Goal: Task Accomplishment & Management: Manage account settings

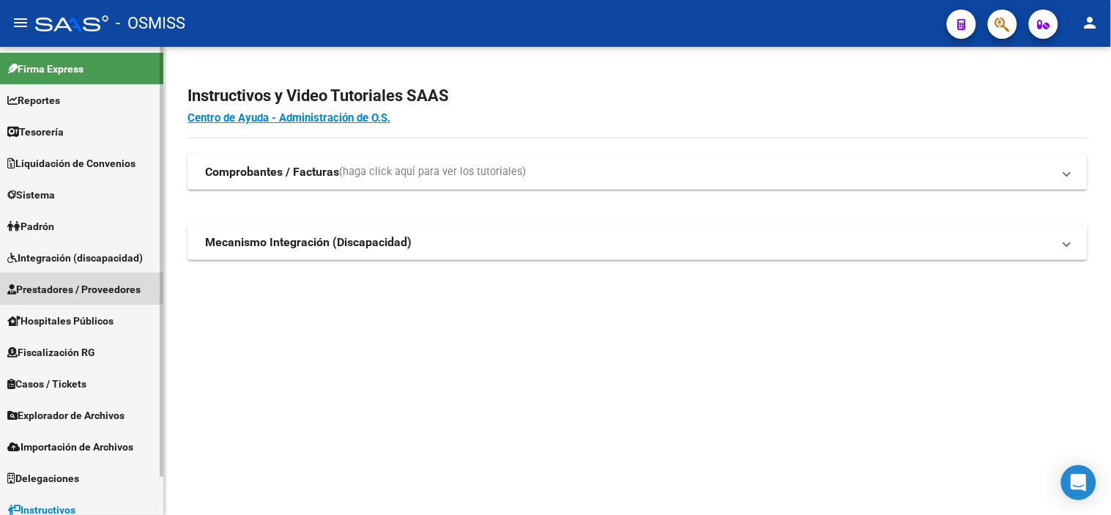
click at [40, 288] on span "Prestadores / Proveedores" at bounding box center [73, 289] width 133 height 16
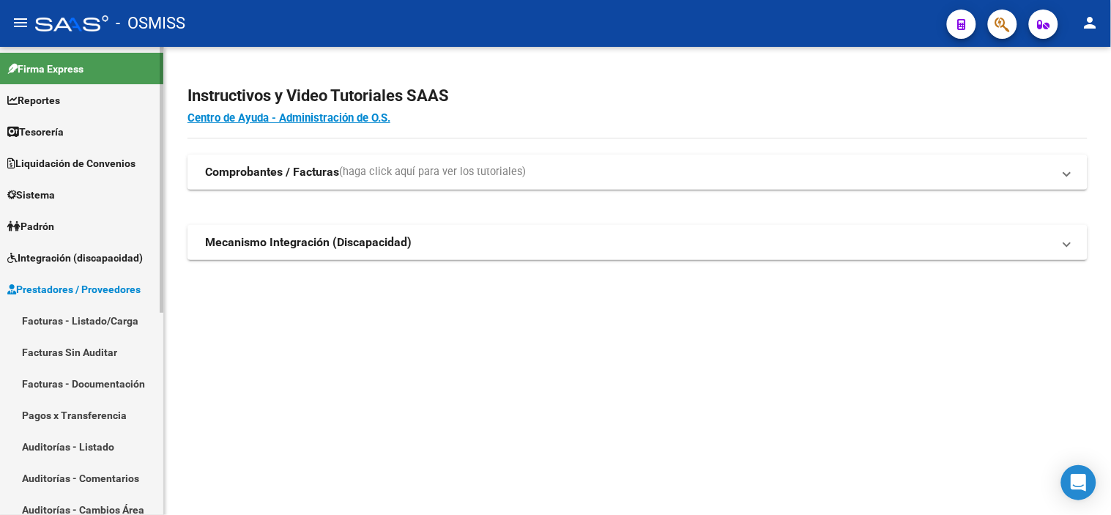
click at [52, 327] on link "Facturas - Listado/Carga" at bounding box center [81, 320] width 163 height 31
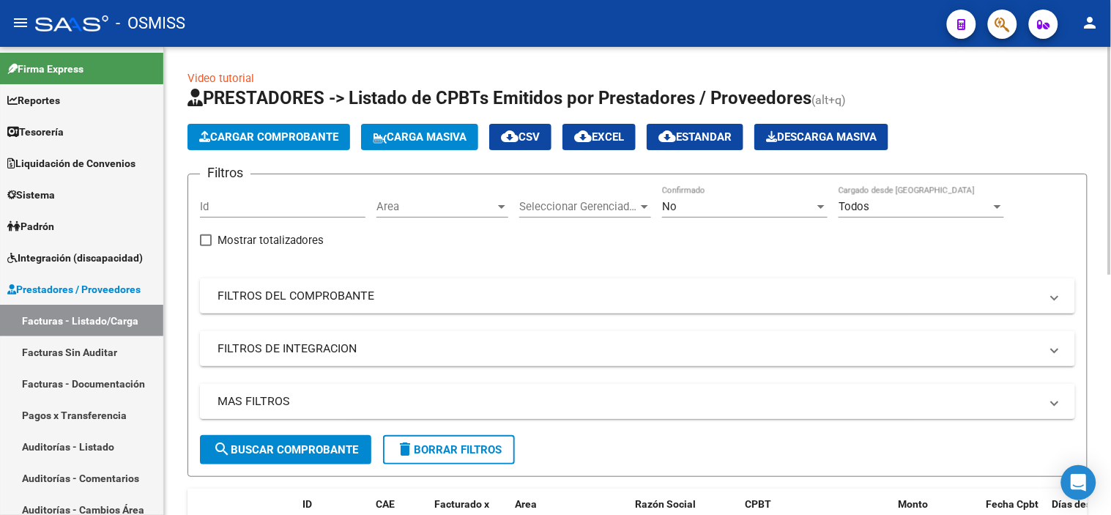
click at [449, 396] on mat-panel-title "MAS FILTROS" at bounding box center [629, 401] width 823 height 16
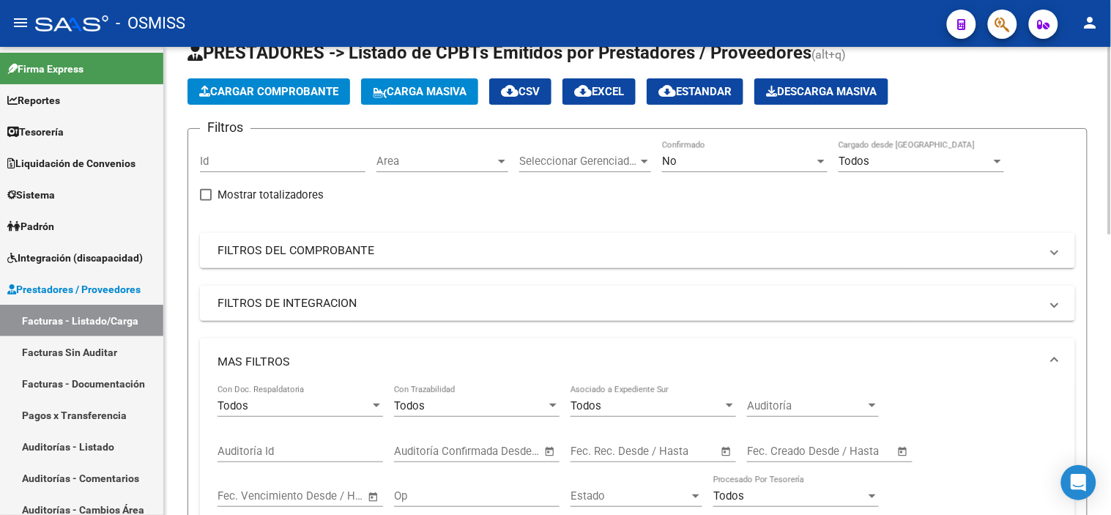
scroll to position [81, 0]
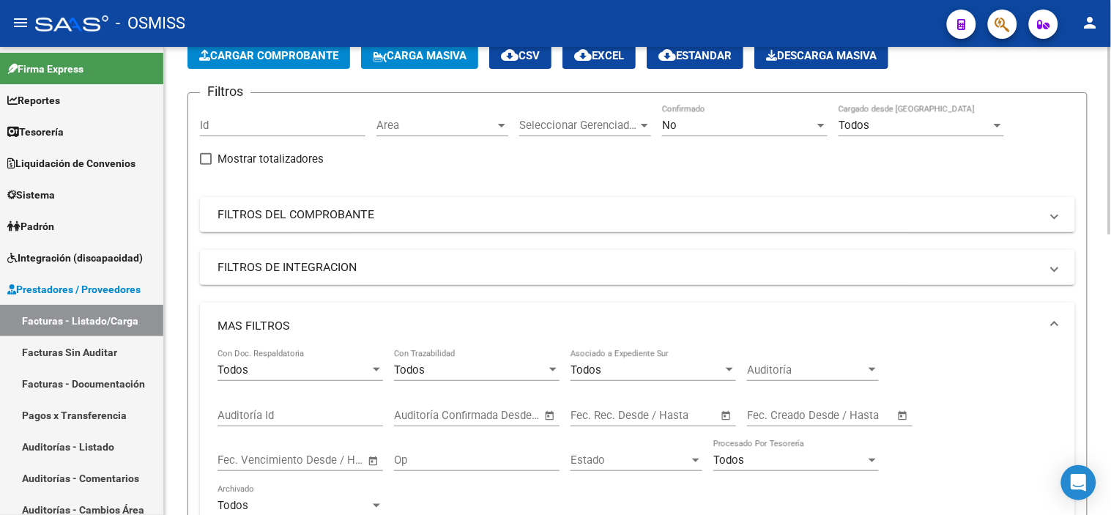
click at [628, 412] on div "Start date – End date" at bounding box center [645, 415] width 148 height 13
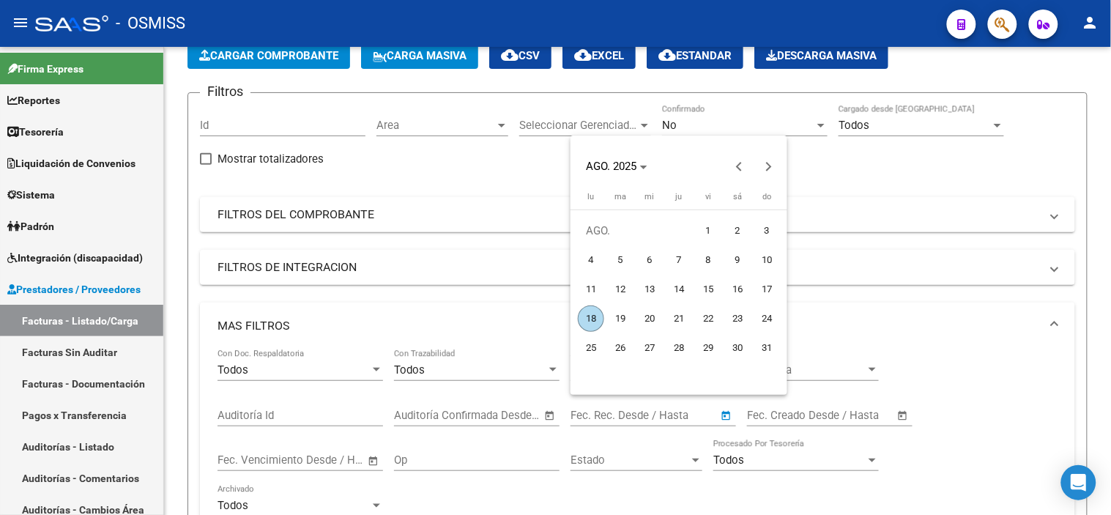
click at [681, 288] on span "14" at bounding box center [679, 289] width 26 height 26
type input "[DATE]"
click at [681, 288] on span "14" at bounding box center [679, 289] width 26 height 26
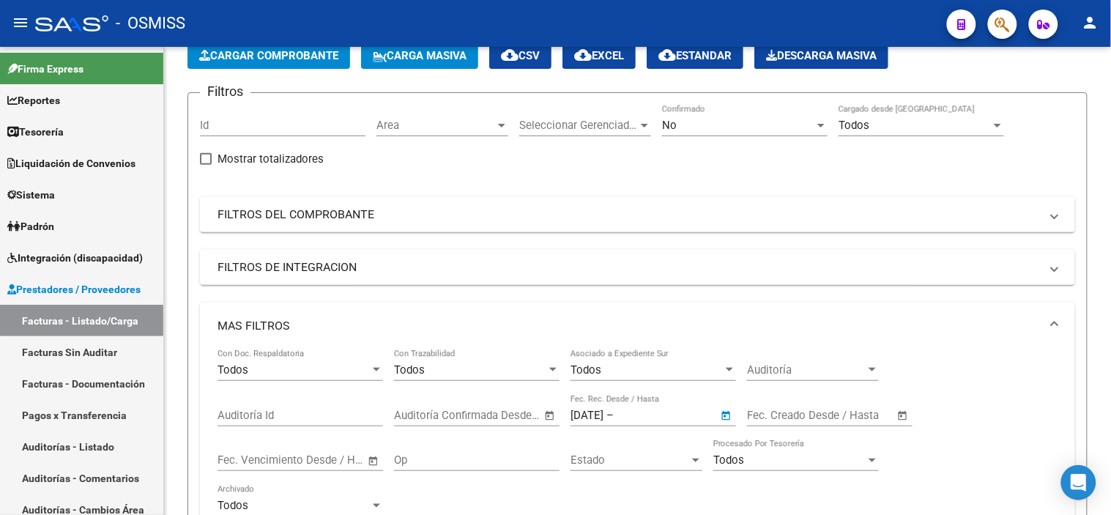
type input "[DATE]"
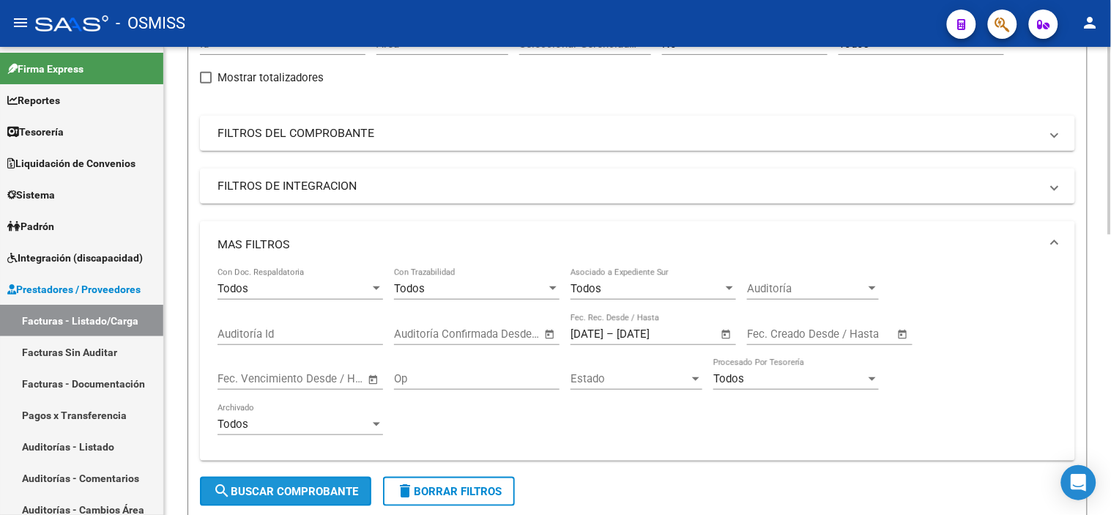
click at [343, 481] on button "search Buscar Comprobante" at bounding box center [285, 491] width 171 height 29
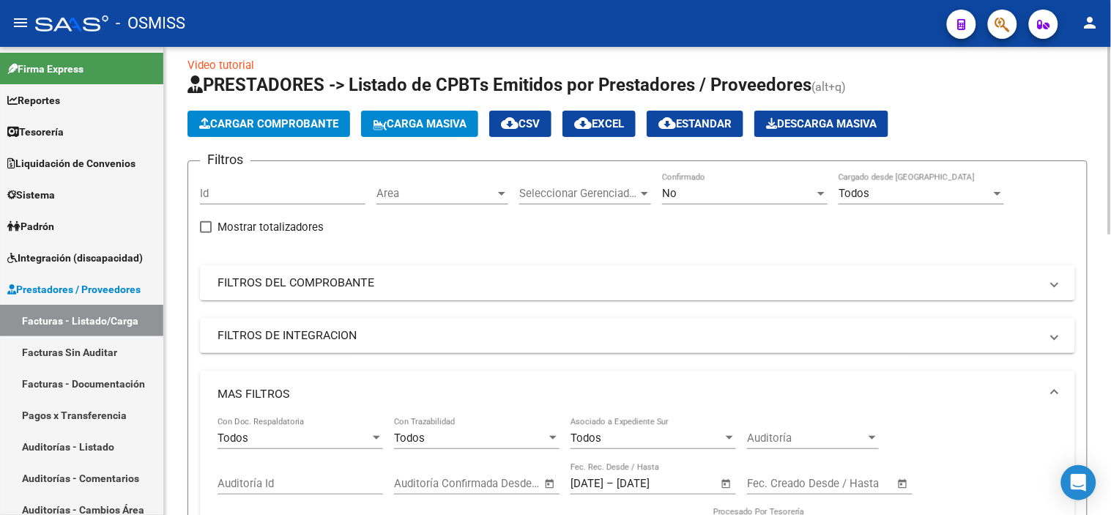
scroll to position [0, 0]
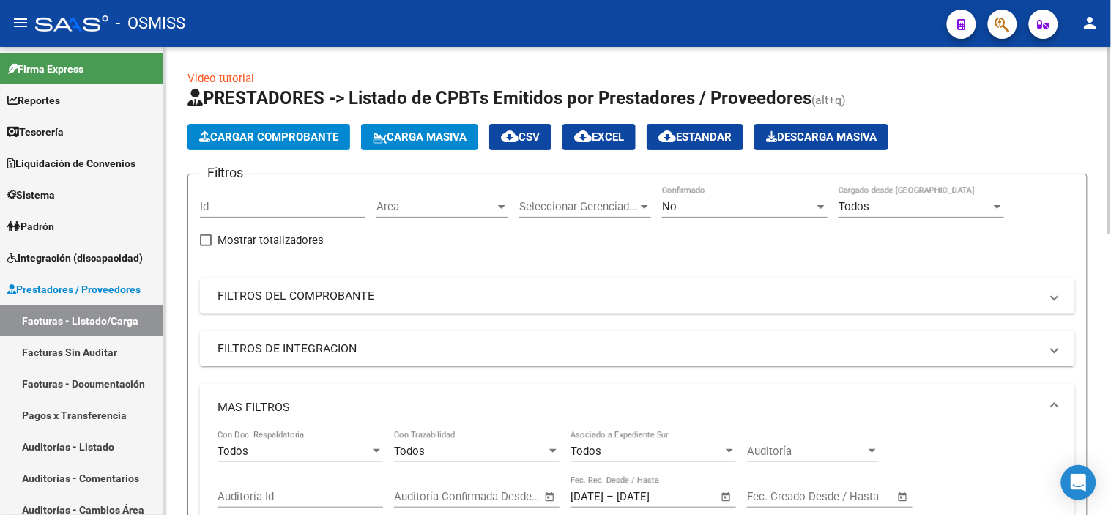
click at [376, 214] on div "Filtros Id Area Area Seleccionar Gerenciador Seleccionar Gerenciador No Confirm…" at bounding box center [637, 412] width 875 height 453
click at [398, 211] on span "Area" at bounding box center [435, 206] width 119 height 13
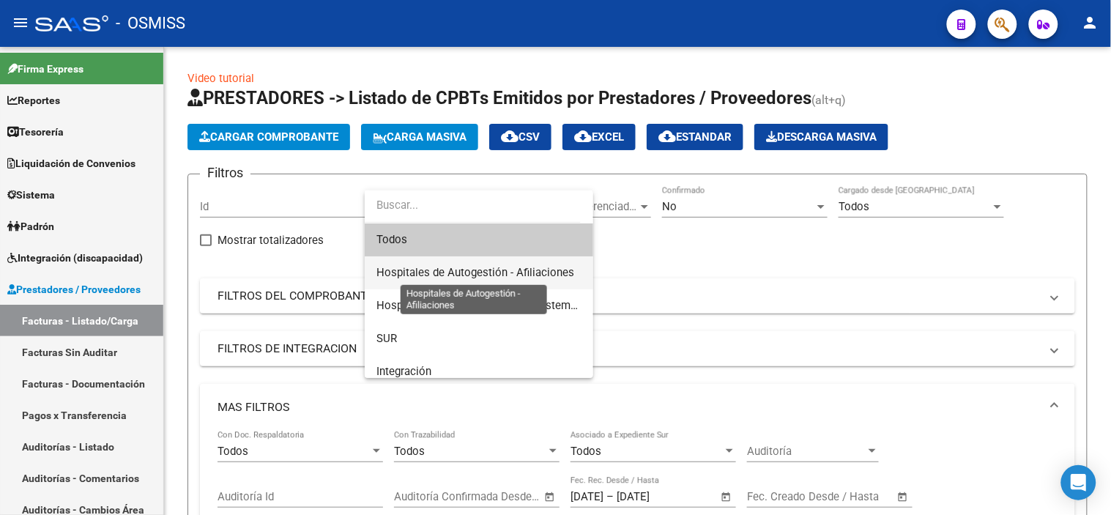
click at [421, 269] on span "Hospitales de Autogestión - Afiliaciones" at bounding box center [475, 272] width 198 height 13
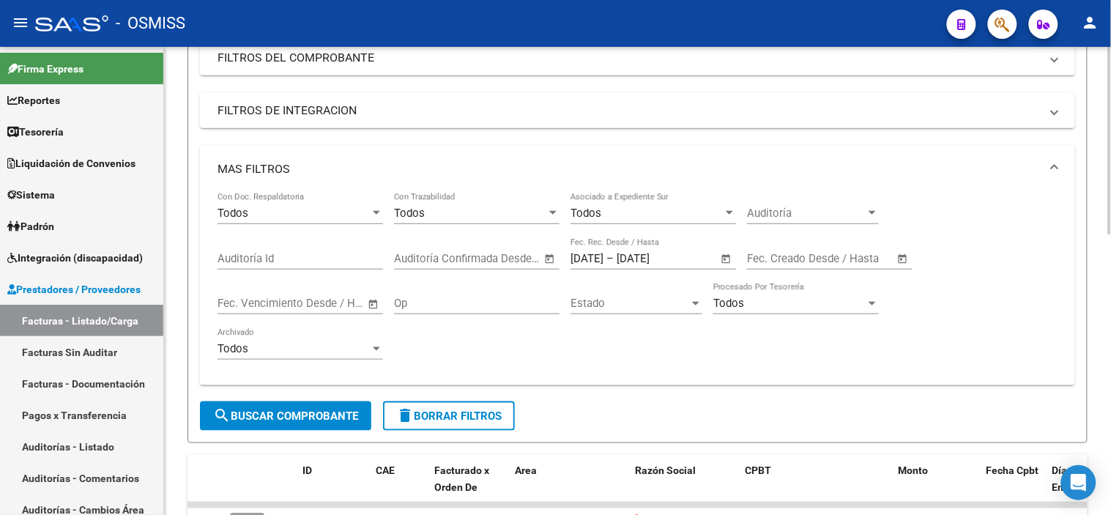
scroll to position [325, 0]
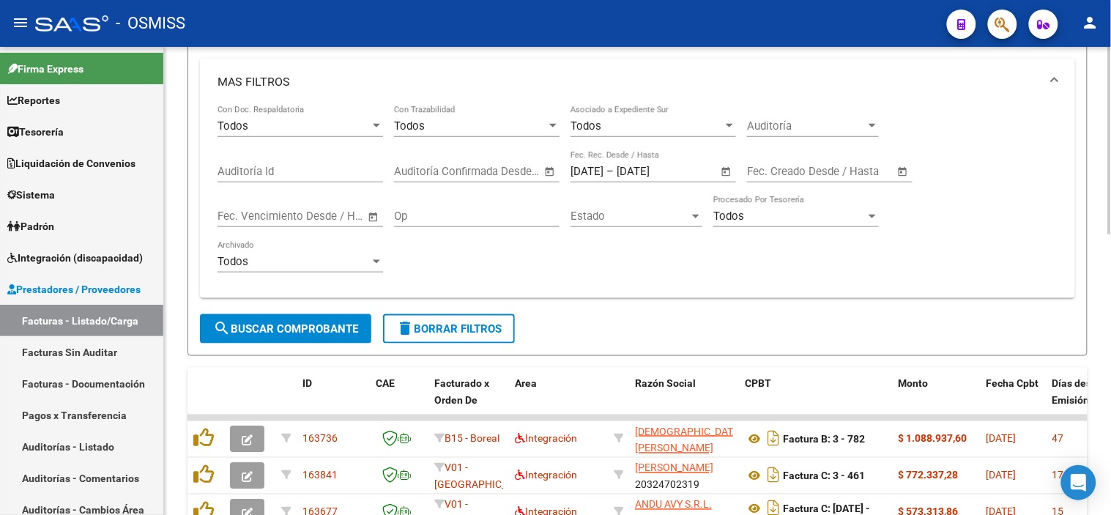
click at [363, 321] on button "search Buscar Comprobante" at bounding box center [285, 328] width 171 height 29
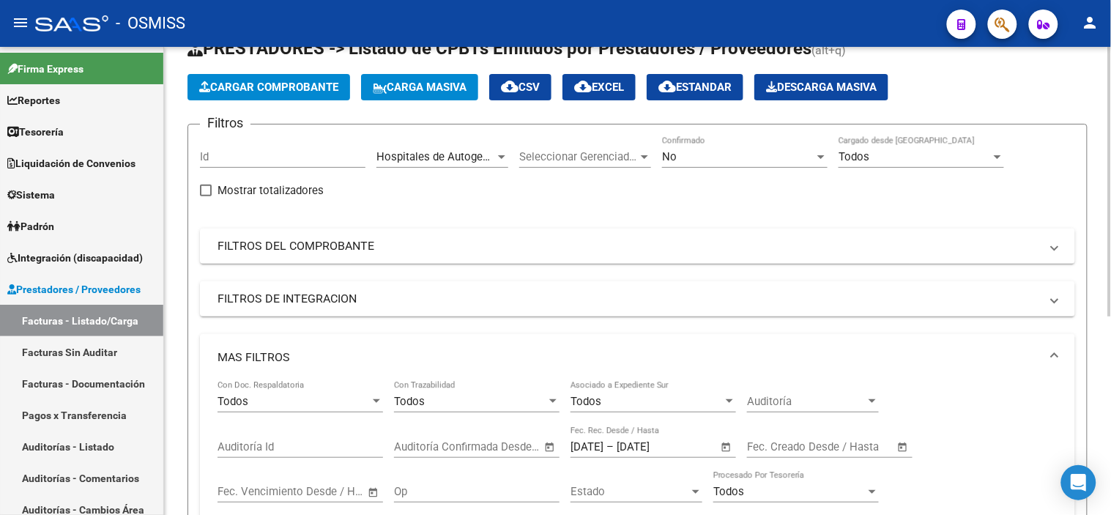
scroll to position [0, 0]
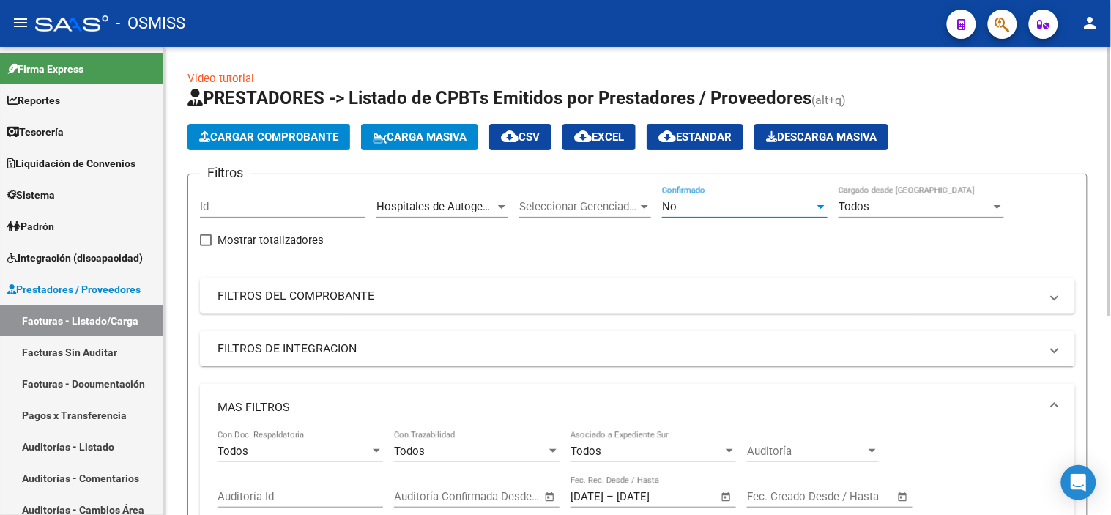
click at [754, 201] on div "No" at bounding box center [738, 206] width 152 height 13
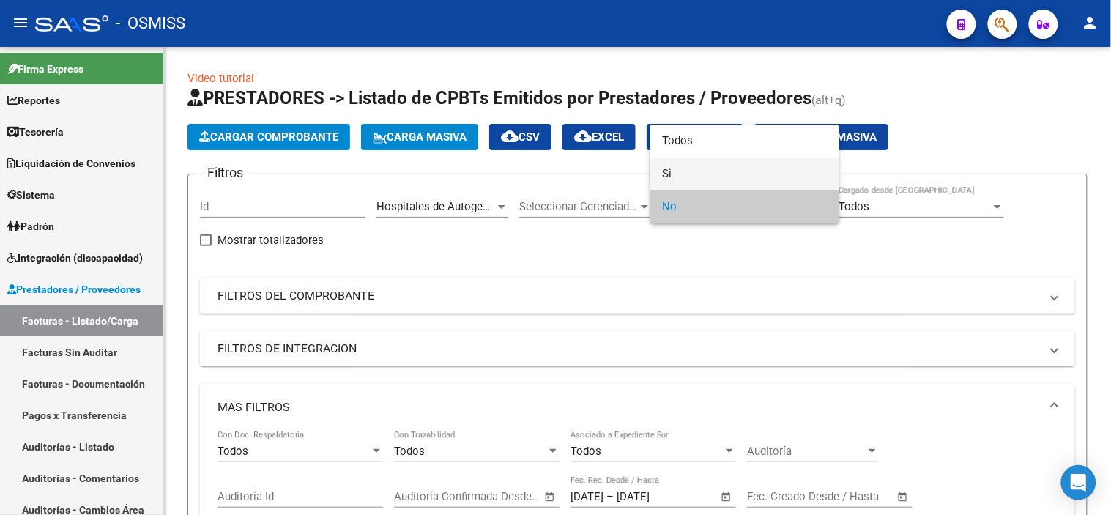
click at [756, 177] on span "Si" at bounding box center [745, 173] width 166 height 33
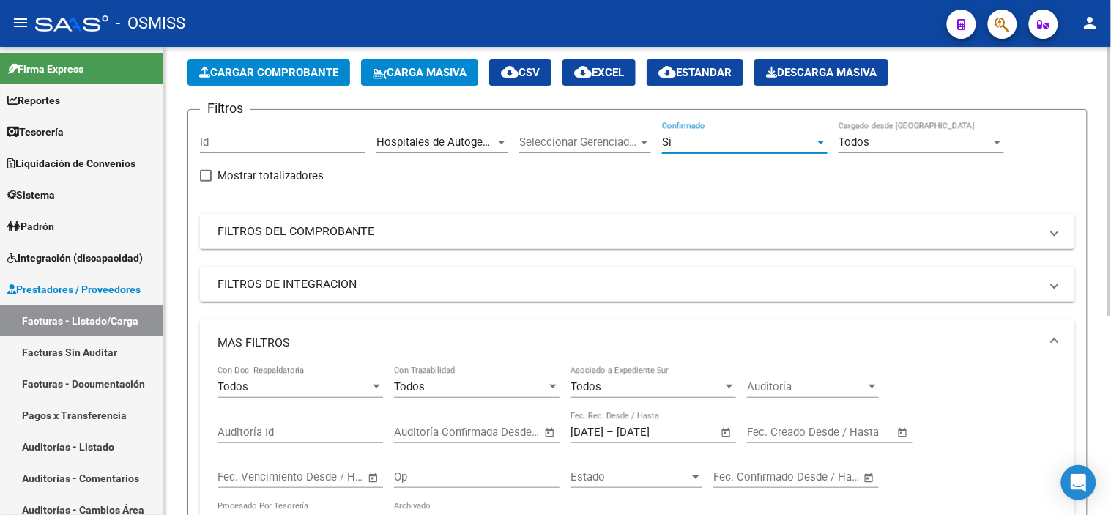
scroll to position [163, 0]
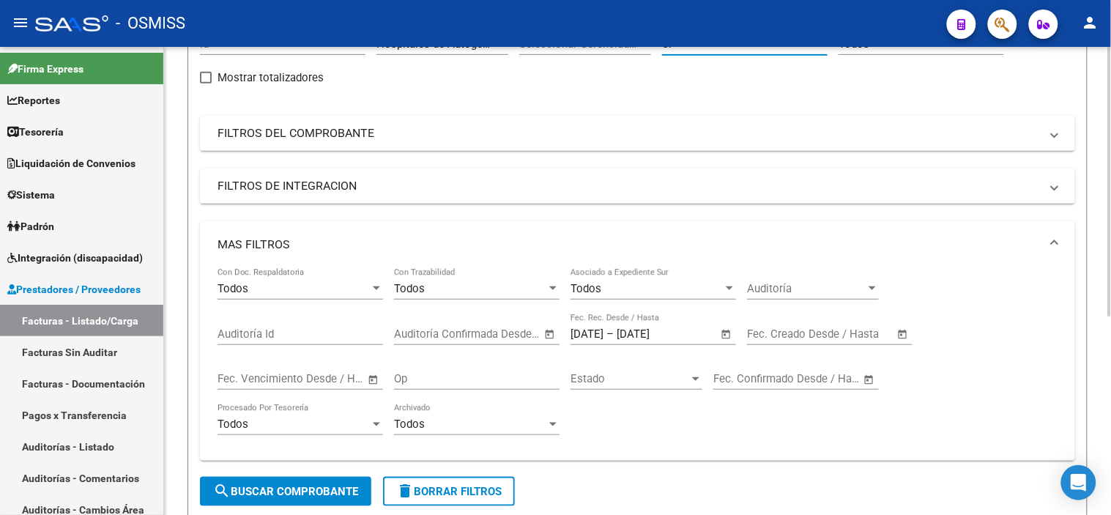
click at [309, 488] on span "search Buscar Comprobante" at bounding box center [285, 491] width 145 height 13
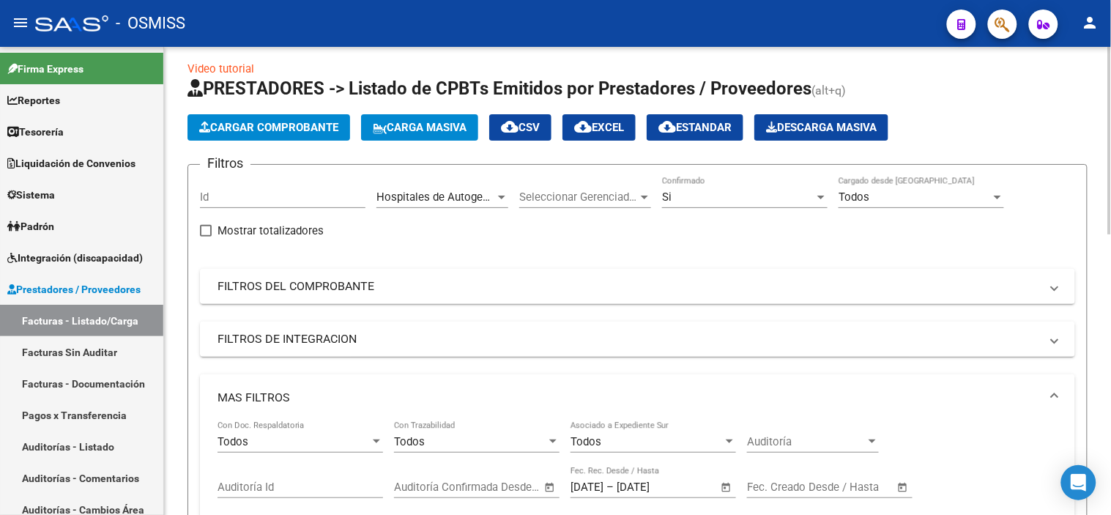
scroll to position [0, 0]
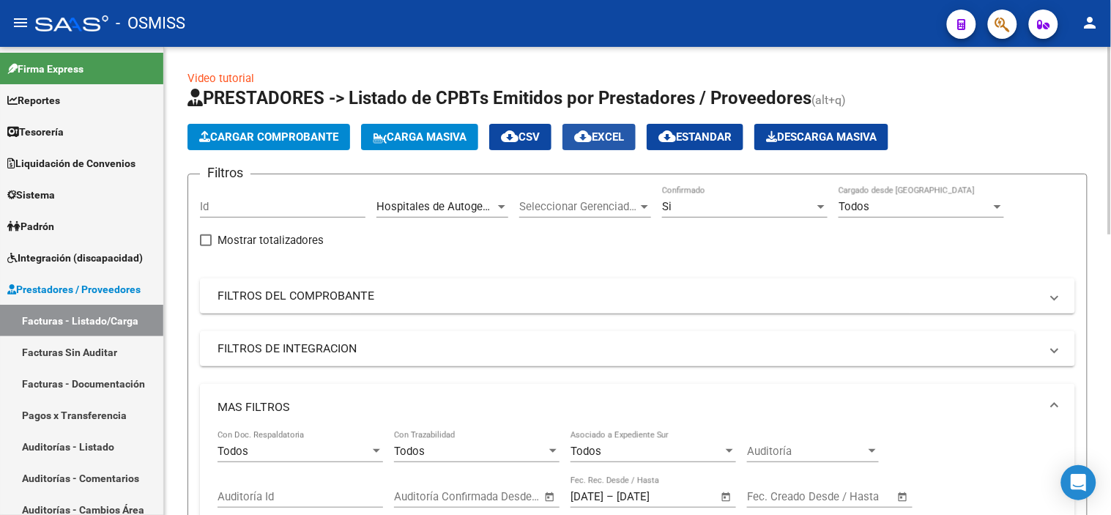
click at [609, 136] on span "cloud_download EXCEL" at bounding box center [599, 136] width 50 height 13
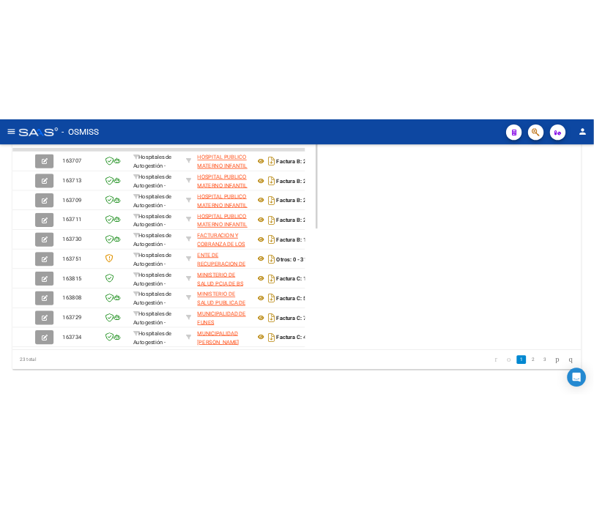
scroll to position [563, 0]
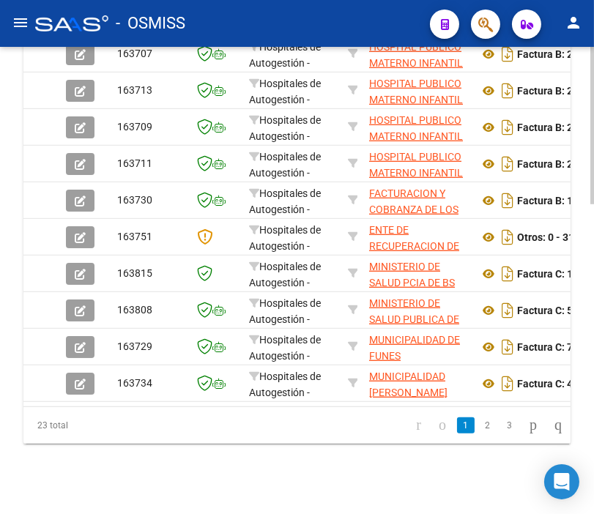
scroll to position [835, 0]
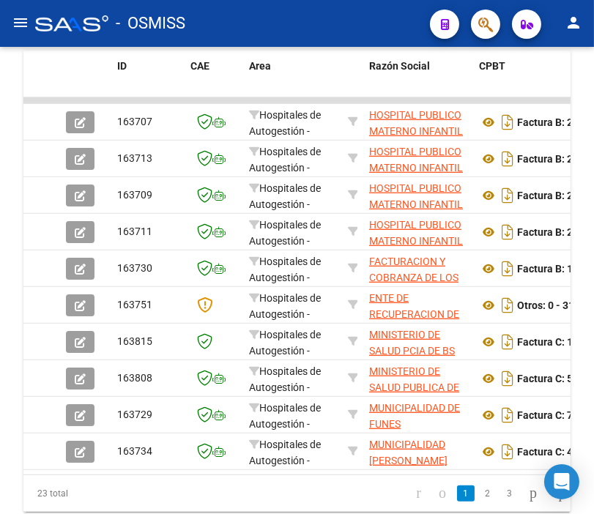
click at [495, 25] on button "button" at bounding box center [485, 24] width 29 height 29
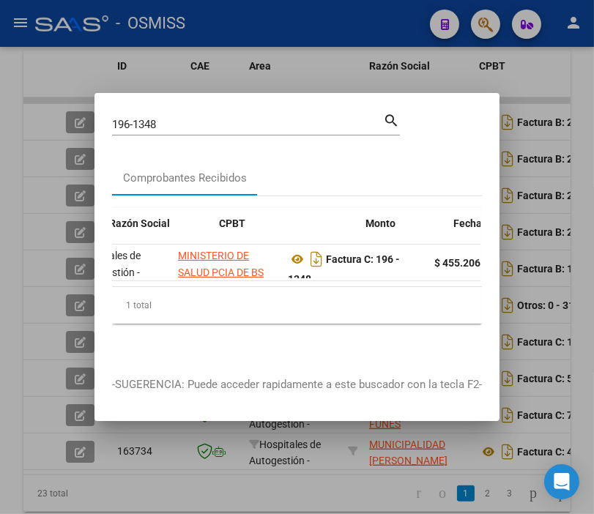
scroll to position [0, 359]
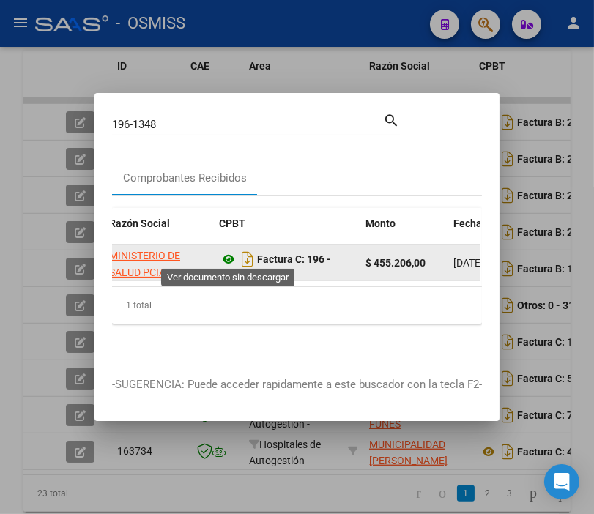
click at [231, 258] on icon at bounding box center [228, 259] width 19 height 18
click at [226, 254] on icon at bounding box center [228, 259] width 19 height 18
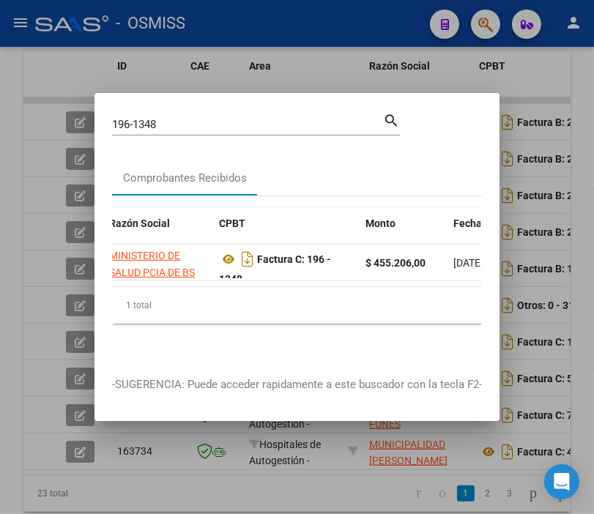
click at [187, 121] on input "196-1348" at bounding box center [247, 124] width 271 height 13
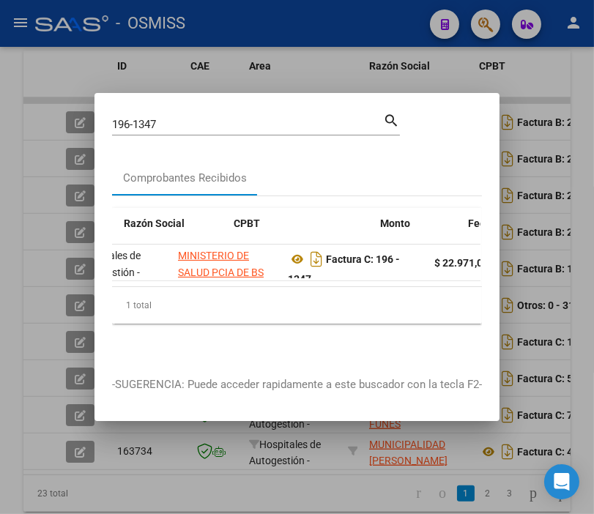
scroll to position [0, 352]
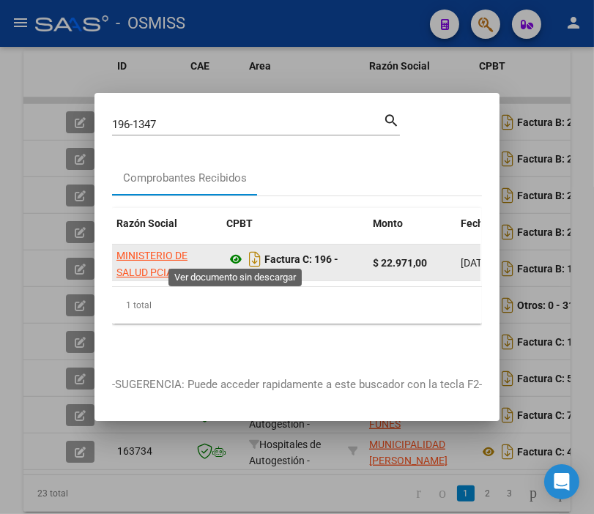
click at [231, 251] on icon at bounding box center [235, 259] width 19 height 18
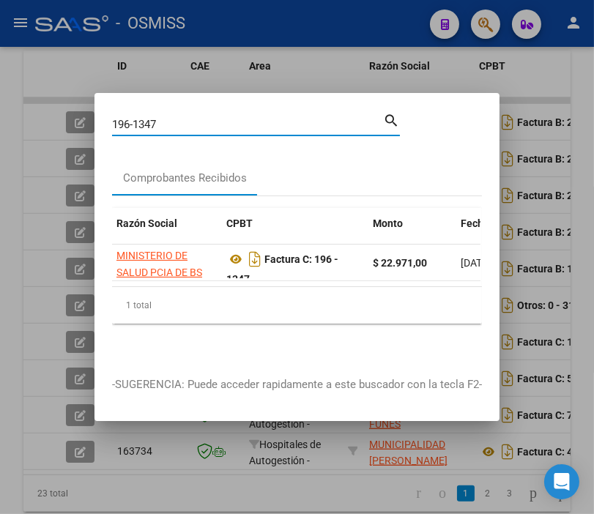
drag, startPoint x: 163, startPoint y: 114, endPoint x: 74, endPoint y: 121, distance: 88.9
click at [74, 121] on div "196-1347 Buscar (apellido, dni, cuil, nro traspaso, cuit, obra social) search C…" at bounding box center [297, 257] width 594 height 514
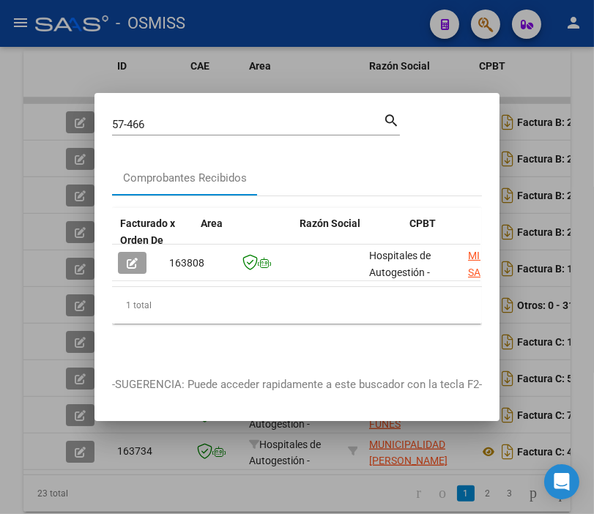
scroll to position [0, 305]
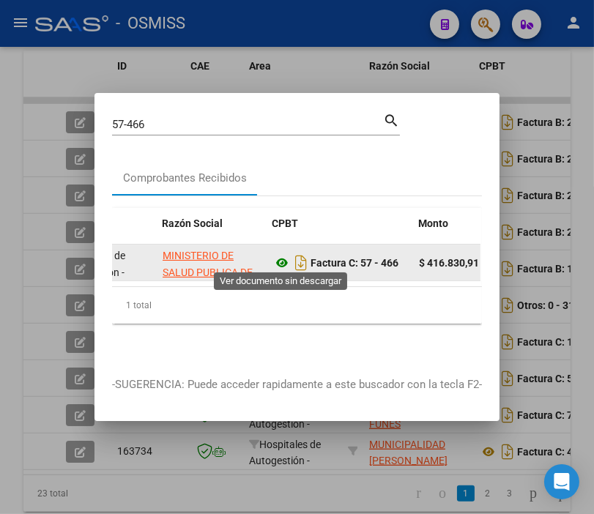
click at [281, 254] on icon at bounding box center [281, 263] width 19 height 18
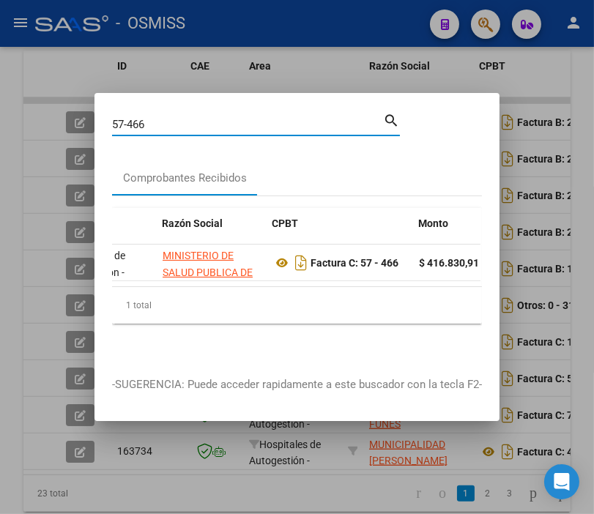
drag, startPoint x: 152, startPoint y: 118, endPoint x: 45, endPoint y: 122, distance: 107.0
click at [45, 122] on div "57-466 Buscar (apellido, dni, cuil, nro traspaso, cuit, obra social) search Com…" at bounding box center [297, 257] width 594 height 514
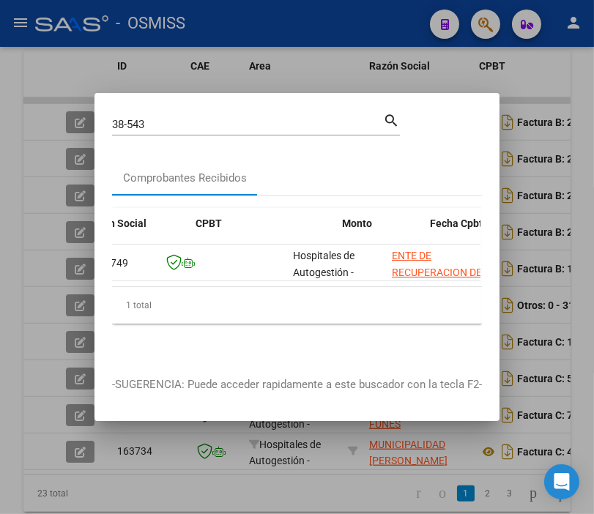
scroll to position [0, 397]
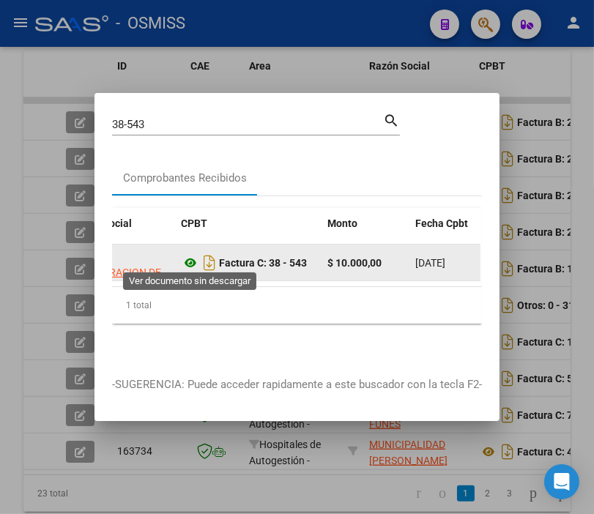
click at [192, 256] on icon at bounding box center [190, 263] width 19 height 18
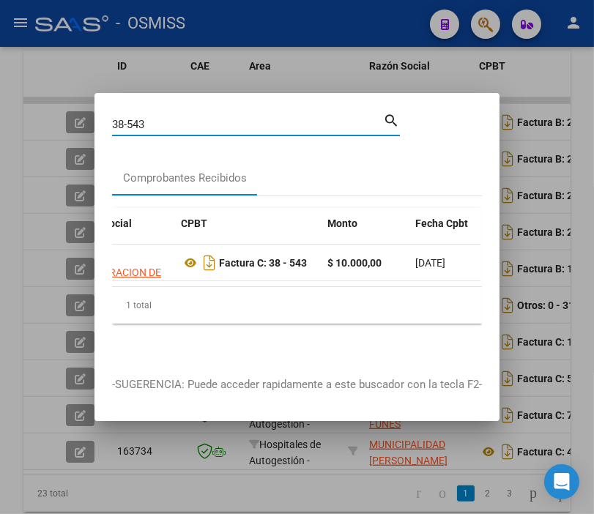
drag, startPoint x: 157, startPoint y: 121, endPoint x: 94, endPoint y: 130, distance: 64.4
click at [30, 111] on div "38-543 Buscar (apellido, dni, cuil, nro traspaso, cuit, obra social) search Com…" at bounding box center [297, 257] width 594 height 514
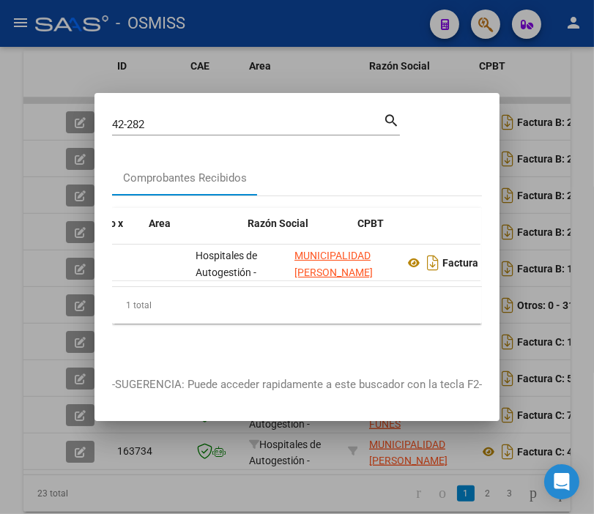
scroll to position [0, 228]
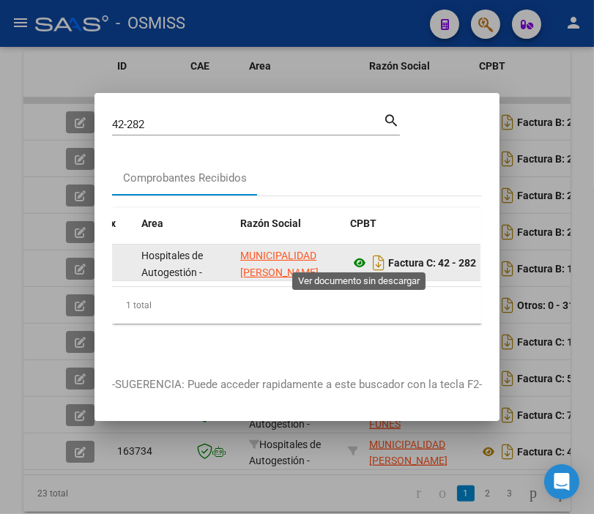
click at [360, 259] on icon at bounding box center [359, 263] width 19 height 18
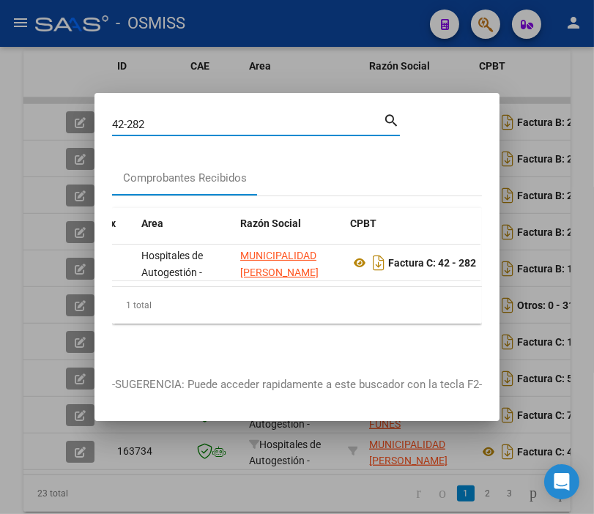
click at [180, 119] on input "42-282" at bounding box center [247, 124] width 271 height 13
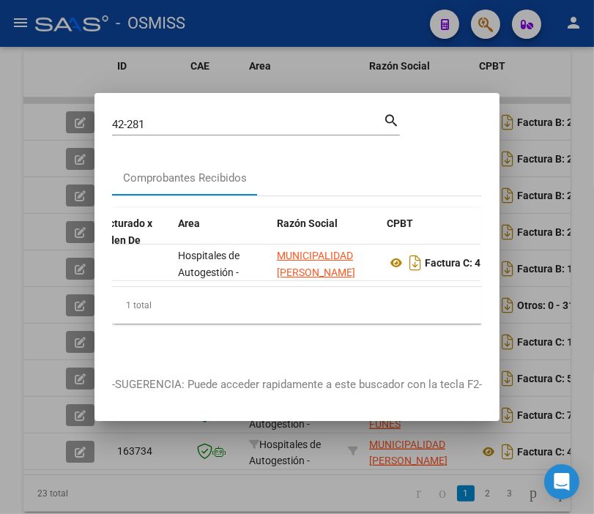
scroll to position [0, 214]
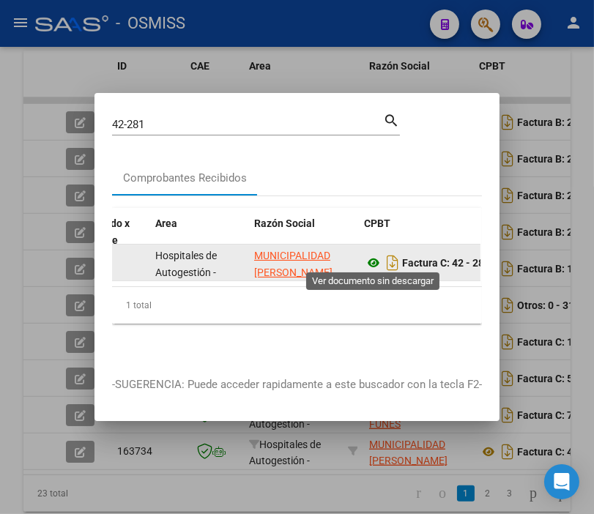
click at [368, 257] on icon at bounding box center [373, 263] width 19 height 18
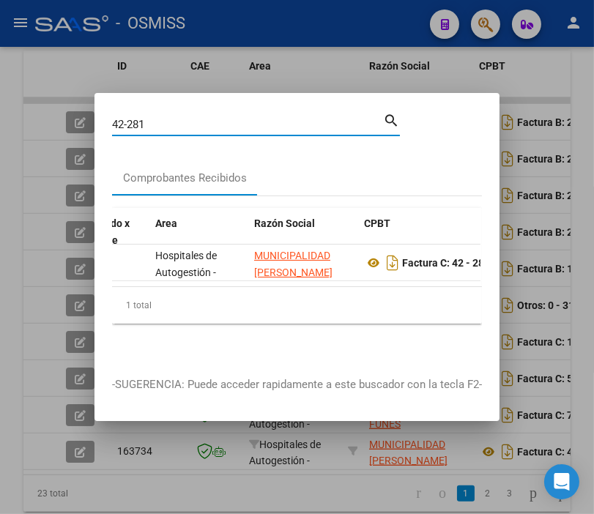
drag, startPoint x: 152, startPoint y: 115, endPoint x: 134, endPoint y: 122, distance: 19.7
click at [134, 122] on input "42-281" at bounding box center [247, 124] width 271 height 13
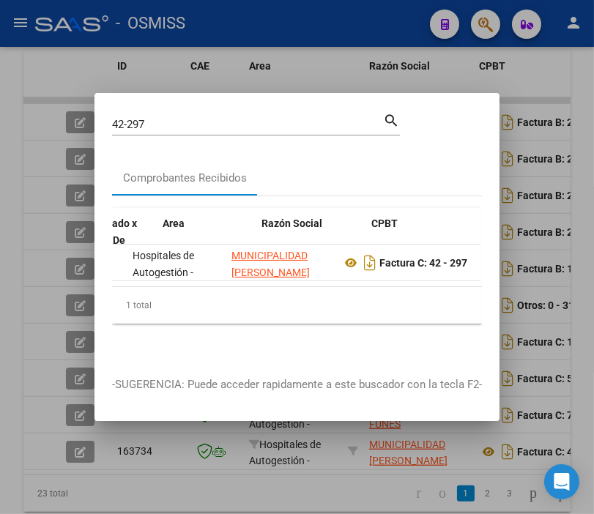
scroll to position [0, 320]
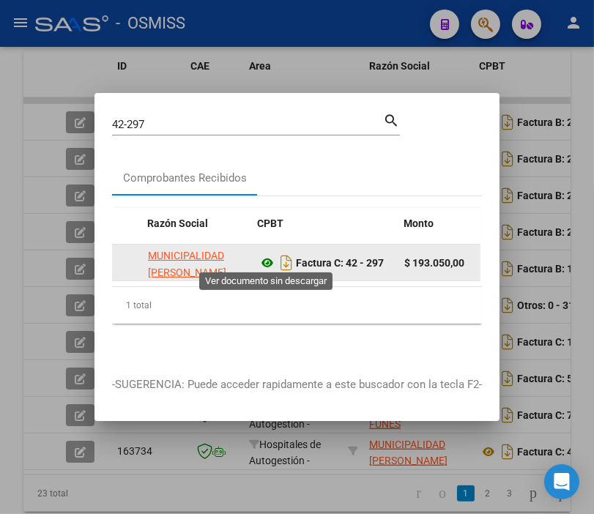
click at [268, 254] on icon at bounding box center [267, 263] width 19 height 18
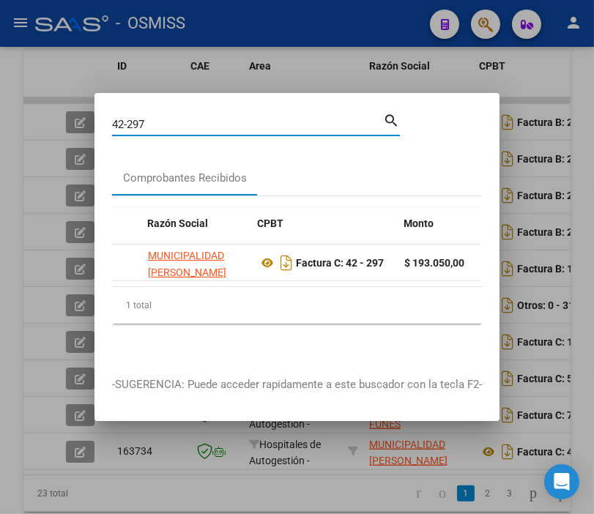
drag, startPoint x: 162, startPoint y: 119, endPoint x: -115, endPoint y: 127, distance: 277.0
click at [0, 127] on html "menu - OSMISS person Firma Express Reportes Ingresos Percibidos Análisis de tod…" at bounding box center [297, 257] width 594 height 514
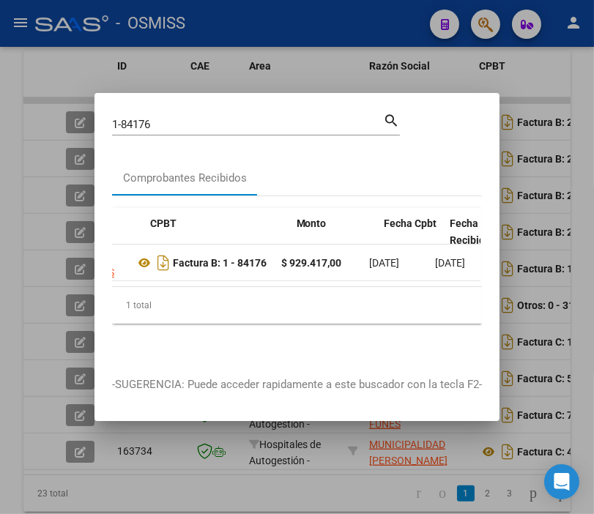
scroll to position [0, 428]
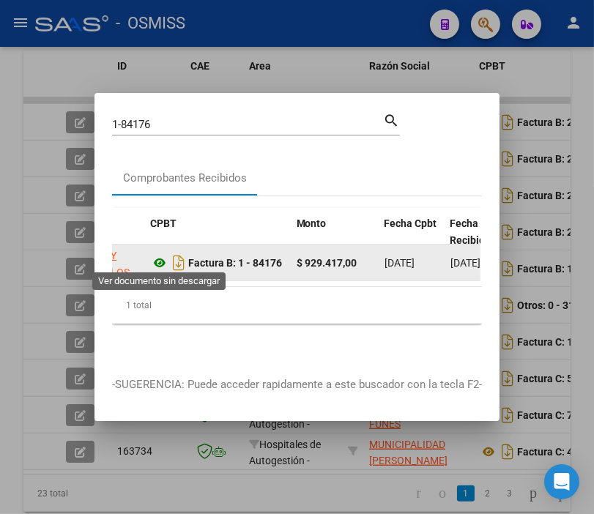
click at [159, 259] on icon at bounding box center [159, 263] width 19 height 18
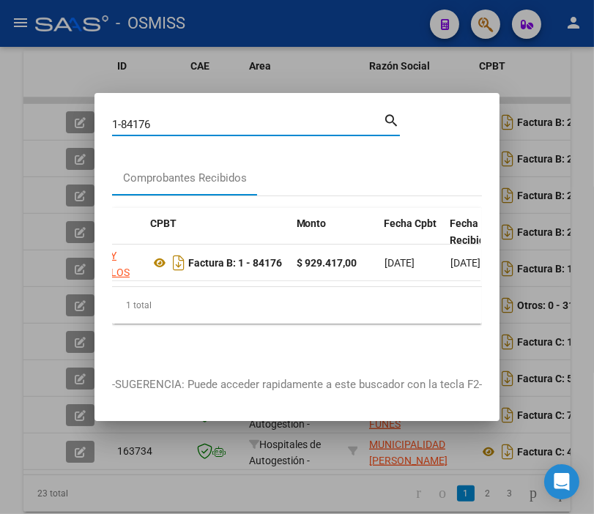
drag, startPoint x: 167, startPoint y: 119, endPoint x: 8, endPoint y: 115, distance: 159.0
click at [4, 136] on div "1-84176 Buscar (apellido, dni, cuil, nro traspaso, cuit, obra social) search Co…" at bounding box center [297, 257] width 594 height 514
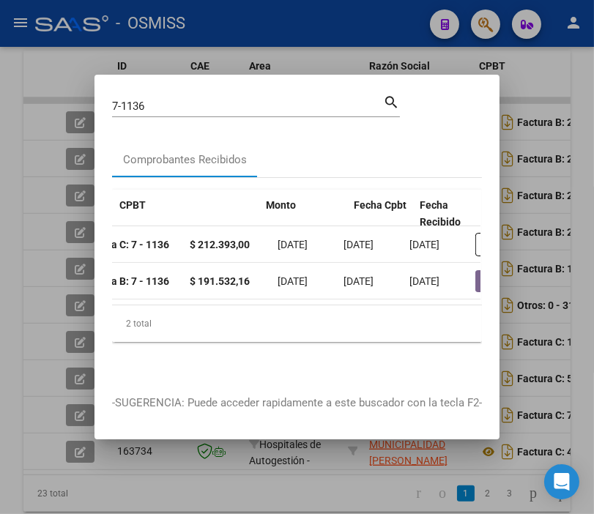
scroll to position [0, 458]
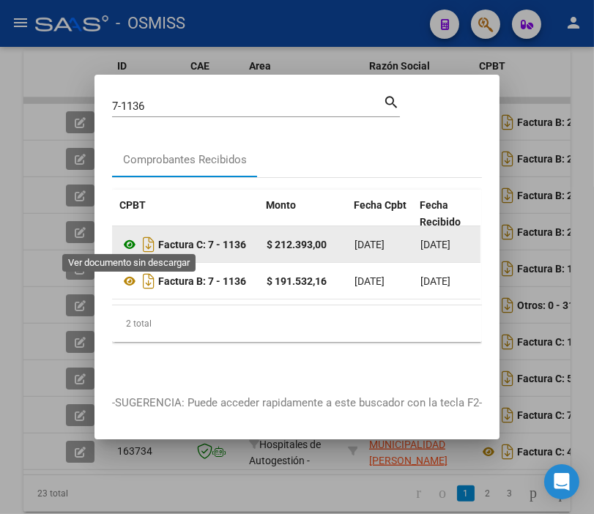
click at [128, 243] on icon at bounding box center [129, 245] width 19 height 18
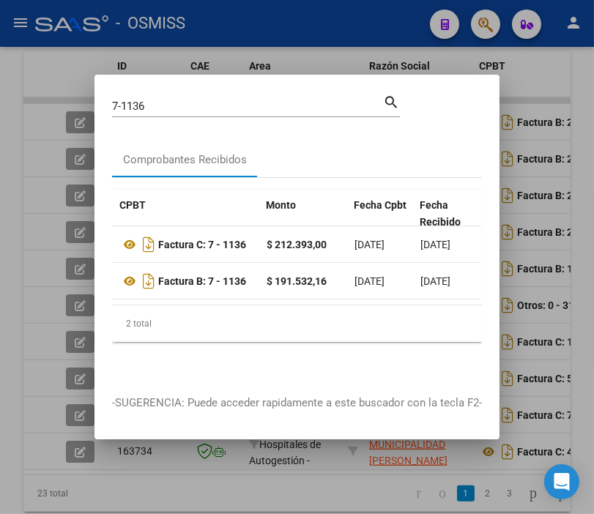
click at [209, 100] on input "7-1136" at bounding box center [247, 106] width 271 height 13
click at [163, 100] on input "7-1136" at bounding box center [247, 106] width 271 height 13
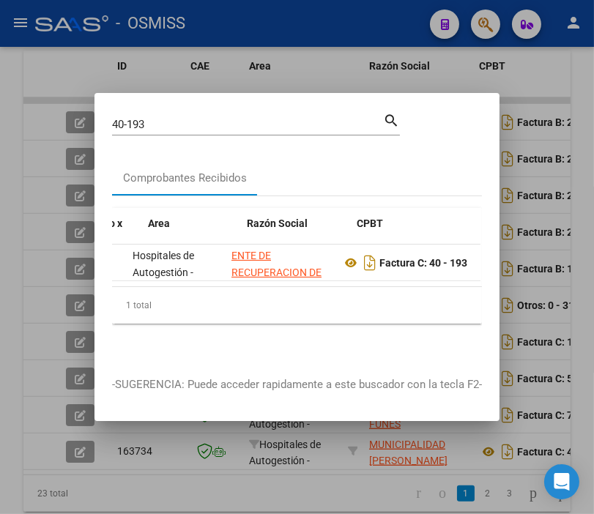
scroll to position [0, 259]
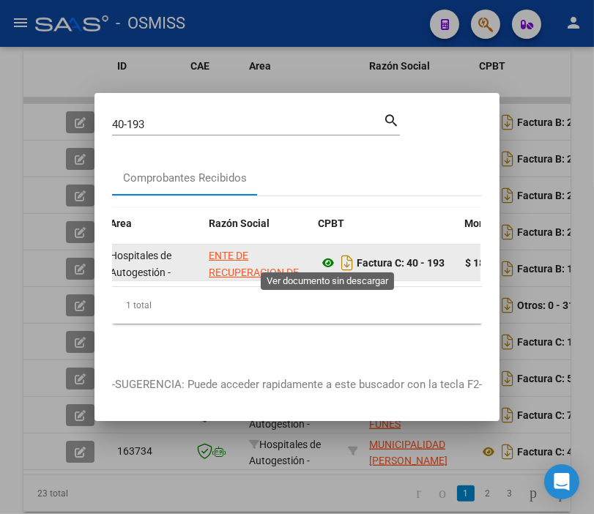
click at [328, 260] on icon at bounding box center [328, 263] width 19 height 18
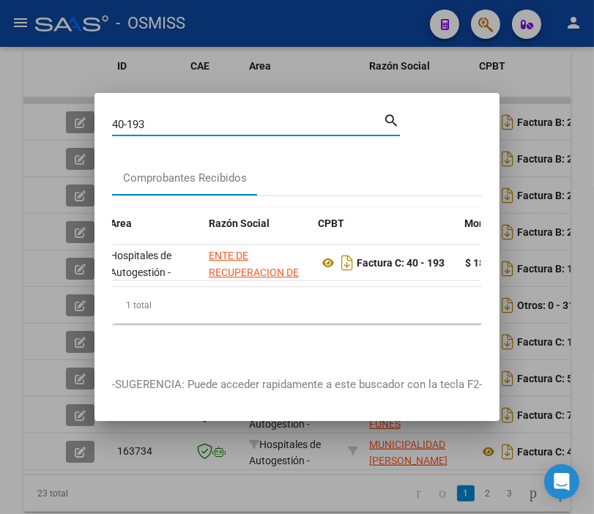
drag, startPoint x: 155, startPoint y: 113, endPoint x: -42, endPoint y: 144, distance: 198.8
click at [0, 144] on html "menu - OSMISS person Firma Express Reportes Ingresos Percibidos Análisis de tod…" at bounding box center [297, 257] width 594 height 514
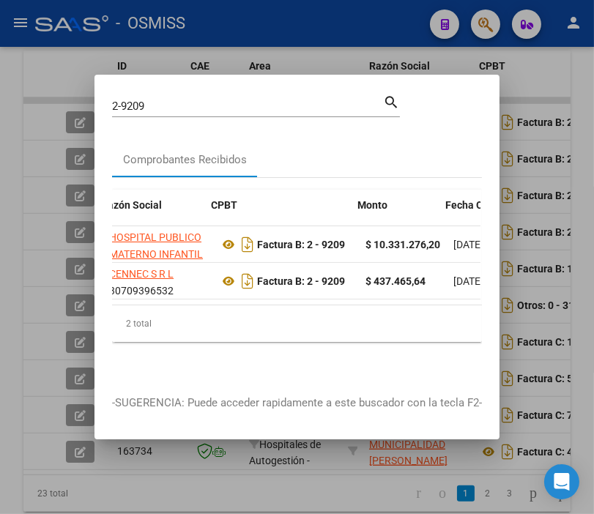
scroll to position [0, 367]
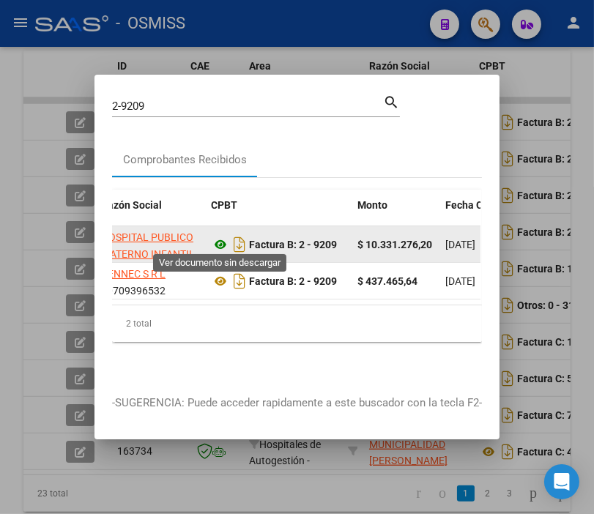
click at [216, 243] on icon at bounding box center [220, 245] width 19 height 18
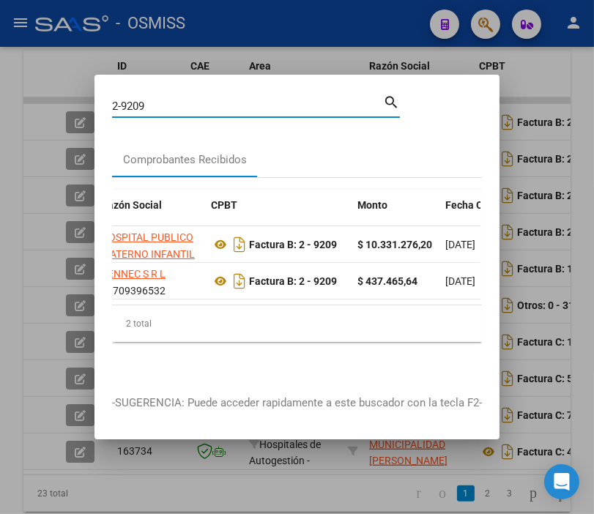
drag, startPoint x: 163, startPoint y: 96, endPoint x: 130, endPoint y: 101, distance: 32.6
click at [130, 101] on input "2-9209" at bounding box center [247, 106] width 271 height 13
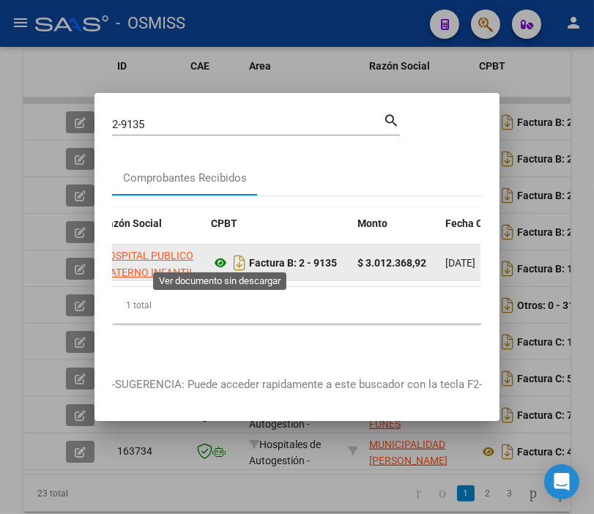
click at [221, 259] on icon at bounding box center [220, 263] width 19 height 18
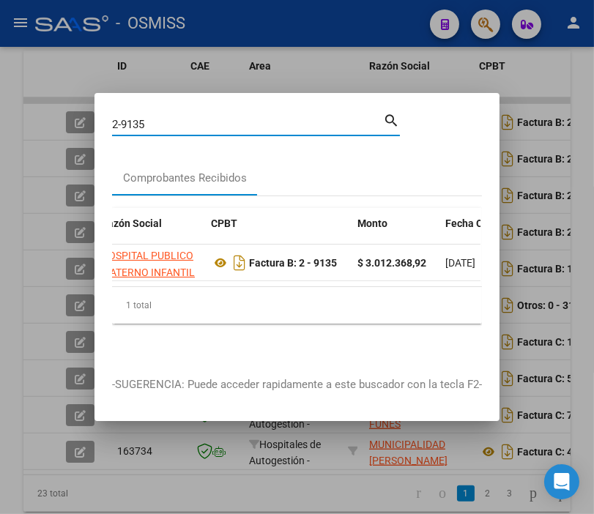
drag, startPoint x: 188, startPoint y: 119, endPoint x: 122, endPoint y: 116, distance: 65.3
click at [140, 118] on input "2-9135" at bounding box center [247, 124] width 271 height 13
click at [127, 119] on input "2-9135" at bounding box center [247, 124] width 271 height 13
drag, startPoint x: 128, startPoint y: 119, endPoint x: 184, endPoint y: 113, distance: 56.1
click at [185, 118] on input "2-9135" at bounding box center [247, 124] width 271 height 13
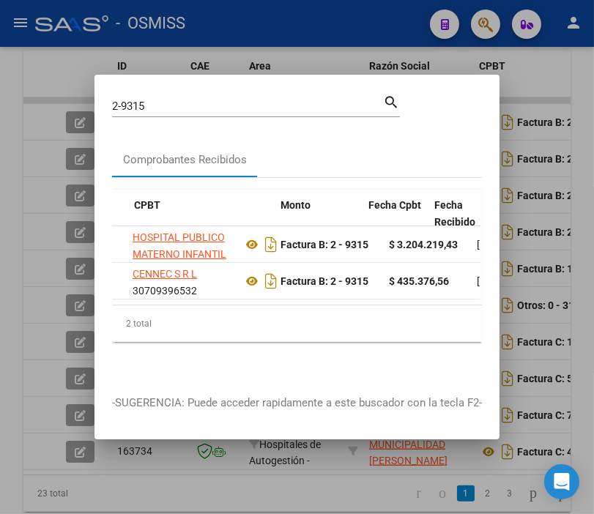
scroll to position [0, 443]
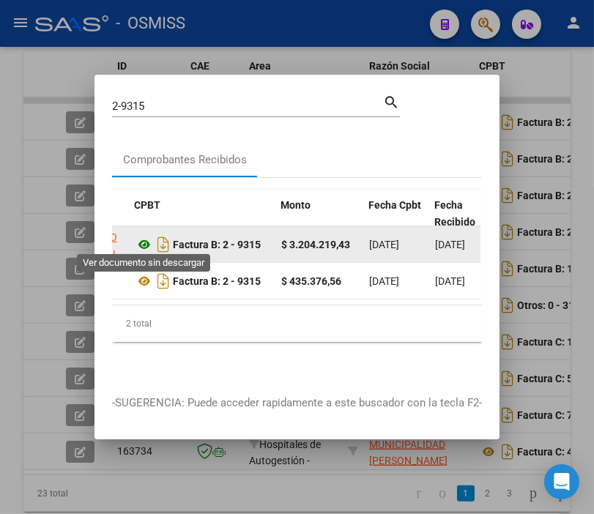
click at [142, 242] on icon at bounding box center [144, 245] width 19 height 18
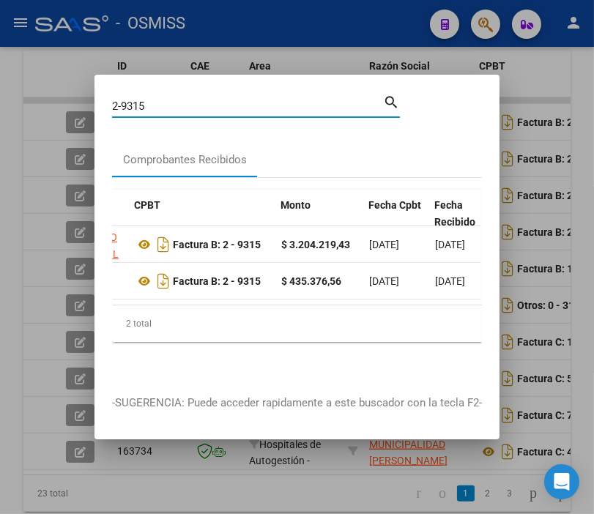
drag, startPoint x: 163, startPoint y: 100, endPoint x: 127, endPoint y: 111, distance: 37.1
click at [127, 111] on div "2-9315 Buscar (apellido, dni, [PERSON_NAME], nro traspaso, cuit, obra social) s…" at bounding box center [256, 111] width 288 height 39
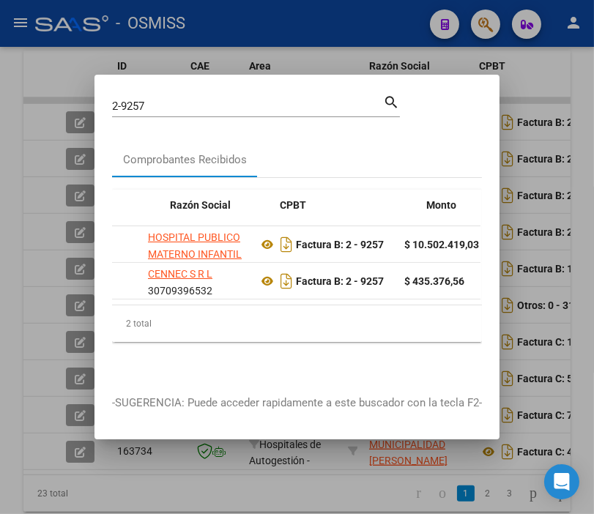
scroll to position [0, 297]
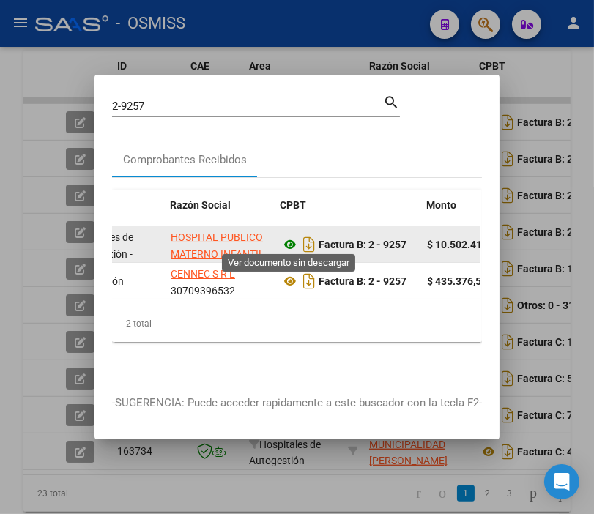
click at [287, 236] on icon at bounding box center [290, 245] width 19 height 18
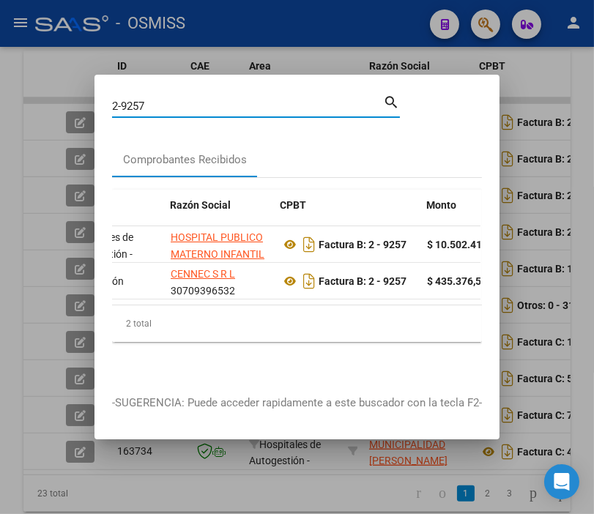
drag, startPoint x: 155, startPoint y: 103, endPoint x: 42, endPoint y: 45, distance: 126.4
click at [0, 70] on html "menu - OSMISS person Firma Express Reportes Ingresos Percibidos Análisis de tod…" at bounding box center [297, 257] width 594 height 514
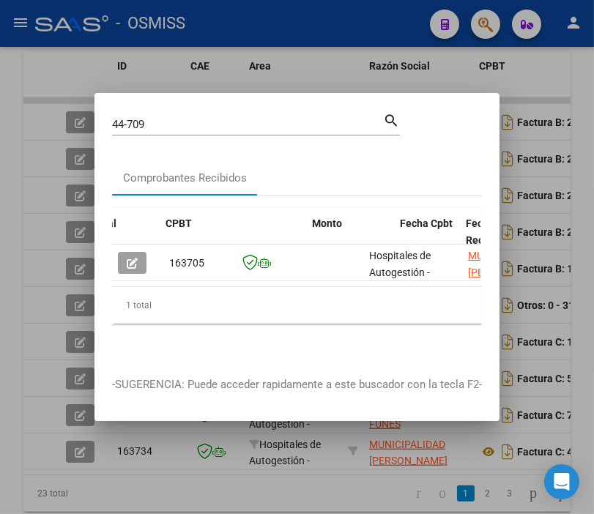
scroll to position [0, 412]
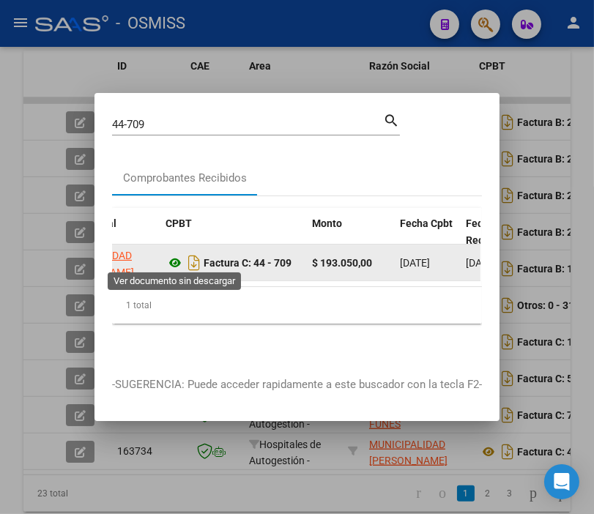
click at [172, 258] on icon at bounding box center [175, 263] width 19 height 18
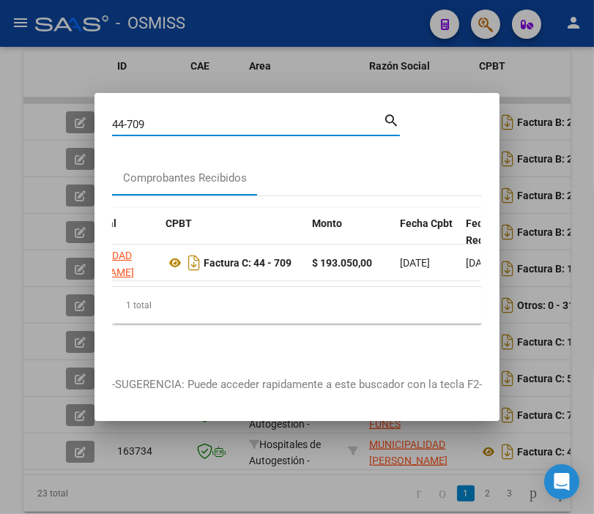
drag, startPoint x: 173, startPoint y: 116, endPoint x: 105, endPoint y: 108, distance: 67.8
click at [105, 111] on mat-dialog-content "44-709 Buscar (apellido, dni, cuil, nro traspaso, cuit, obra social) search Com…" at bounding box center [296, 235] width 405 height 248
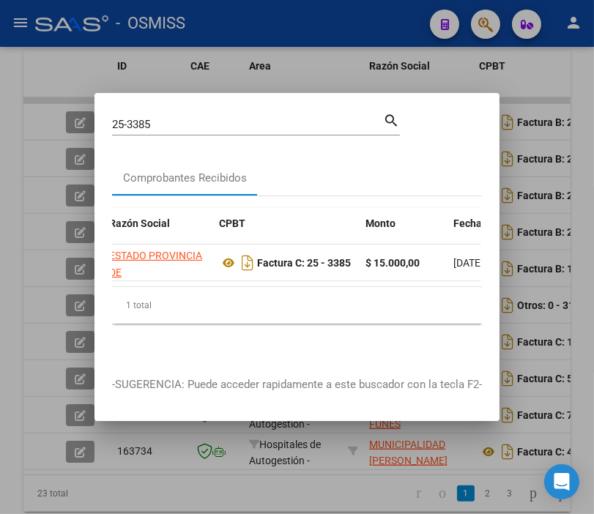
scroll to position [0, 382]
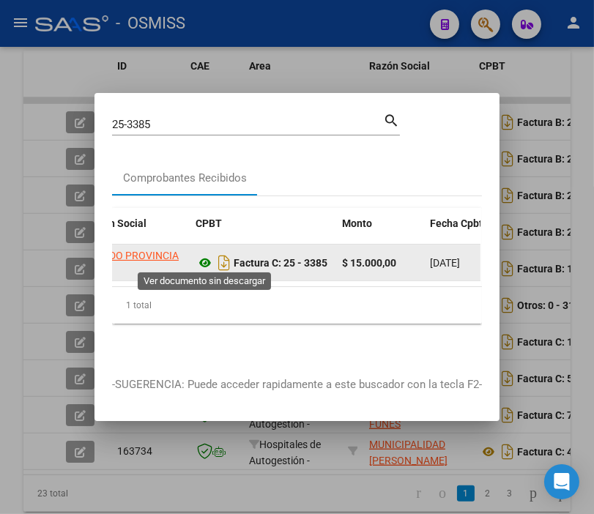
click at [206, 255] on icon at bounding box center [205, 263] width 19 height 18
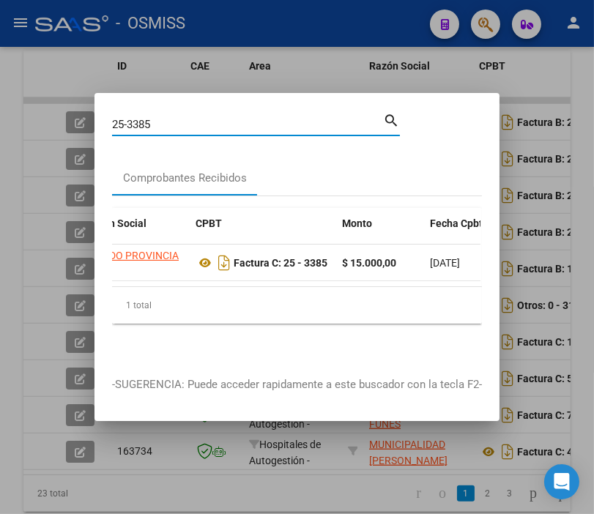
drag, startPoint x: 157, startPoint y: 117, endPoint x: 22, endPoint y: 92, distance: 137.8
click at [22, 92] on div "25-3385 Buscar (apellido, dni, cuil, nro traspaso, cuit, obra social) search Co…" at bounding box center [297, 257] width 594 height 514
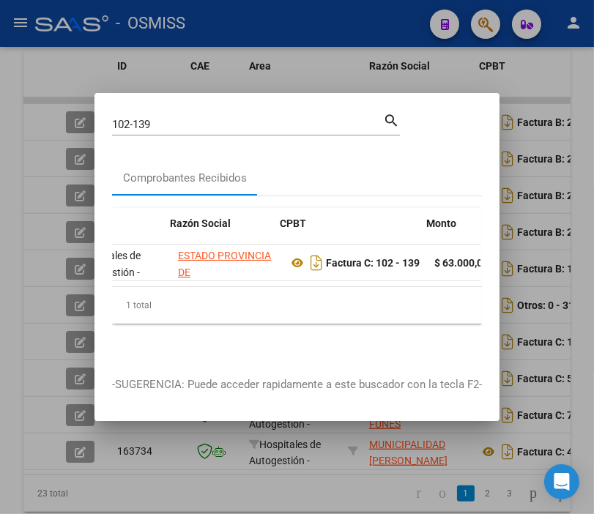
scroll to position [0, 305]
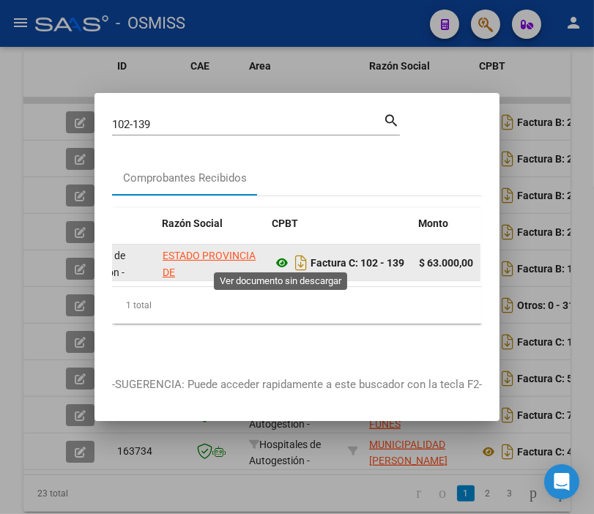
click at [282, 254] on icon at bounding box center [281, 263] width 19 height 18
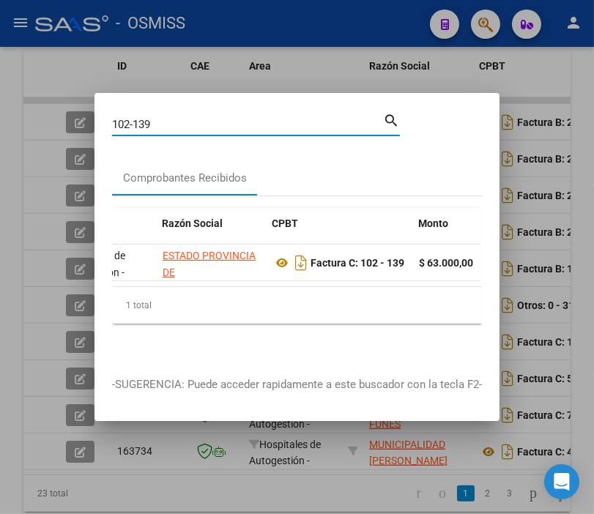
drag, startPoint x: 179, startPoint y: 122, endPoint x: 104, endPoint y: 118, distance: 74.8
click at [104, 118] on mat-dialog-content "102-139 Buscar (apellido, dni, cuil, nro traspaso, cuit, obra social) search Co…" at bounding box center [296, 235] width 405 height 248
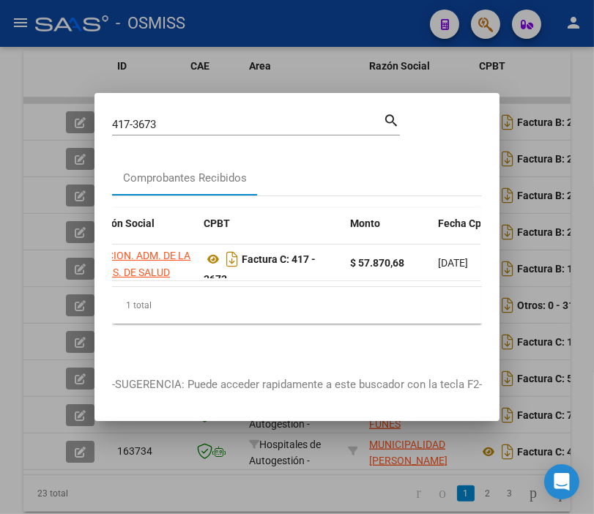
scroll to position [0, 397]
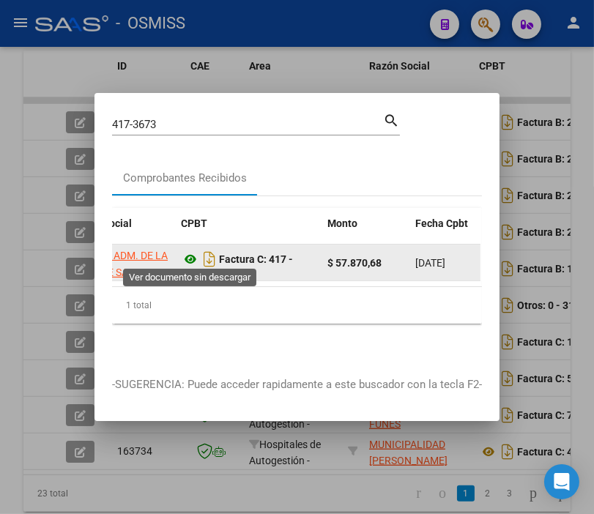
click at [188, 250] on icon at bounding box center [190, 259] width 19 height 18
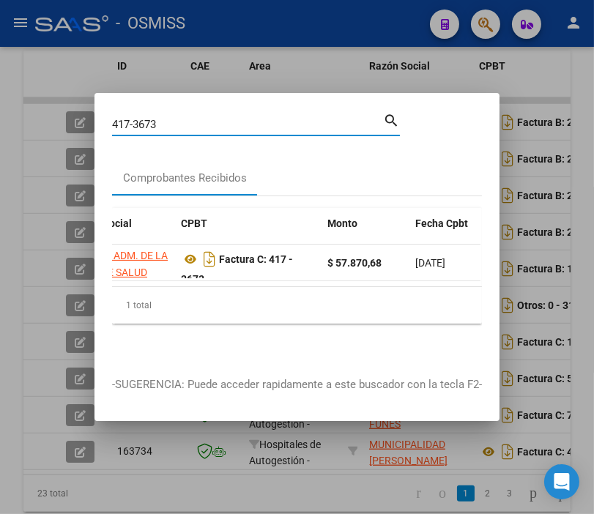
drag, startPoint x: 177, startPoint y: 119, endPoint x: 103, endPoint y: 120, distance: 73.2
click at [103, 120] on mat-dialog-content "417-3673 Buscar (apellido, dni, cuil, nro traspaso, cuit, obra social) search C…" at bounding box center [296, 235] width 405 height 248
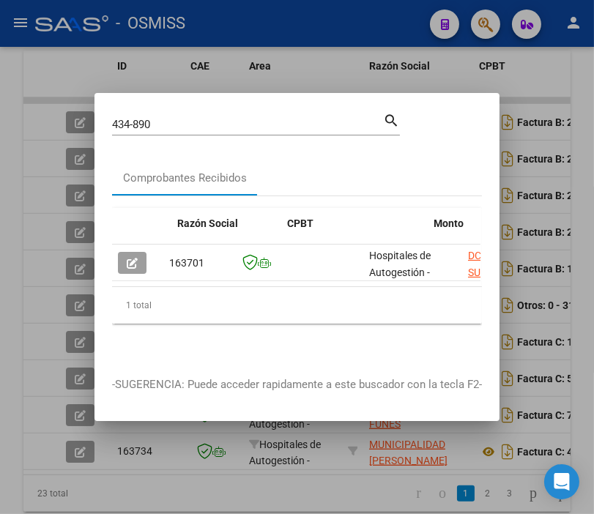
scroll to position [0, 290]
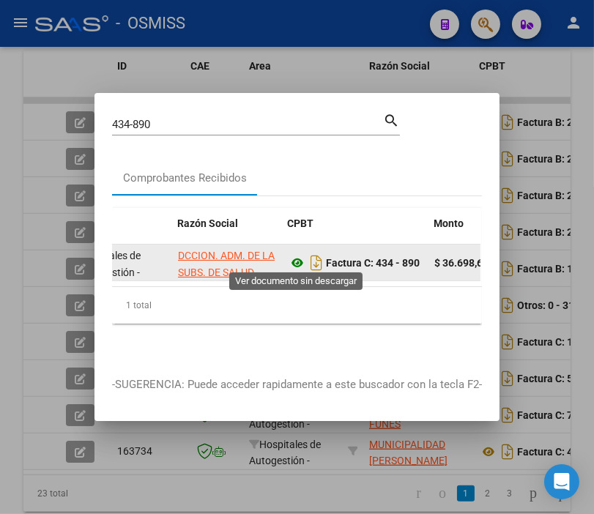
click at [297, 258] on icon at bounding box center [297, 263] width 19 height 18
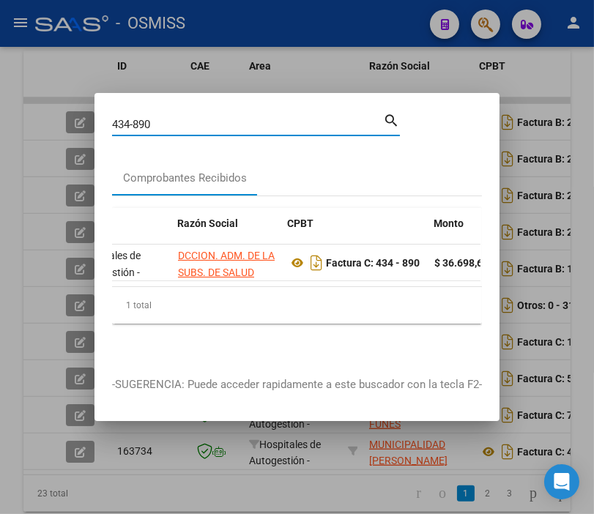
drag, startPoint x: 185, startPoint y: 115, endPoint x: -34, endPoint y: 90, distance: 220.4
click at [0, 90] on html "menu - OSMISS person Firma Express Reportes Ingresos Percibidos Análisis de tod…" at bounding box center [297, 257] width 594 height 514
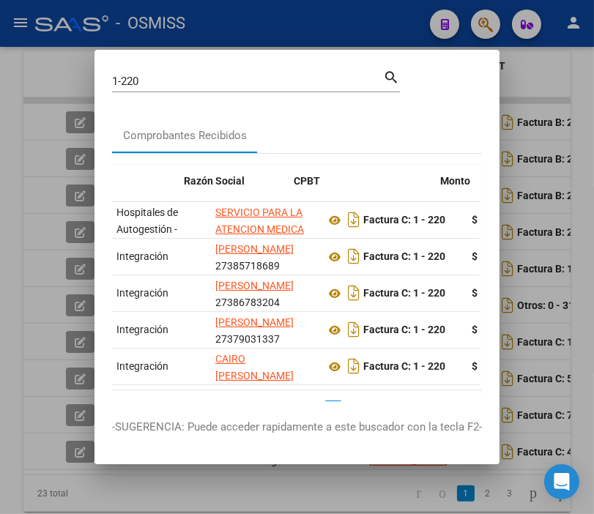
scroll to position [0, 306]
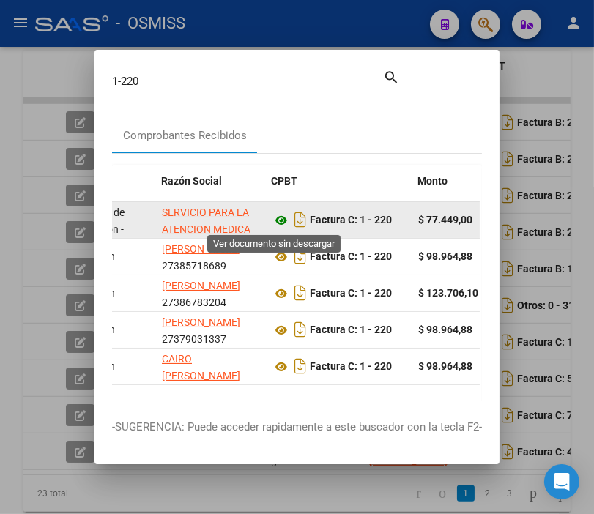
click at [275, 218] on icon at bounding box center [281, 221] width 19 height 18
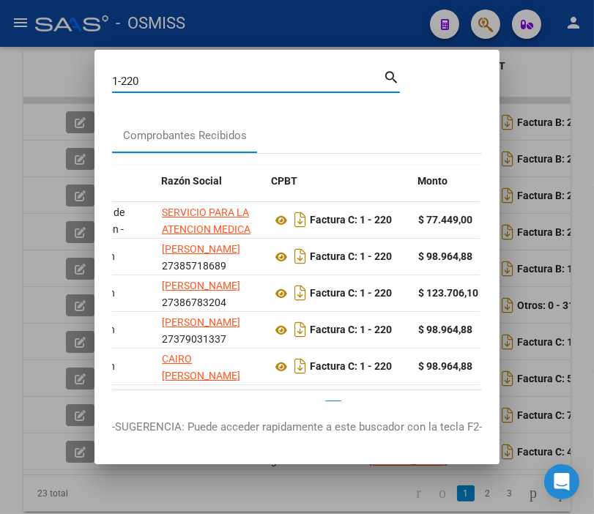
drag, startPoint x: 149, startPoint y: 83, endPoint x: 95, endPoint y: 81, distance: 53.5
click at [95, 81] on mat-dialog-content "1-220 Buscar (apellido, dni, cuil, nro traspaso, cuit, obra social) search Comp…" at bounding box center [296, 234] width 405 height 334
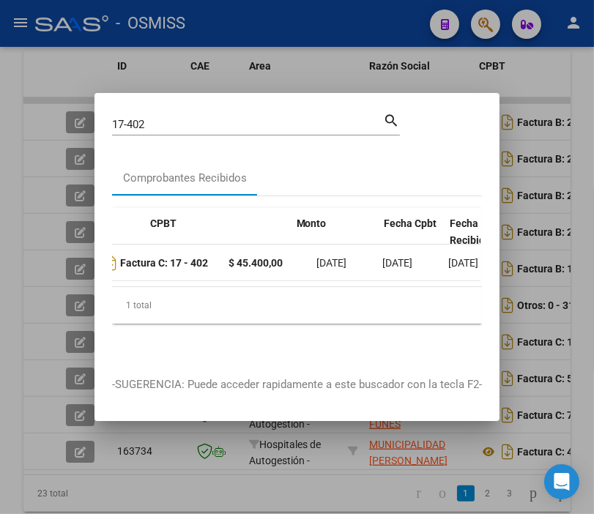
scroll to position [0, 420]
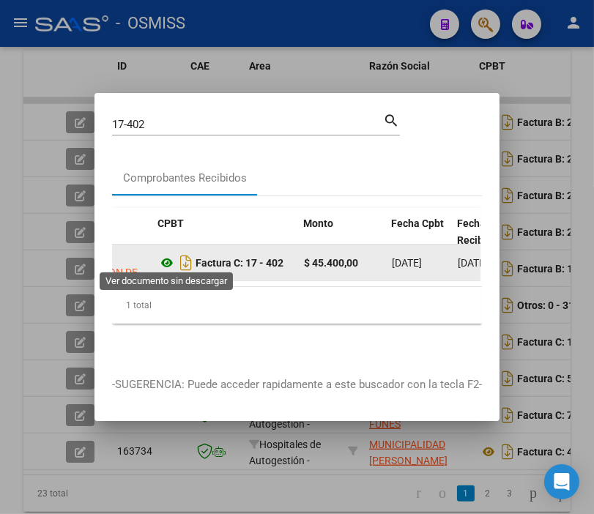
click at [166, 260] on icon at bounding box center [166, 263] width 19 height 18
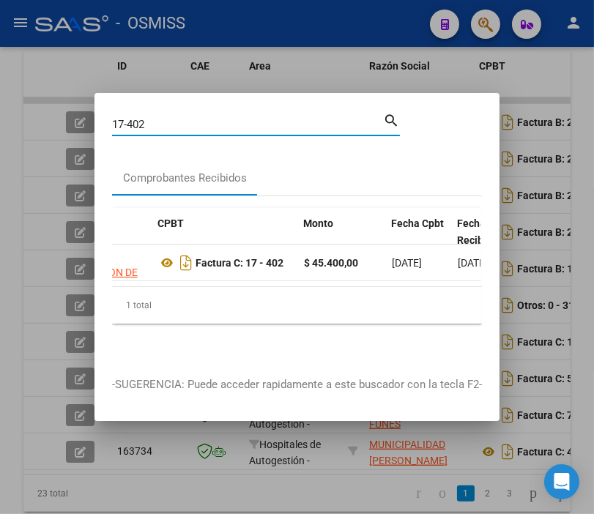
drag, startPoint x: 198, startPoint y: 114, endPoint x: 88, endPoint y: 110, distance: 110.7
click at [88, 110] on div "17-402 Buscar (apellido, dni, cuil, nro traspaso, cuit, obra social) search Com…" at bounding box center [297, 257] width 594 height 514
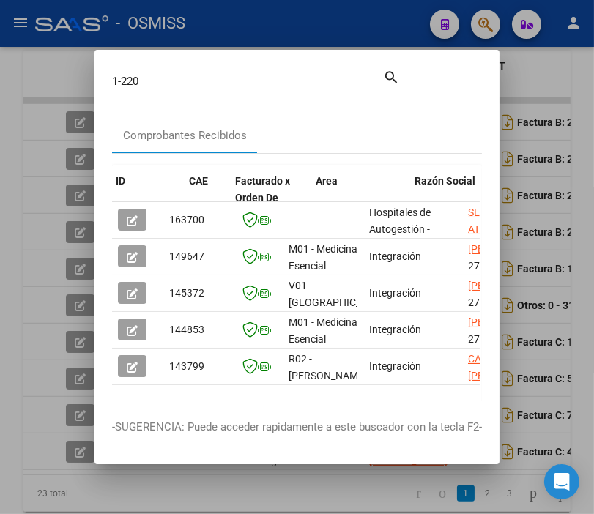
scroll to position [0, 230]
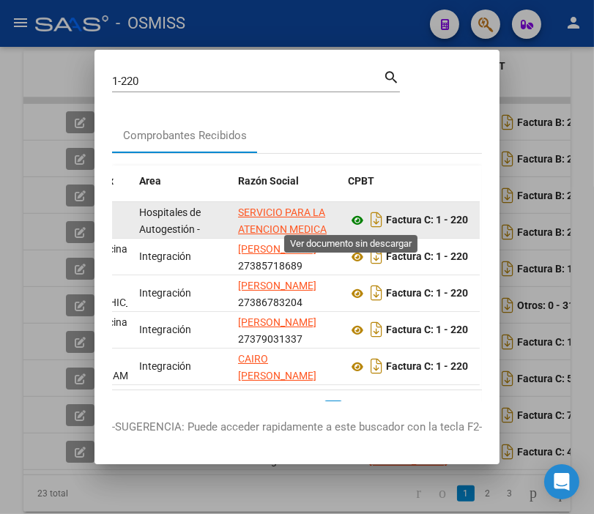
click at [349, 227] on icon at bounding box center [357, 221] width 19 height 18
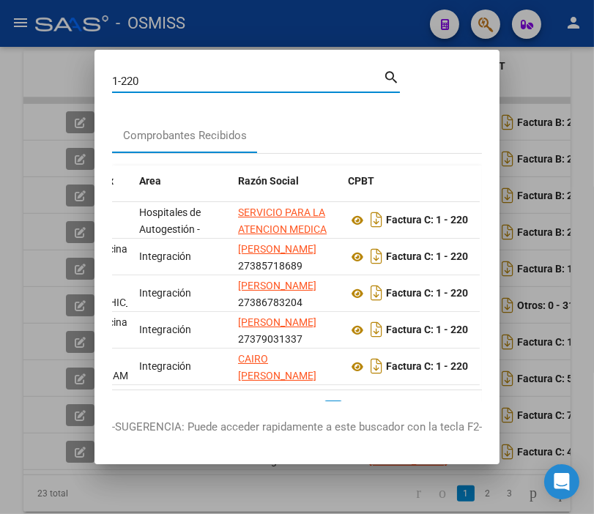
drag, startPoint x: 171, startPoint y: 84, endPoint x: 75, endPoint y: 96, distance: 95.9
click at [75, 96] on div "1-220 Buscar (apellido, dni, cuil, nro traspaso, cuit, obra social) search Comp…" at bounding box center [297, 257] width 594 height 514
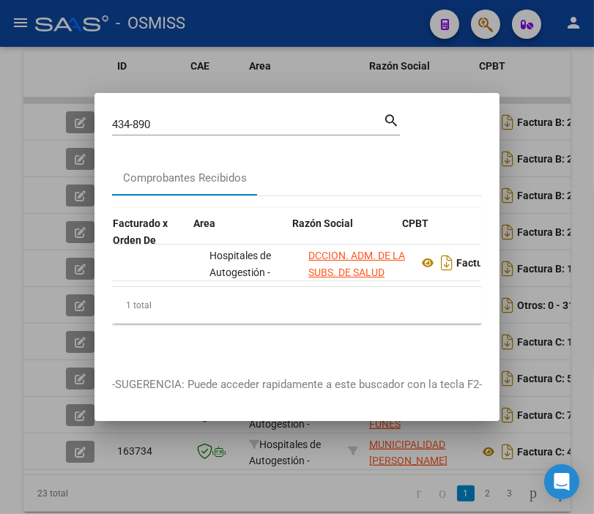
scroll to position [0, 221]
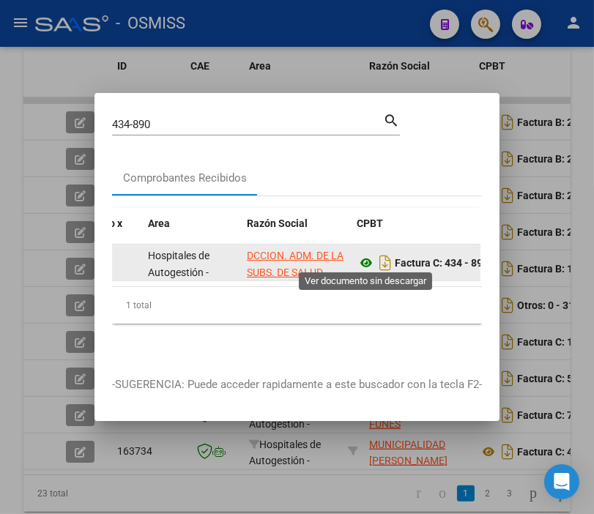
click at [364, 255] on icon at bounding box center [366, 263] width 19 height 18
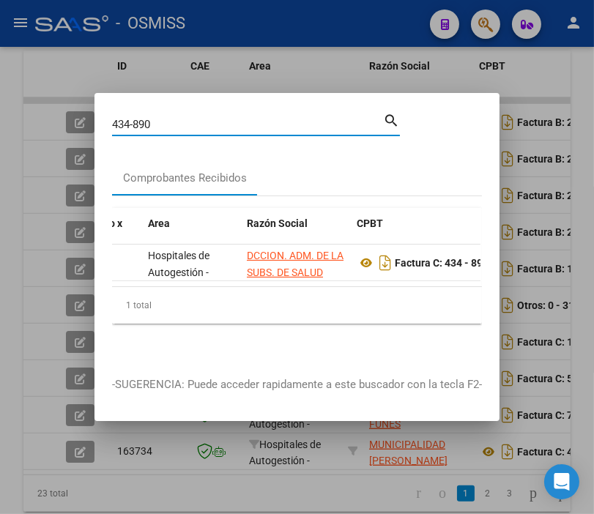
click at [161, 122] on input "434-890" at bounding box center [247, 124] width 271 height 13
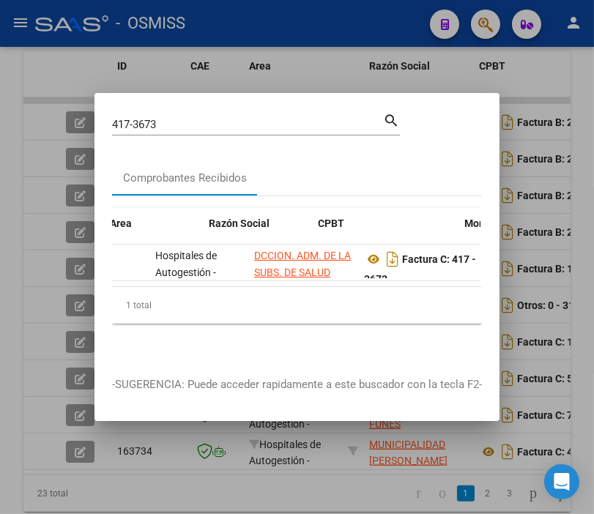
scroll to position [0, 267]
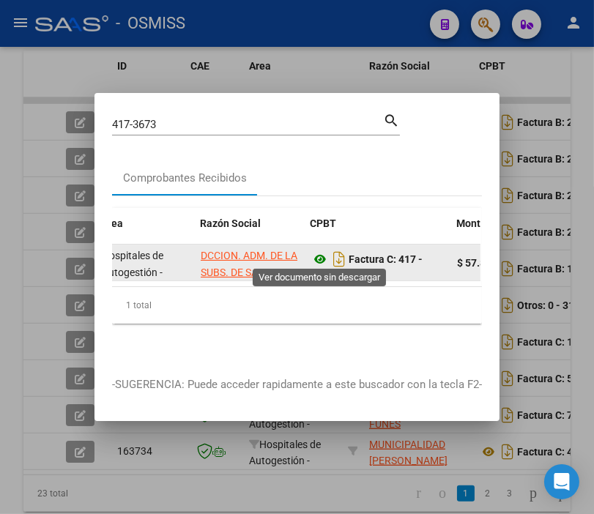
click at [323, 250] on icon at bounding box center [320, 259] width 19 height 18
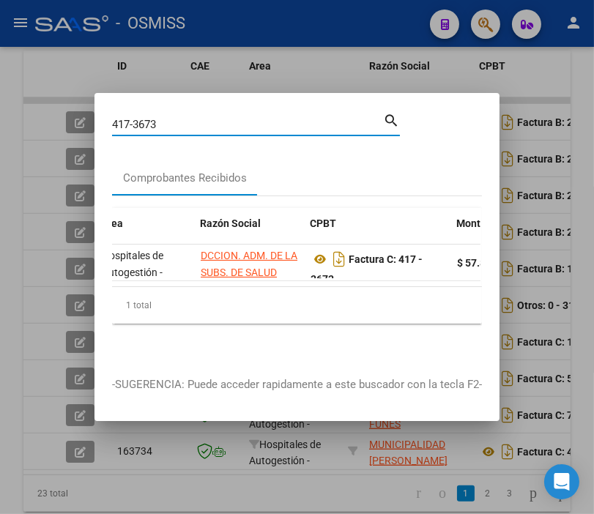
drag, startPoint x: 207, startPoint y: 121, endPoint x: 17, endPoint y: 125, distance: 189.7
click at [17, 125] on div "417-3673 Buscar (apellido, dni, cuil, nro traspaso, cuit, obra social) search C…" at bounding box center [297, 257] width 594 height 514
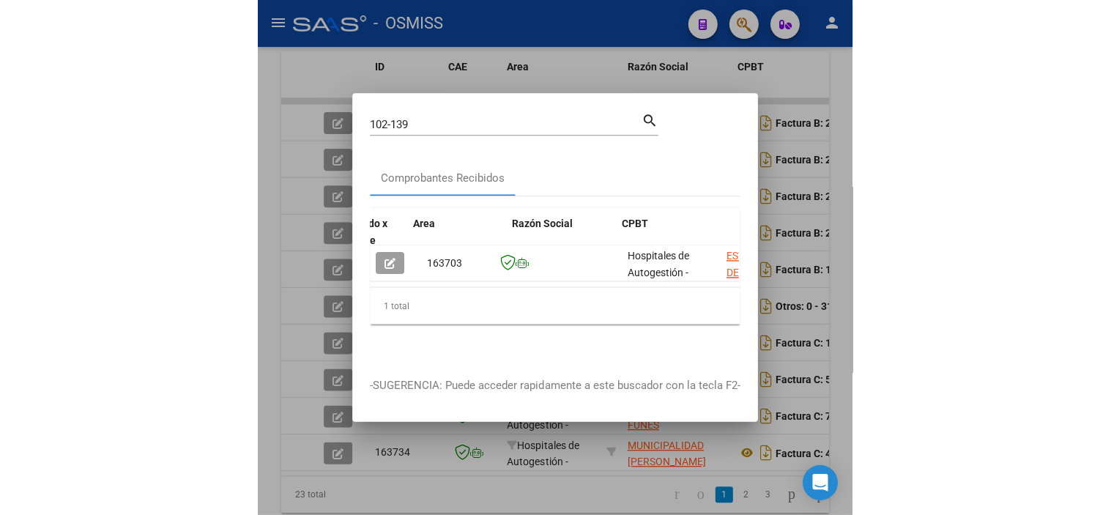
scroll to position [0, 214]
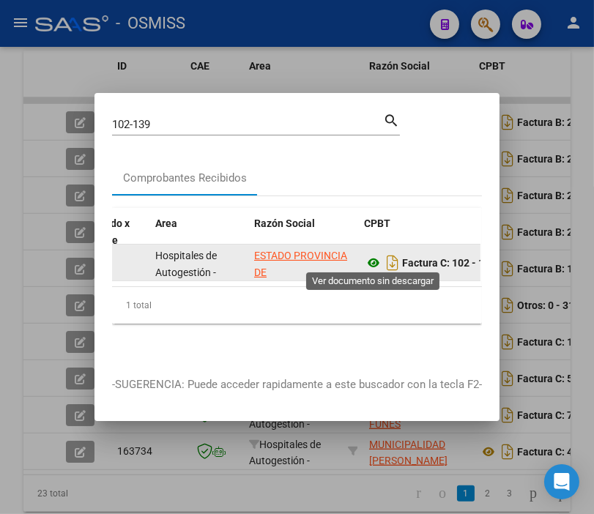
click at [374, 254] on icon at bounding box center [373, 263] width 19 height 18
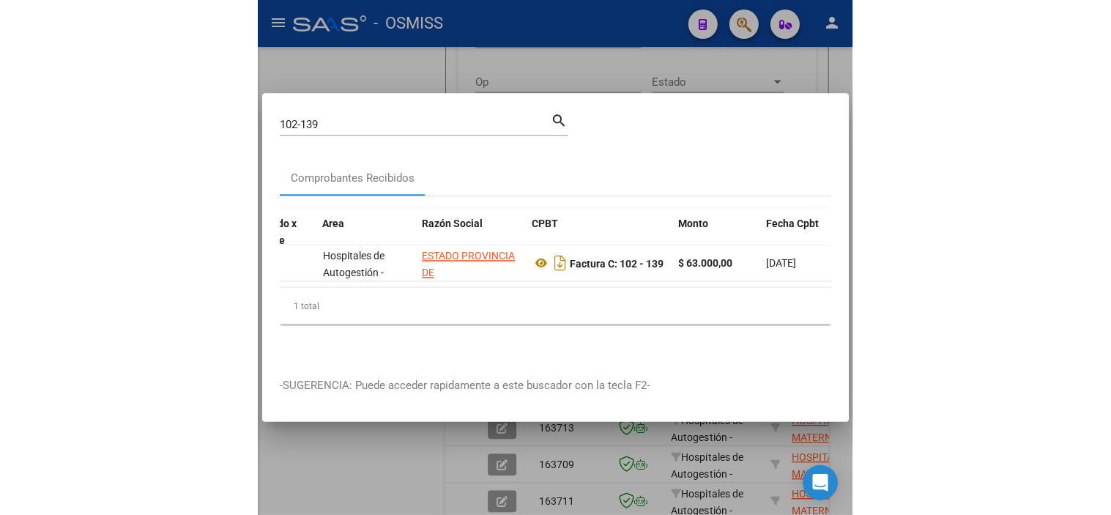
scroll to position [699, 0]
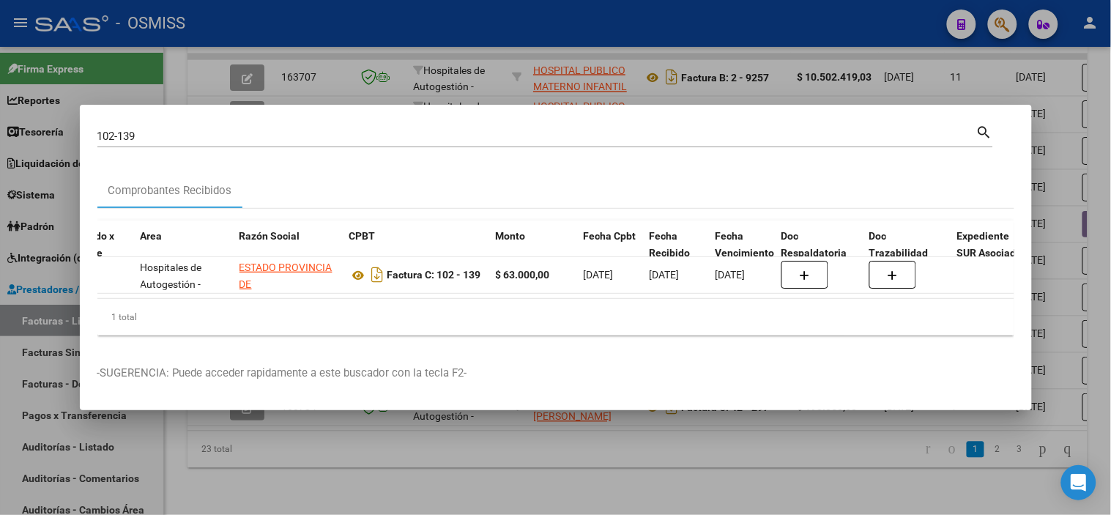
click at [360, 130] on input "102-139" at bounding box center [536, 136] width 879 height 13
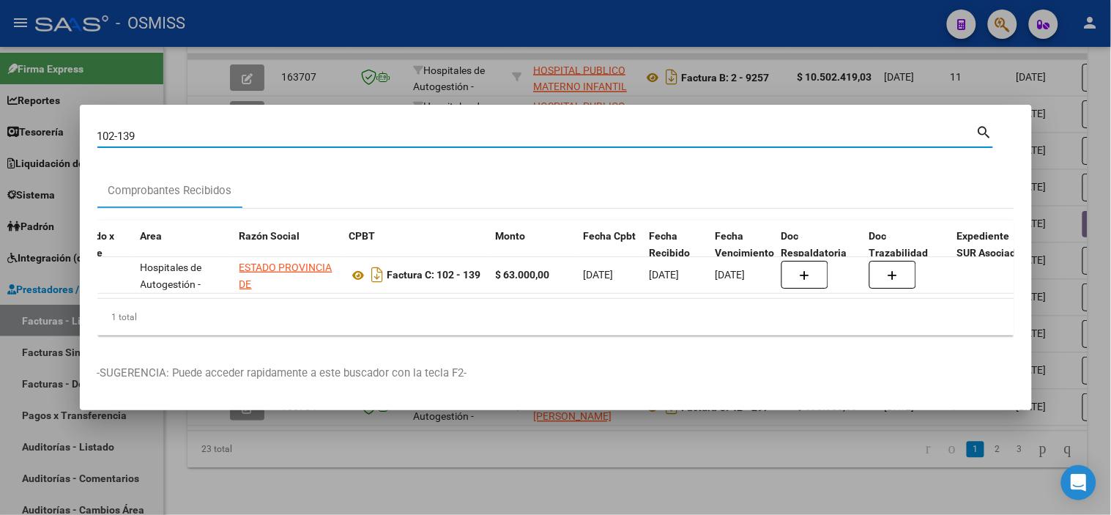
click at [360, 130] on input "102-139" at bounding box center [536, 136] width 879 height 13
paste input "40-911"
type input "140-911"
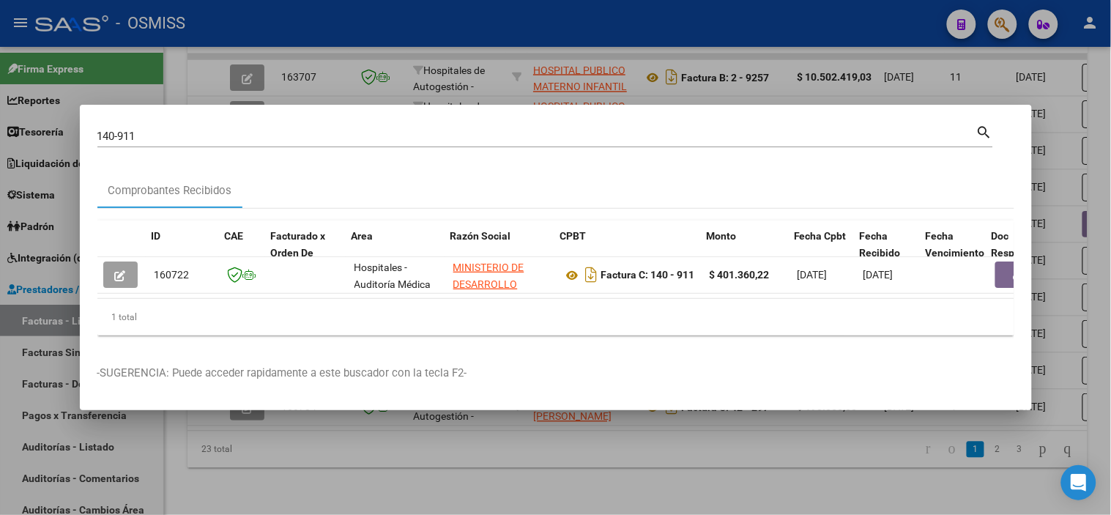
scroll to position [0, 78]
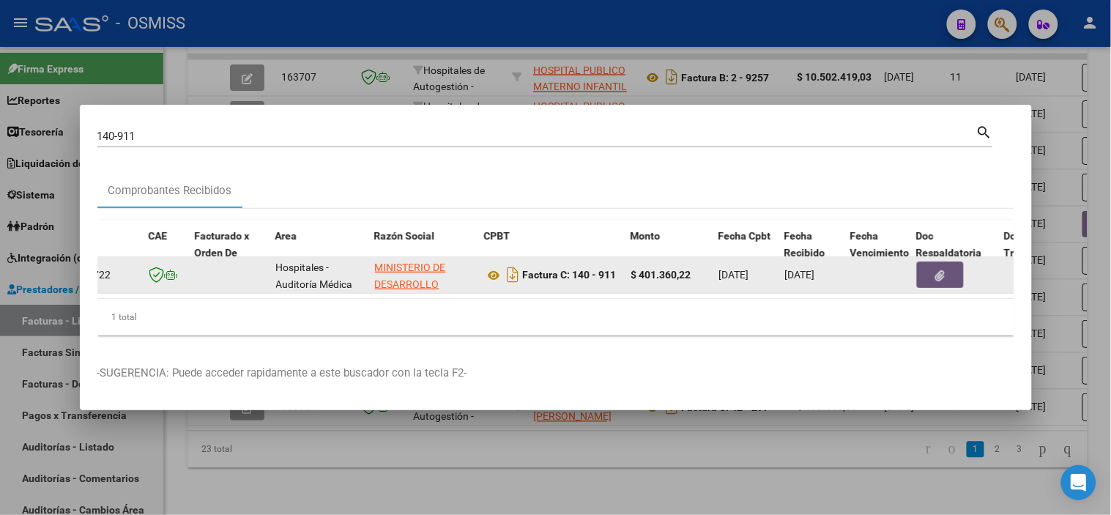
click at [918, 273] on button "button" at bounding box center [940, 274] width 47 height 26
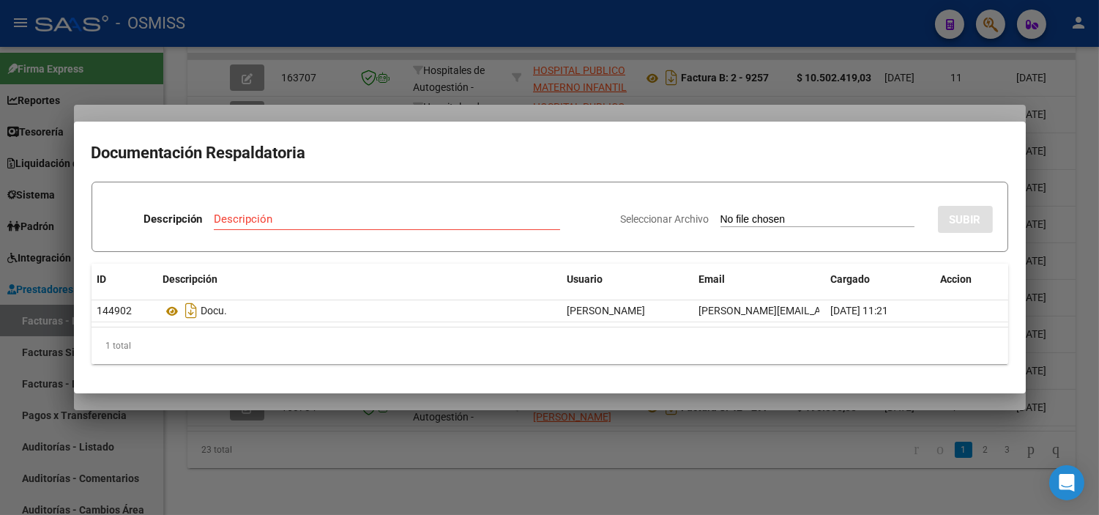
click at [724, 220] on input "Seleccionar Archivo" at bounding box center [818, 220] width 194 height 14
type input "C:\fakepath\FC 911 DESARROLLO HUMANO RC118.pdf"
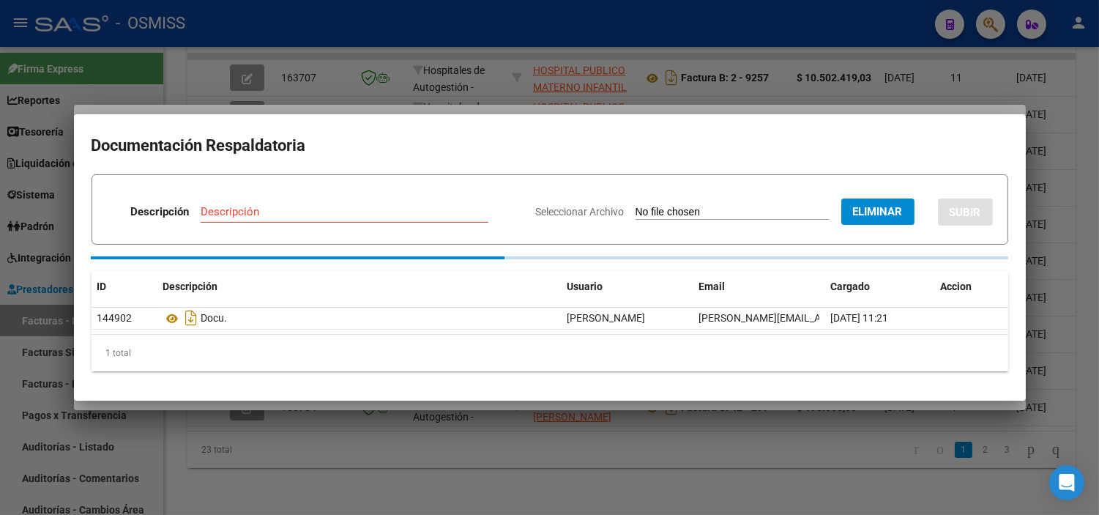
click at [289, 217] on input "Descripción" at bounding box center [345, 211] width 288 height 13
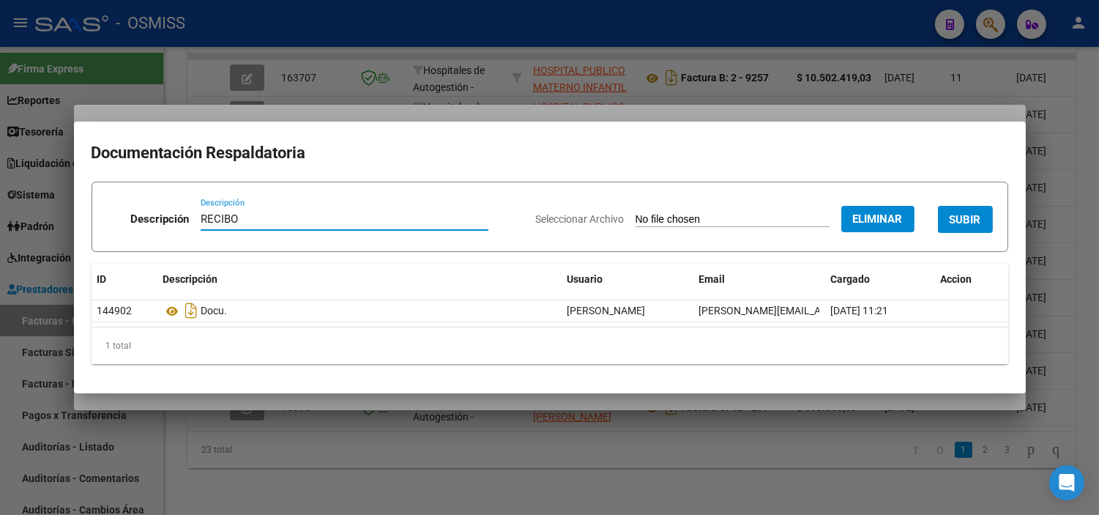
type input "RECIBO"
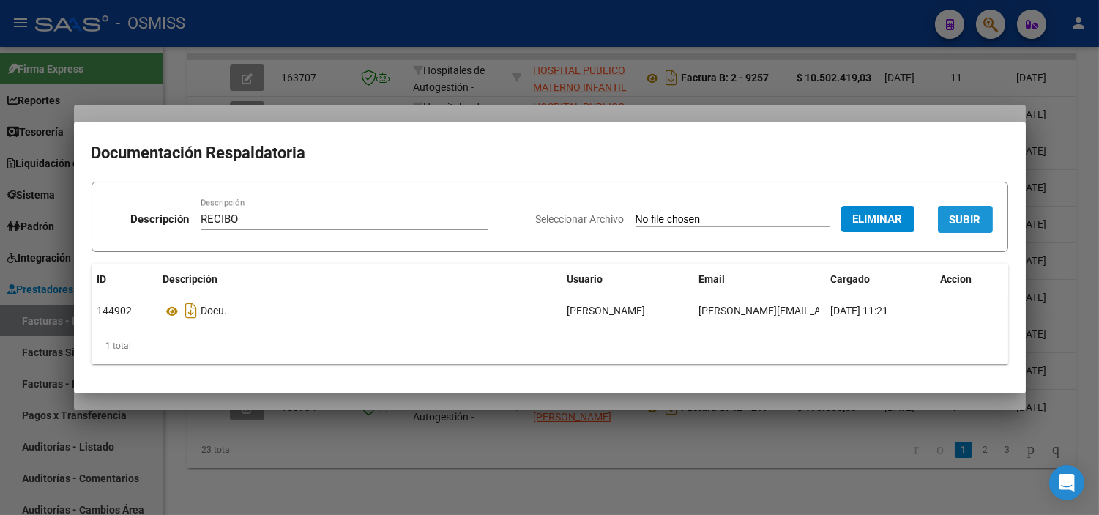
click at [960, 206] on button "SUBIR" at bounding box center [965, 219] width 55 height 27
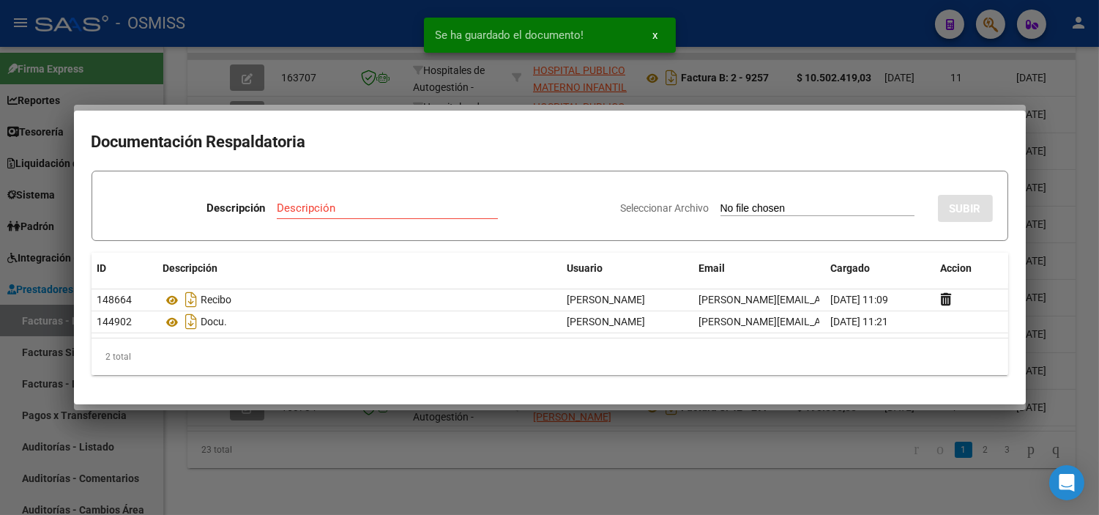
click at [227, 412] on div at bounding box center [549, 257] width 1099 height 515
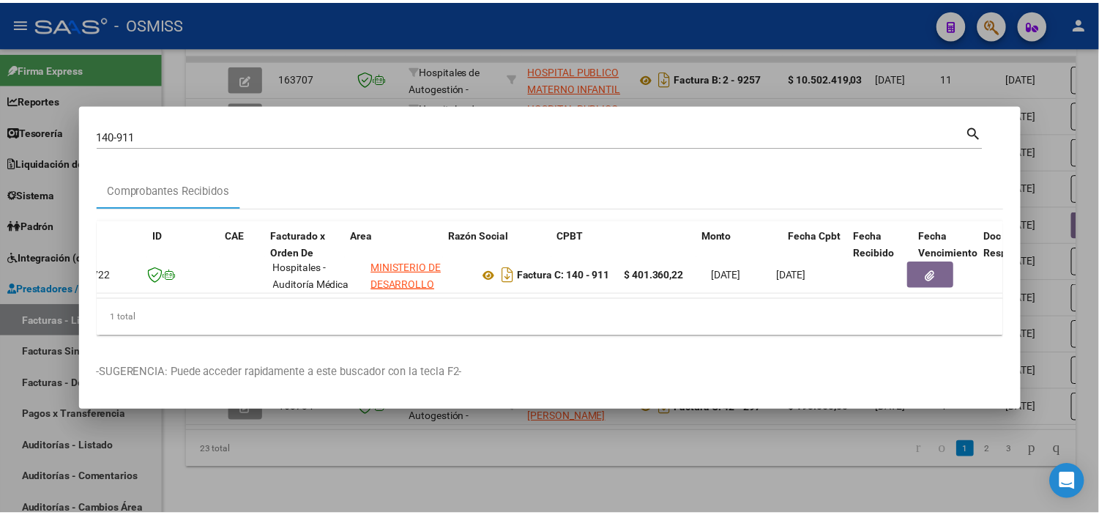
scroll to position [0, 0]
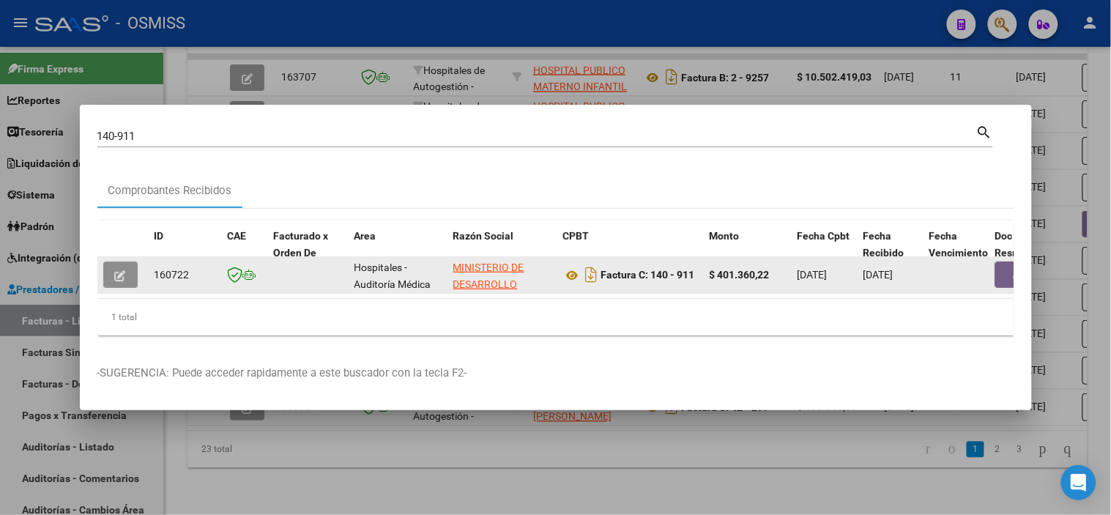
click at [133, 261] on button "button" at bounding box center [120, 274] width 34 height 26
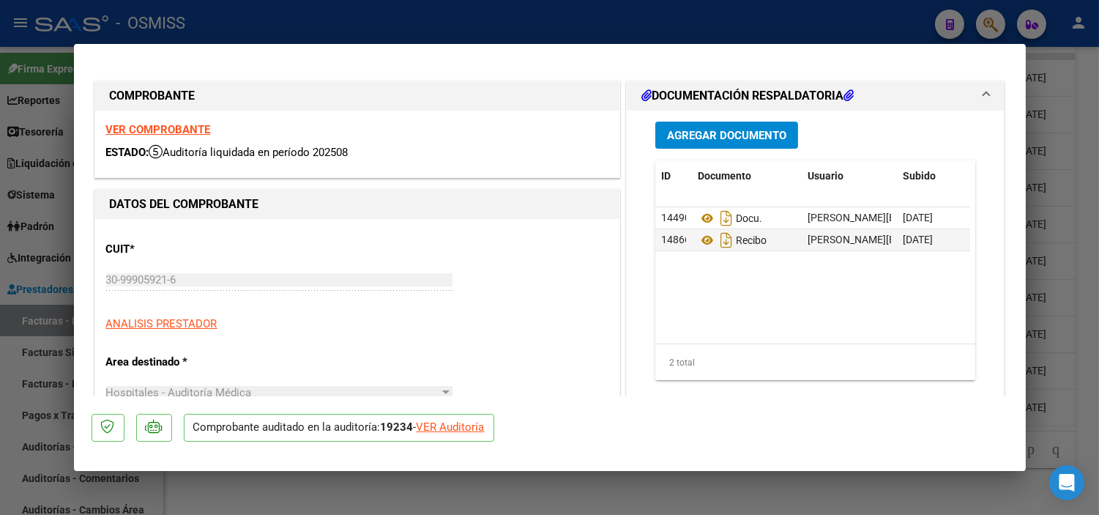
type input "[DATE]"
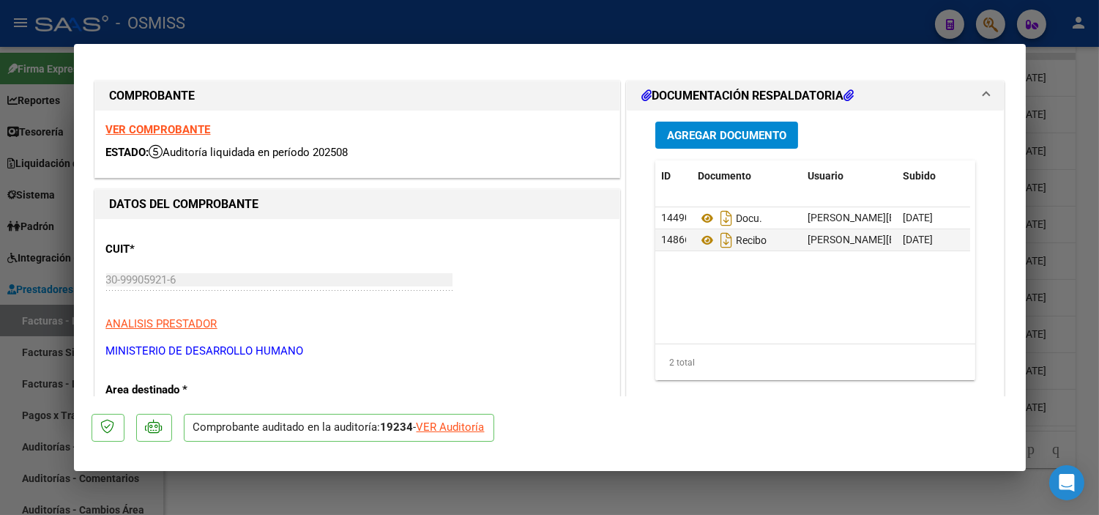
click at [449, 426] on div "VER Auditoría" at bounding box center [451, 427] width 68 height 17
type input "$ 0,00"
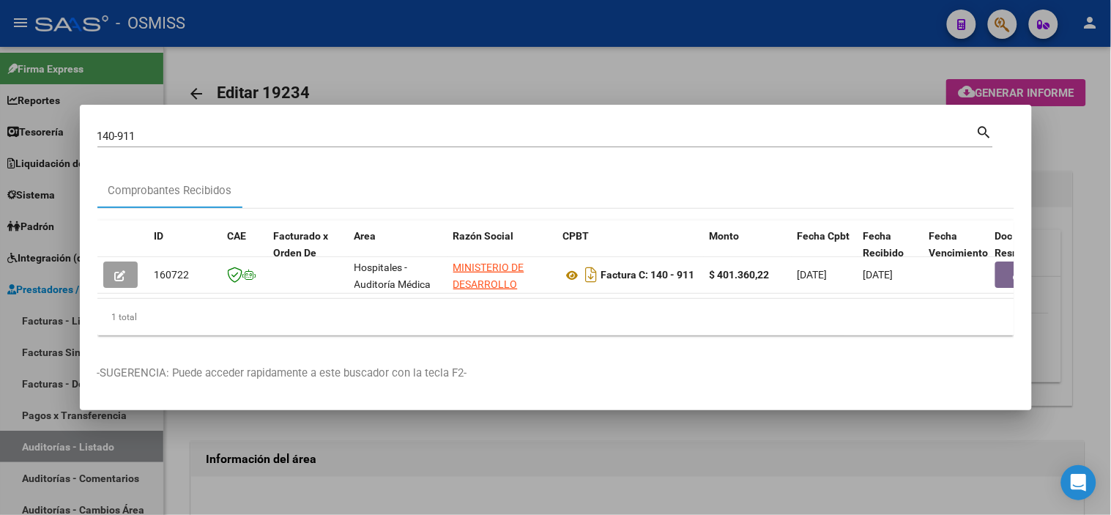
click at [571, 410] on mat-dialog-container "140-911 Buscar (apellido, dni, cuil, nro traspaso, cuit, obra social) search Co…" at bounding box center [556, 257] width 952 height 305
click at [576, 450] on div at bounding box center [555, 257] width 1111 height 515
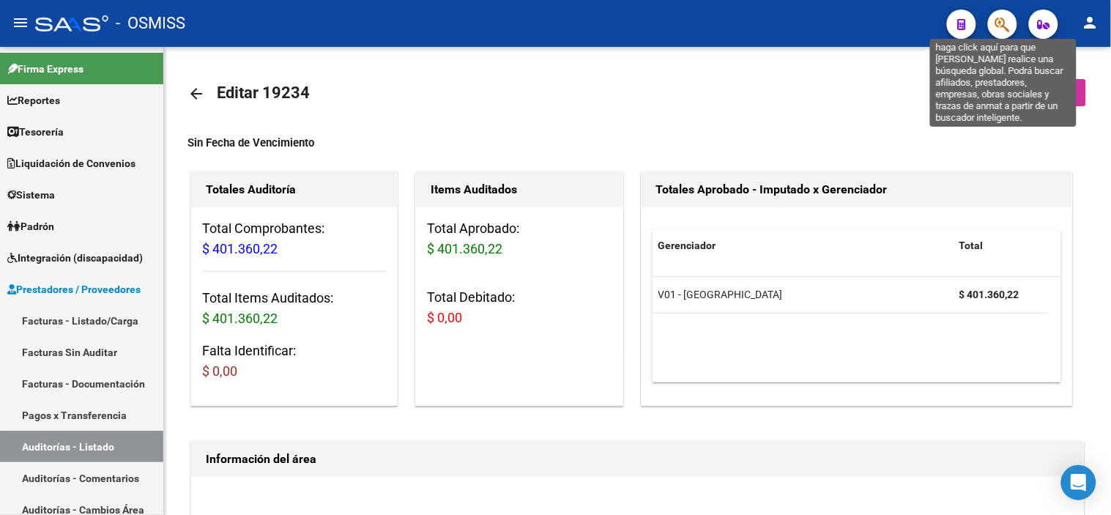
click at [1008, 18] on icon "button" at bounding box center [1002, 24] width 15 height 17
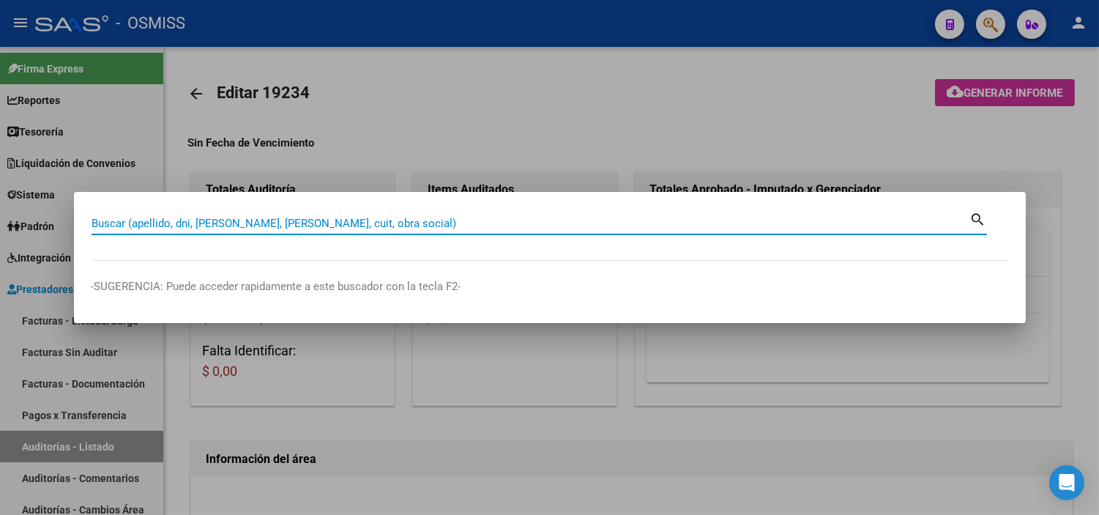
paste input "6374"
click at [93, 218] on input "6374" at bounding box center [531, 223] width 879 height 13
type input "6-6374"
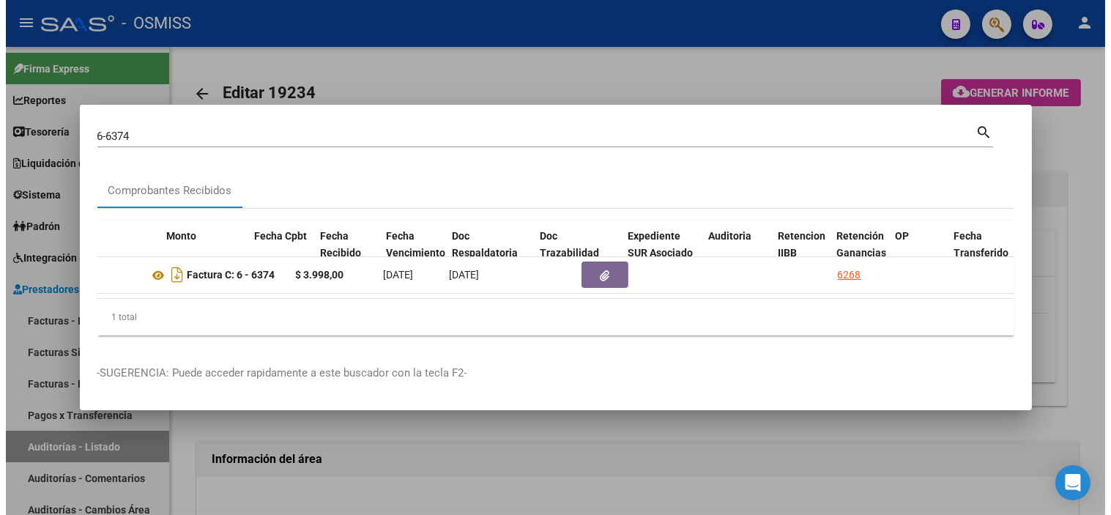
scroll to position [0, 618]
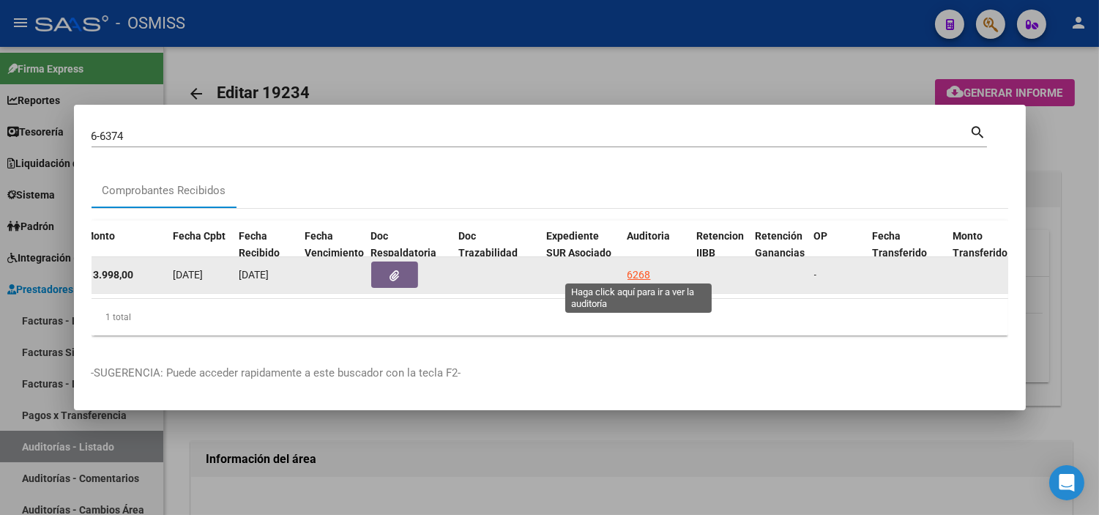
click at [637, 267] on div "6268" at bounding box center [639, 275] width 23 height 17
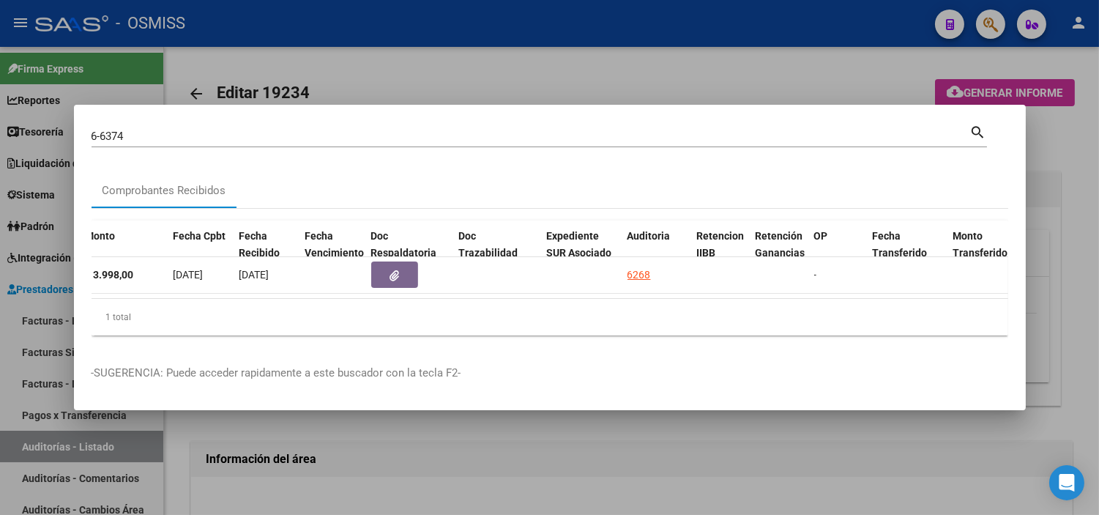
click at [510, 493] on div at bounding box center [549, 257] width 1099 height 515
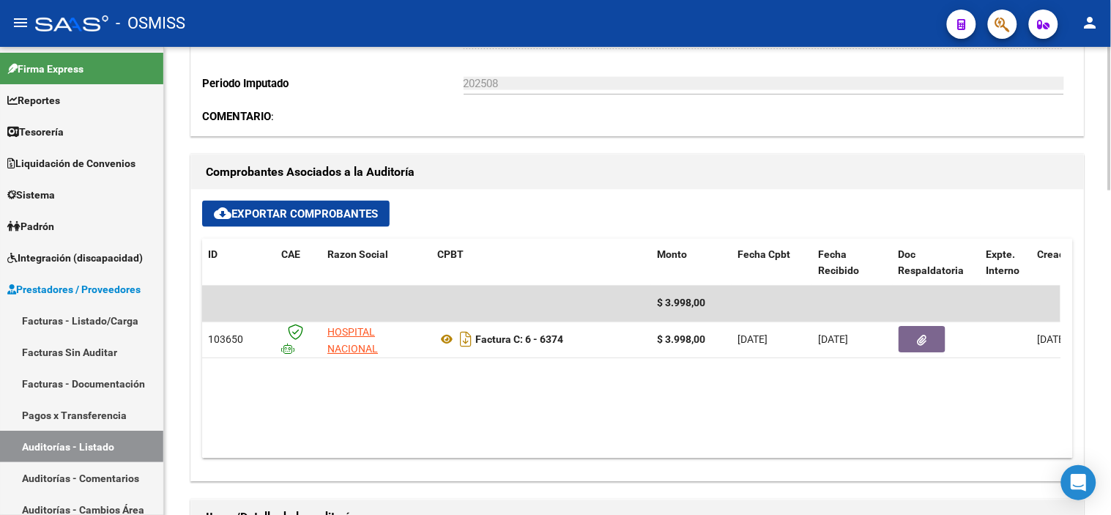
scroll to position [488, 0]
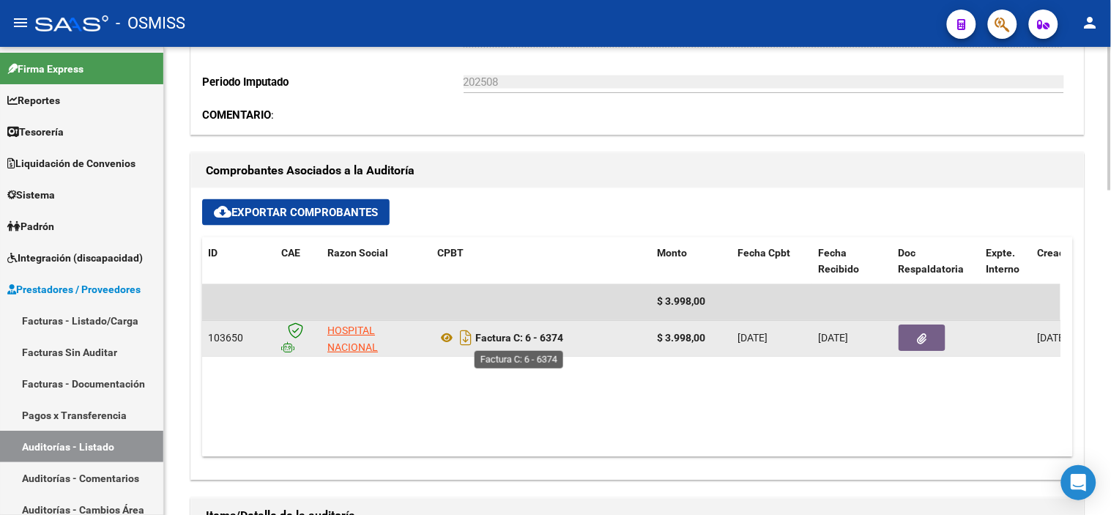
drag, startPoint x: 571, startPoint y: 339, endPoint x: 529, endPoint y: 337, distance: 42.5
click at [529, 337] on div "Factura C: 6 - 6374" at bounding box center [541, 338] width 208 height 23
copy strong "6 - 6374"
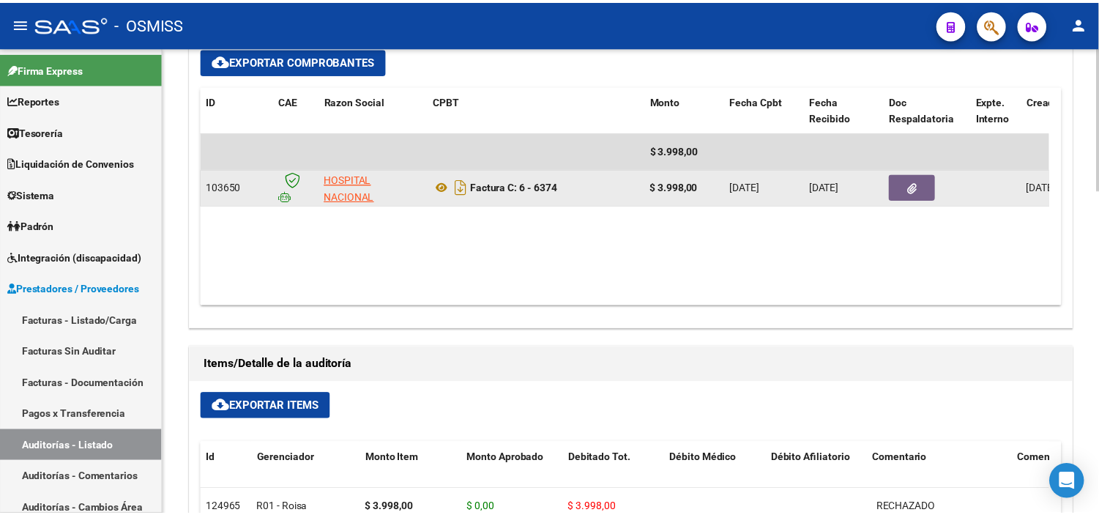
scroll to position [650, 0]
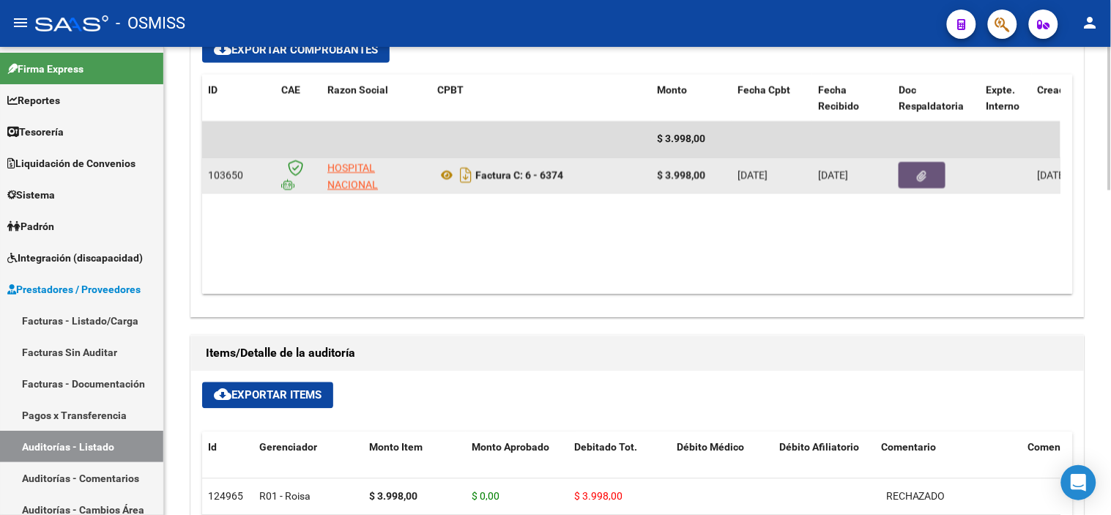
click at [941, 182] on button "button" at bounding box center [922, 176] width 47 height 26
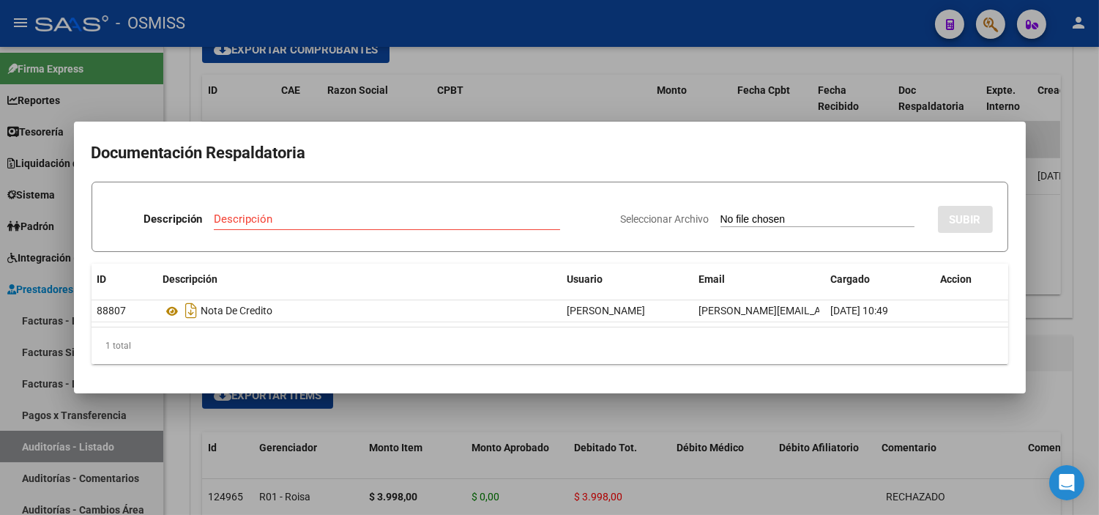
drag, startPoint x: 488, startPoint y: 355, endPoint x: 543, endPoint y: 353, distance: 55.0
click at [242, 353] on div "1 total" at bounding box center [550, 345] width 917 height 37
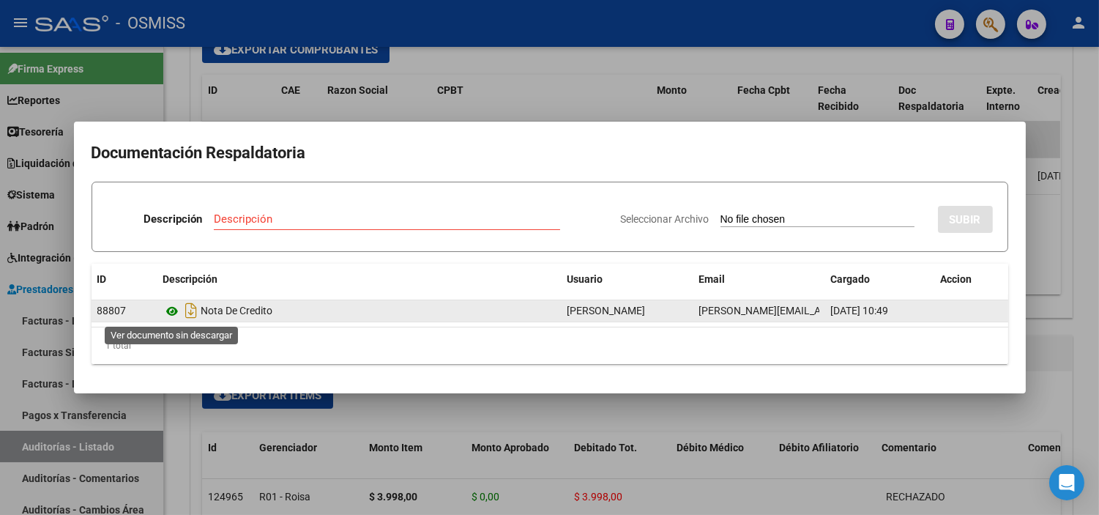
click at [168, 311] on icon at bounding box center [172, 312] width 19 height 18
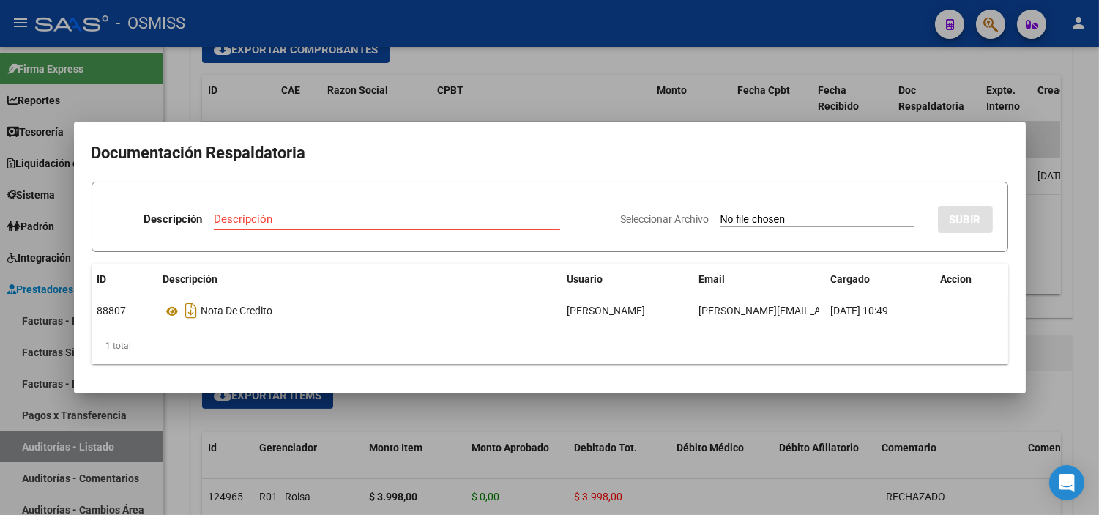
click at [259, 95] on div at bounding box center [549, 257] width 1099 height 515
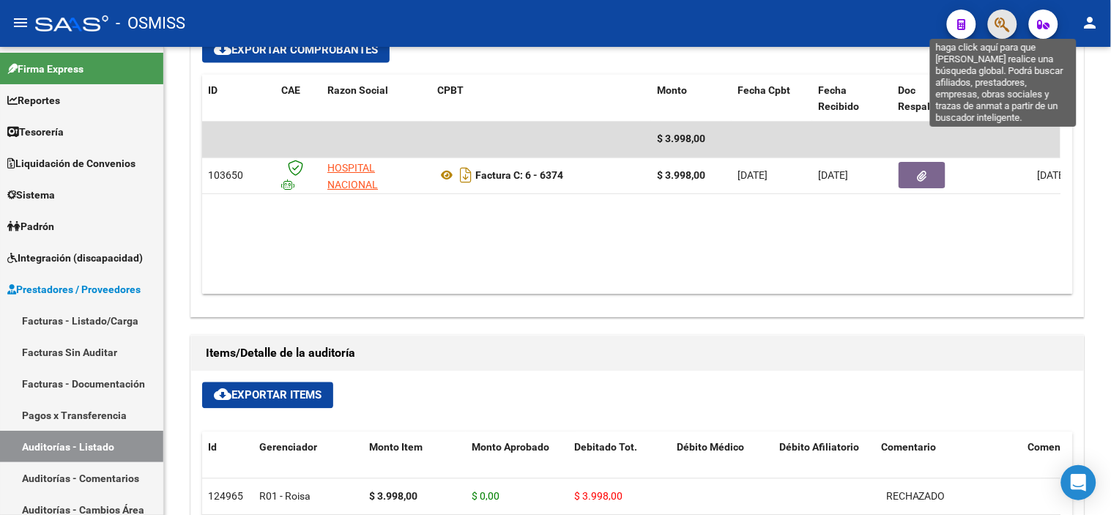
click at [1003, 23] on icon "button" at bounding box center [1002, 24] width 15 height 17
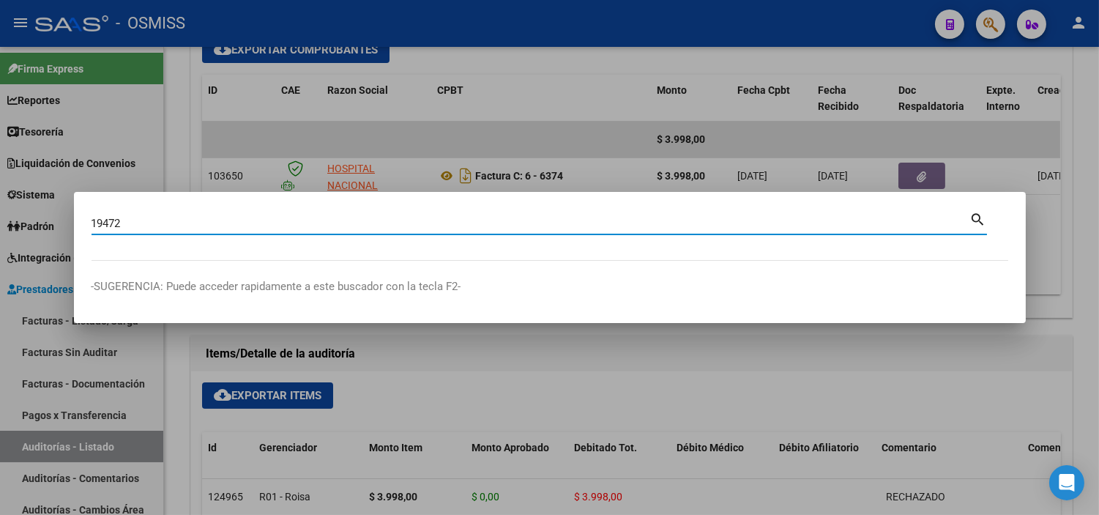
click at [92, 221] on input "19472" at bounding box center [531, 223] width 879 height 13
type input "6-19472"
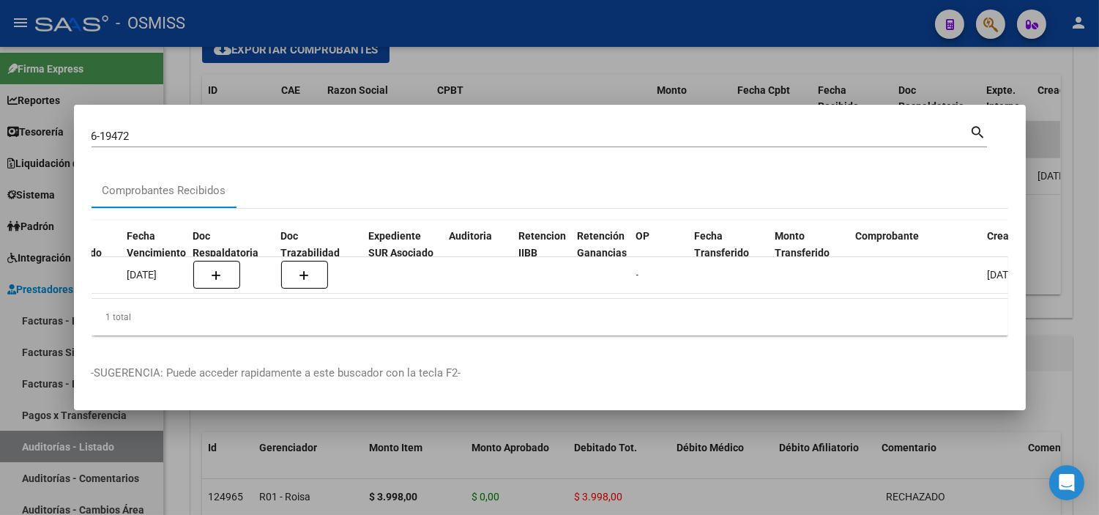
scroll to position [0, 0]
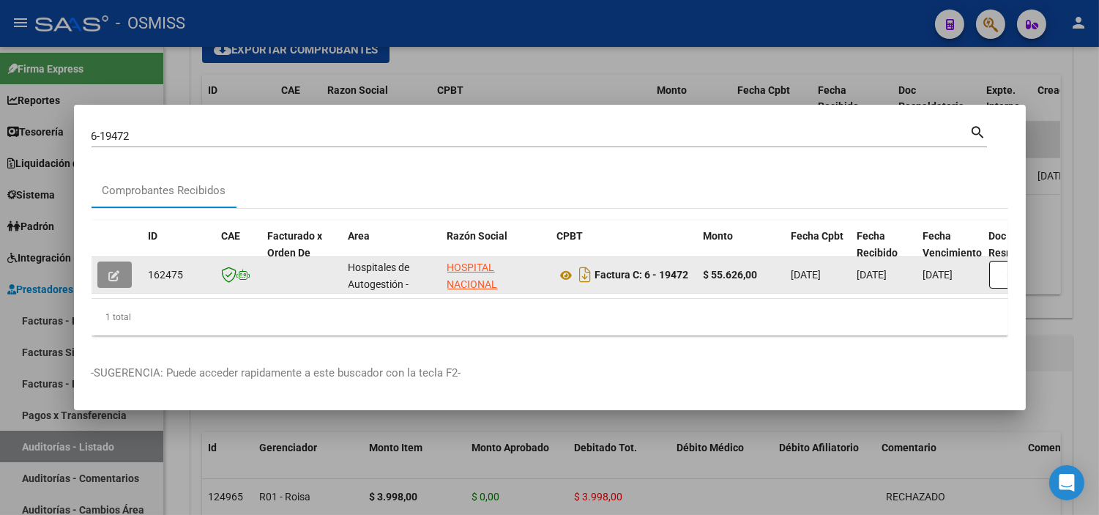
click at [113, 270] on icon "button" at bounding box center [114, 275] width 11 height 11
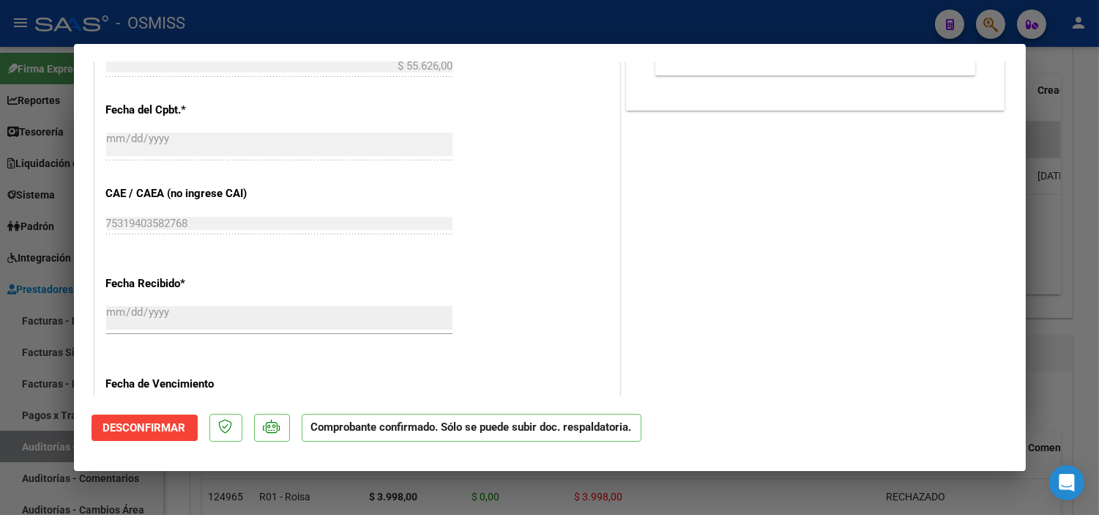
scroll to position [732, 0]
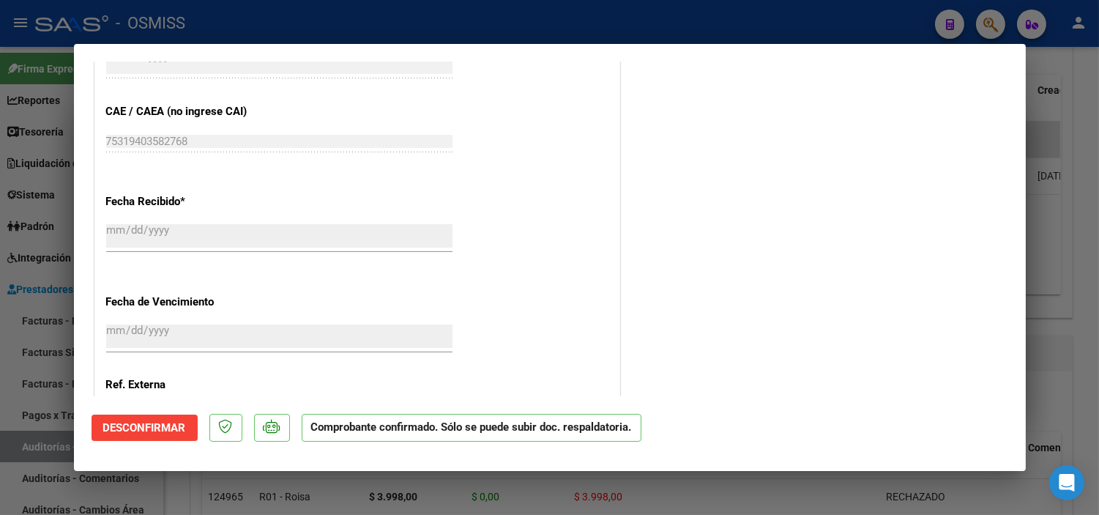
click at [0, 198] on div at bounding box center [549, 257] width 1099 height 515
type input "$ 0,00"
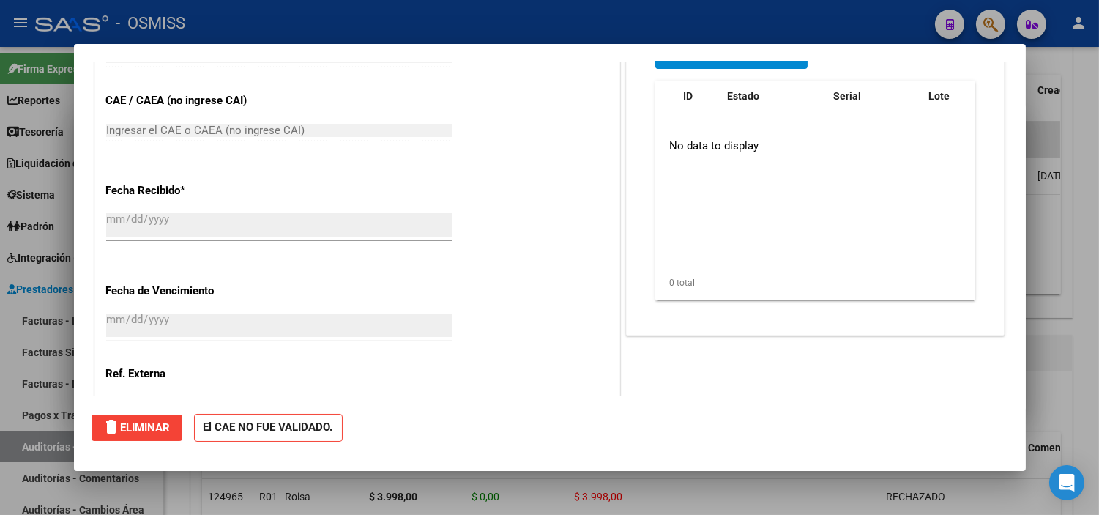
scroll to position [0, 0]
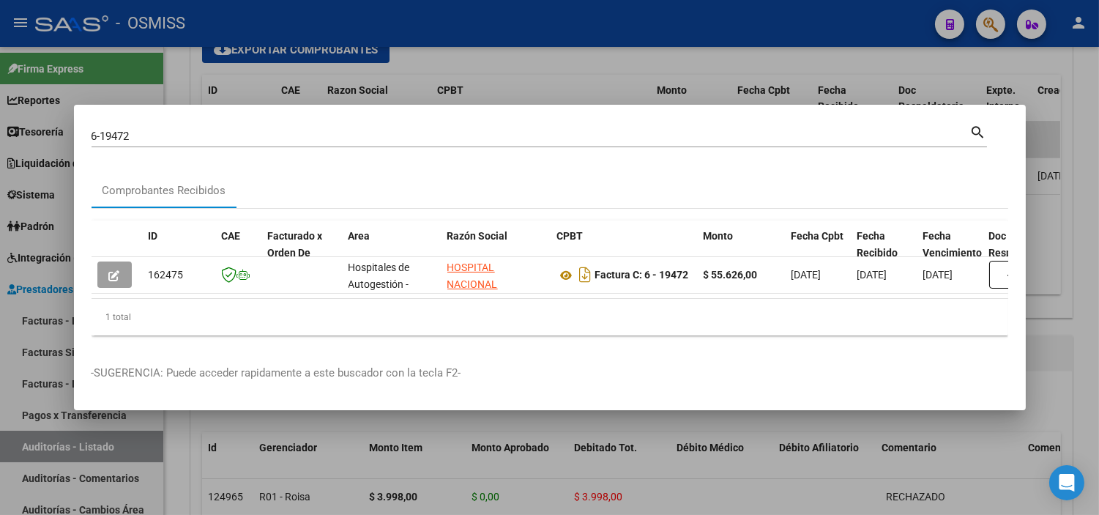
click at [195, 135] on input "6-19472" at bounding box center [531, 136] width 879 height 13
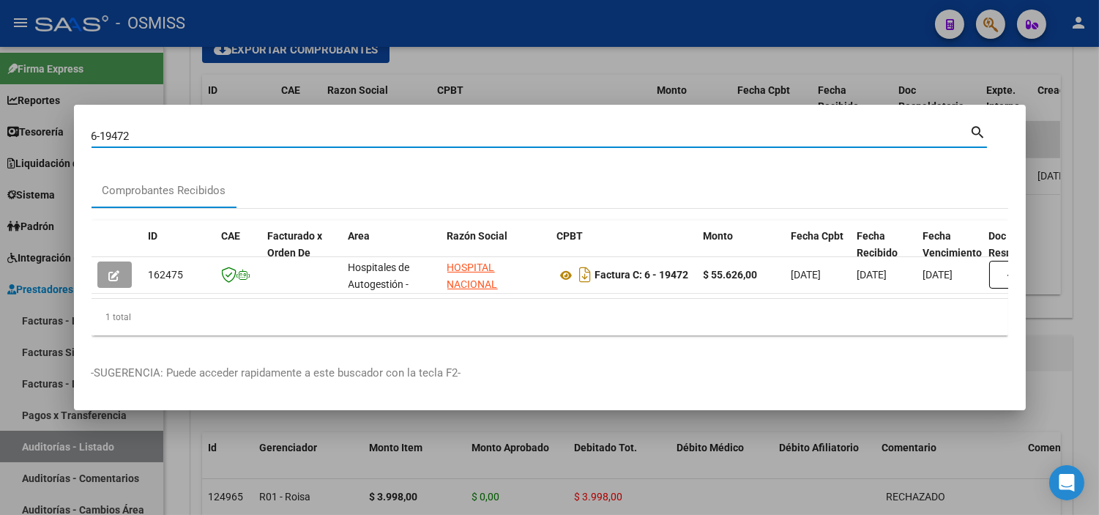
click at [195, 135] on input "6-19472" at bounding box center [531, 136] width 879 height 13
paste input "C0000300043048"
drag, startPoint x: 94, startPoint y: 133, endPoint x: 83, endPoint y: 132, distance: 11.0
click at [83, 132] on mat-dialog-content "C0000300043048 Buscar (apellido, dni, cuil, nro traspaso, cuit, obra social) se…" at bounding box center [550, 234] width 952 height 225
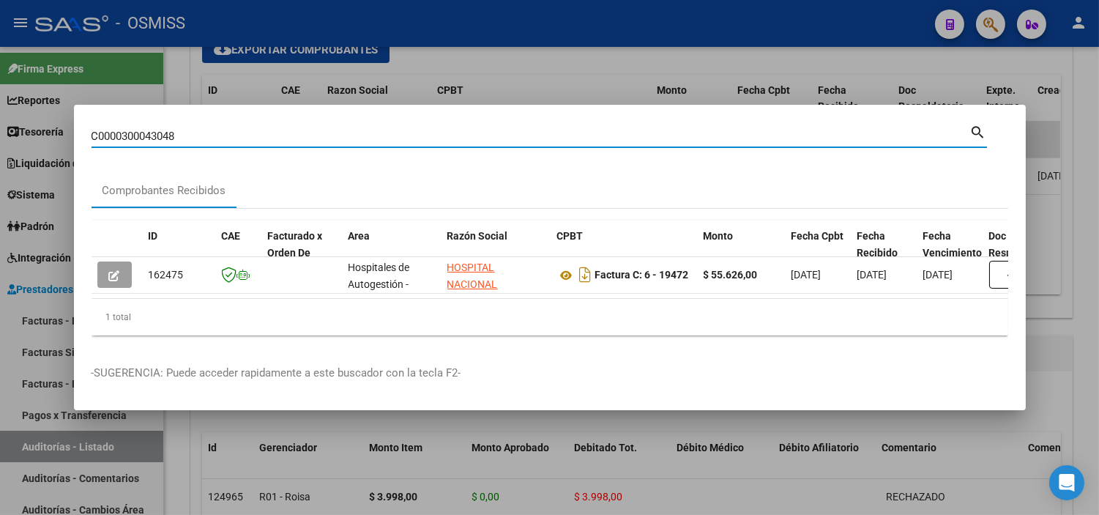
click at [97, 130] on input "C0000300043048" at bounding box center [531, 136] width 879 height 13
click at [129, 130] on input "0000300043048" at bounding box center [531, 136] width 879 height 13
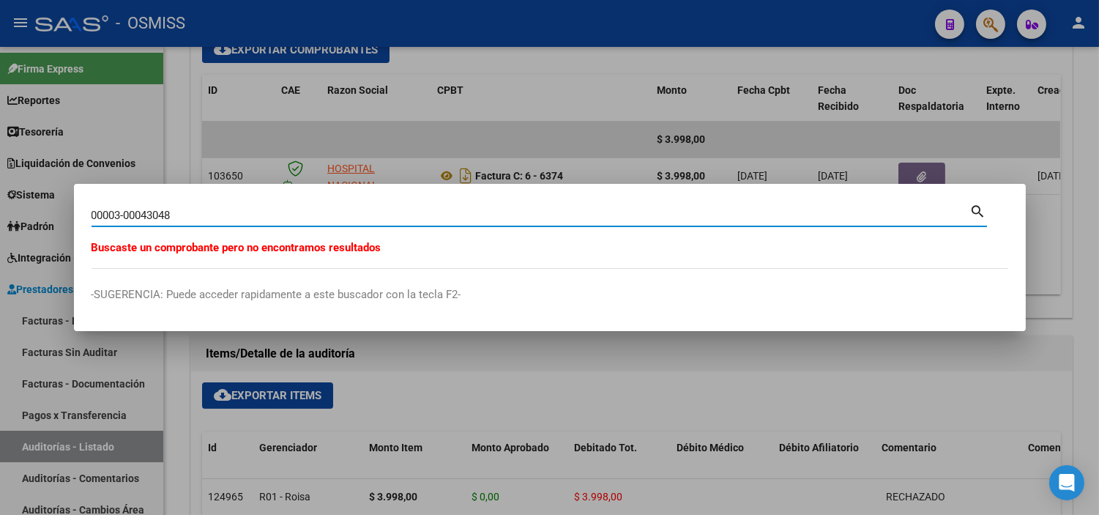
drag, startPoint x: 144, startPoint y: 213, endPoint x: 125, endPoint y: 212, distance: 18.3
click at [125, 212] on input "00003-00043048" at bounding box center [531, 215] width 879 height 13
drag, startPoint x: 115, startPoint y: 214, endPoint x: 76, endPoint y: 209, distance: 39.2
click at [76, 209] on mat-dialog-content "00003-43048 Buscar (apellido, dni, cuil, [PERSON_NAME], cuit, obra social) sear…" at bounding box center [550, 234] width 952 height 67
click at [195, 215] on input "3-43048" at bounding box center [531, 215] width 879 height 13
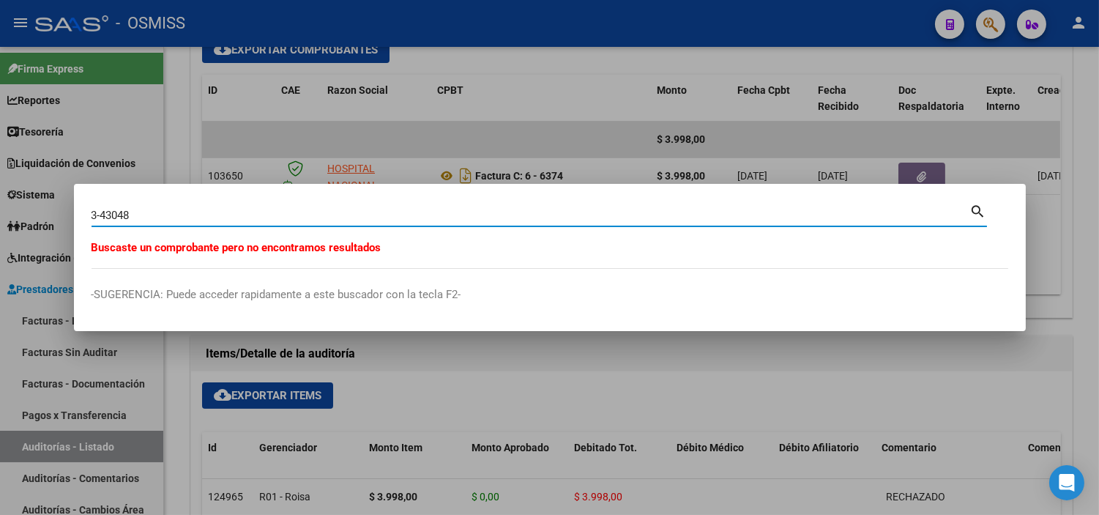
click at [223, 215] on input "3-43048" at bounding box center [531, 215] width 879 height 13
paste input "18577"
click at [92, 214] on input "18577" at bounding box center [531, 215] width 879 height 13
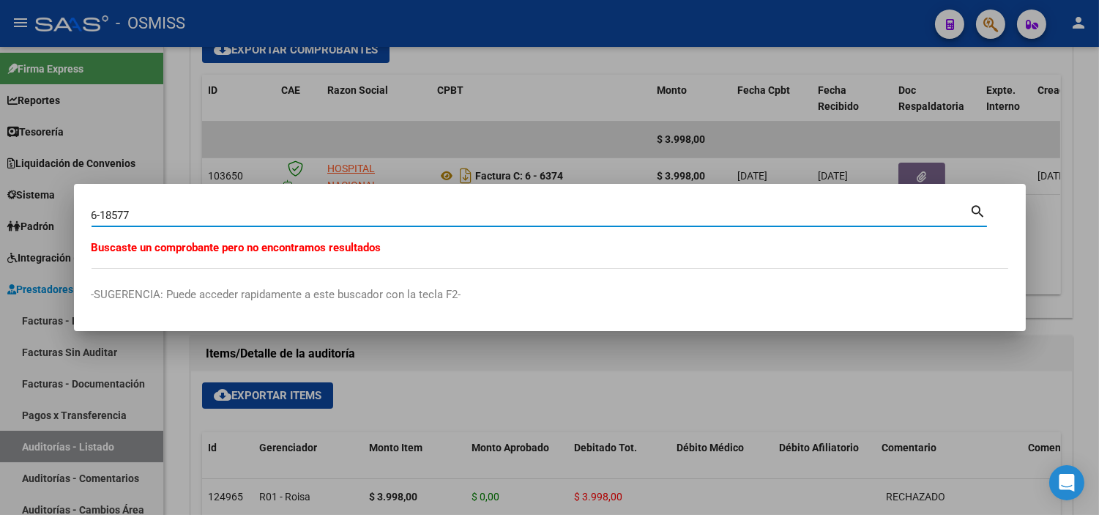
type input "6-18577"
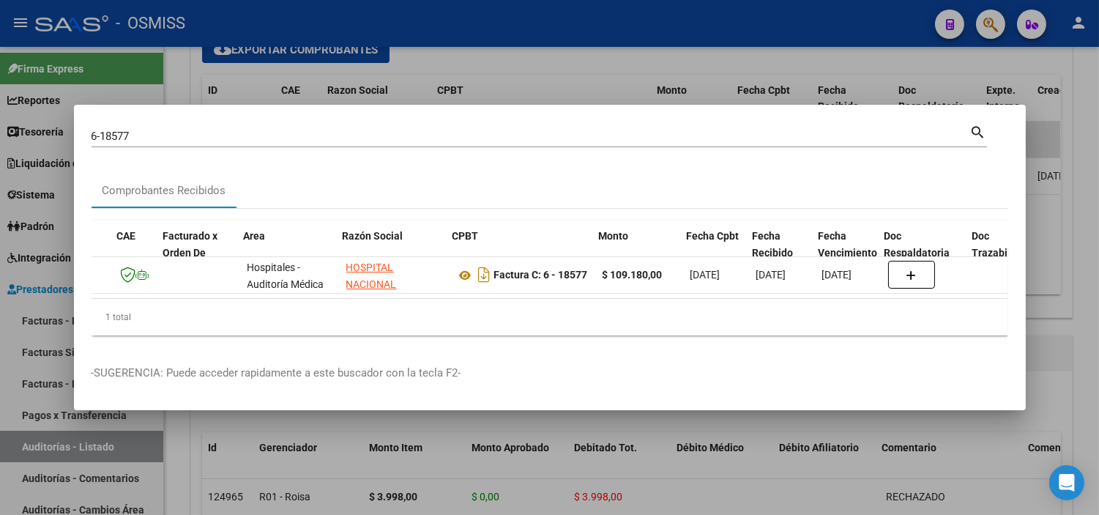
scroll to position [0, 108]
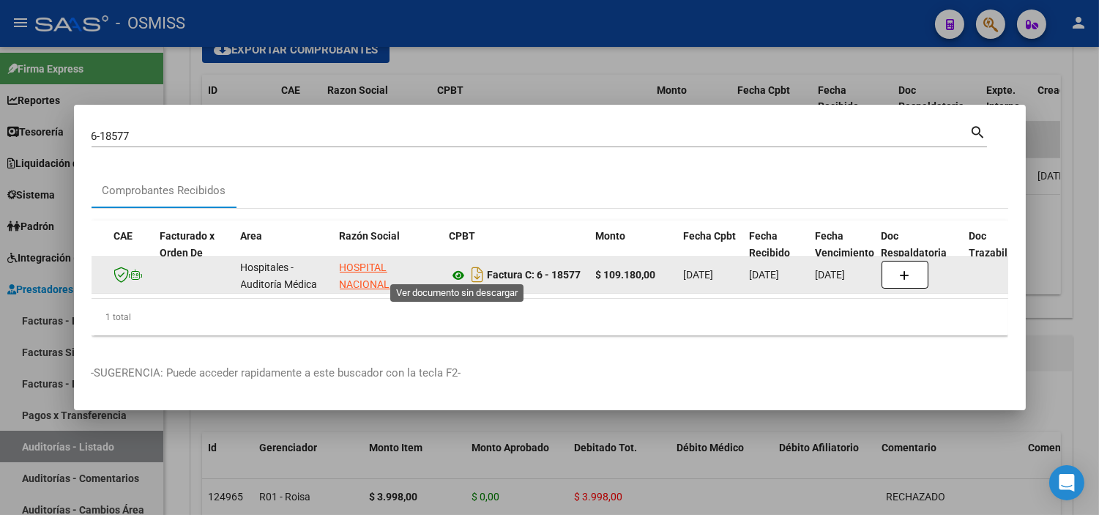
click at [455, 267] on icon at bounding box center [459, 276] width 19 height 18
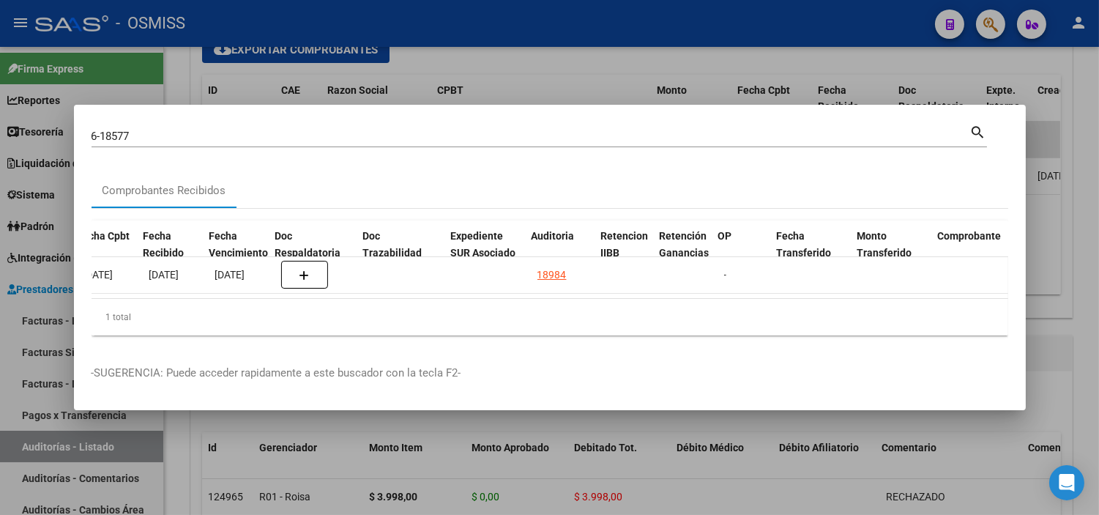
scroll to position [0, 714]
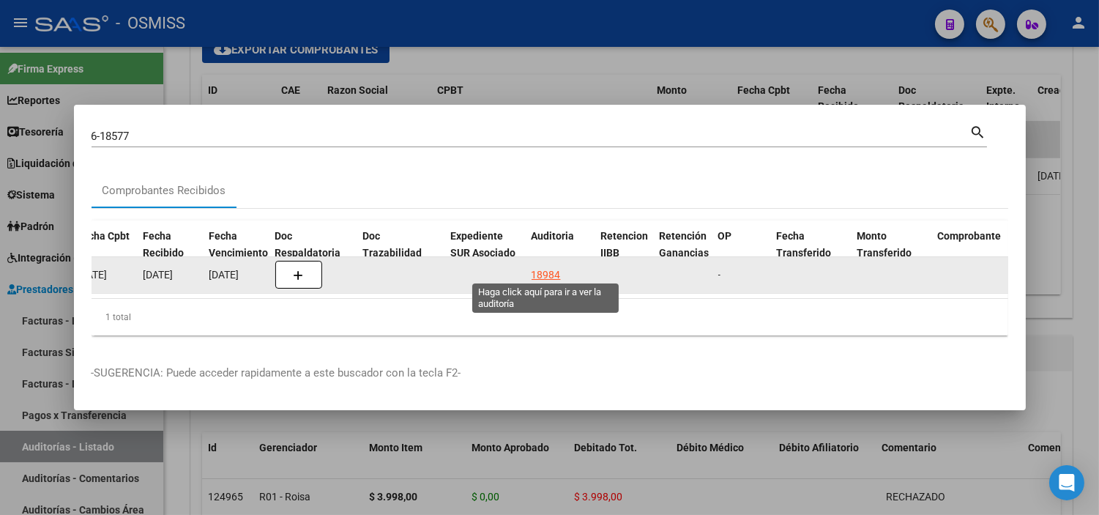
click at [541, 267] on div "18984" at bounding box center [546, 275] width 29 height 17
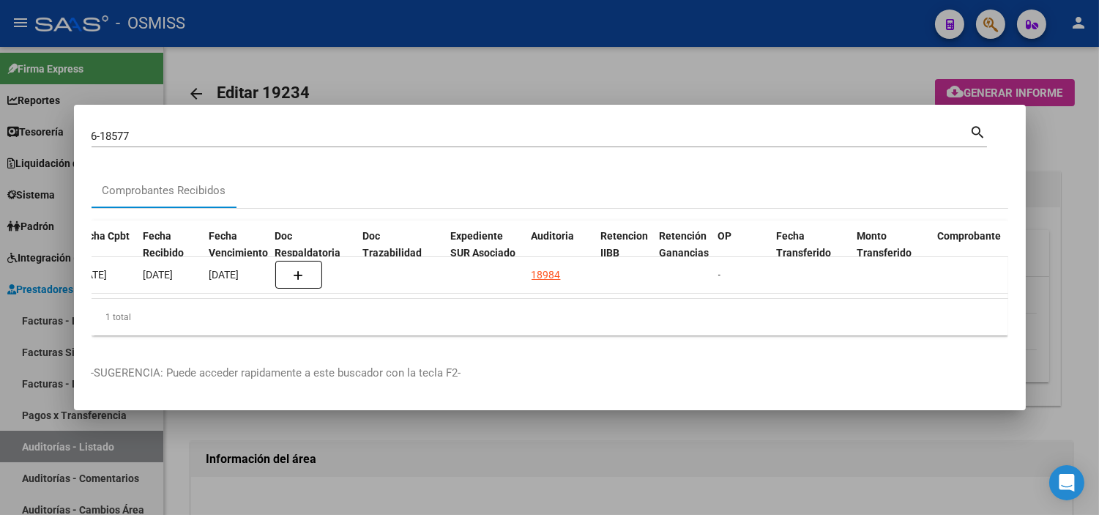
click at [493, 471] on div at bounding box center [549, 257] width 1099 height 515
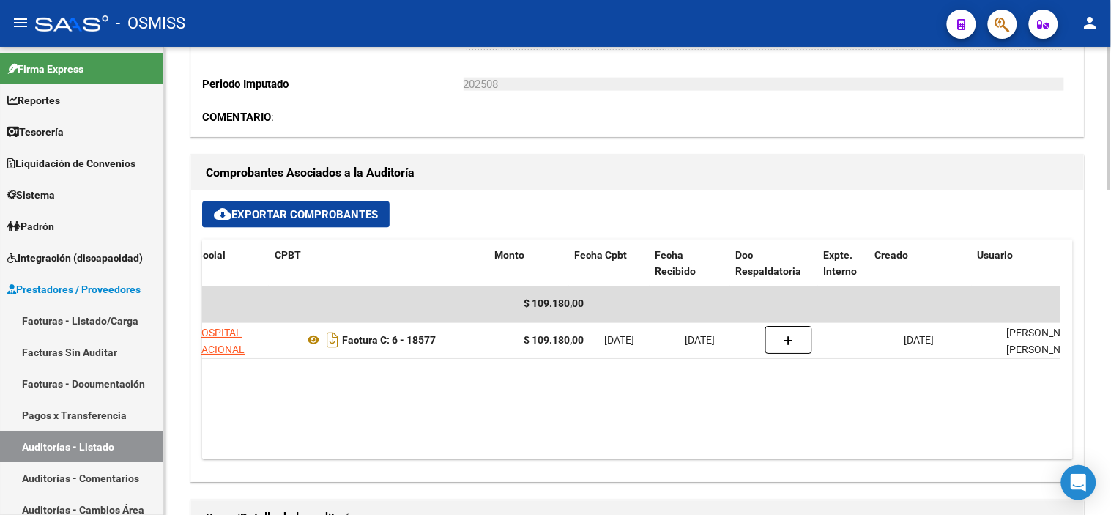
scroll to position [0, 128]
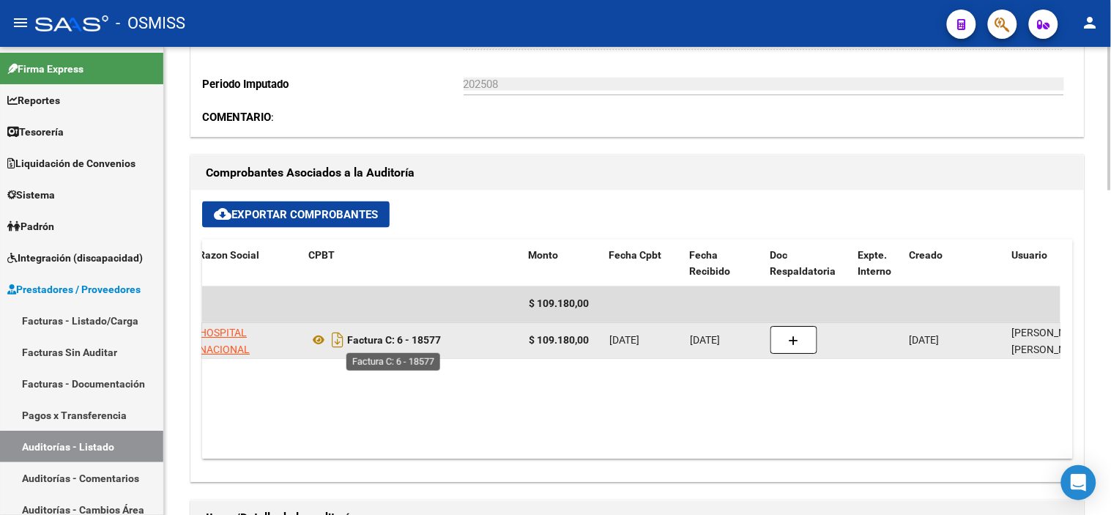
drag, startPoint x: 448, startPoint y: 338, endPoint x: 397, endPoint y: 337, distance: 50.6
click at [397, 337] on div "Factura C: 6 - 18577" at bounding box center [413, 340] width 208 height 23
copy strong "6 - 18577"
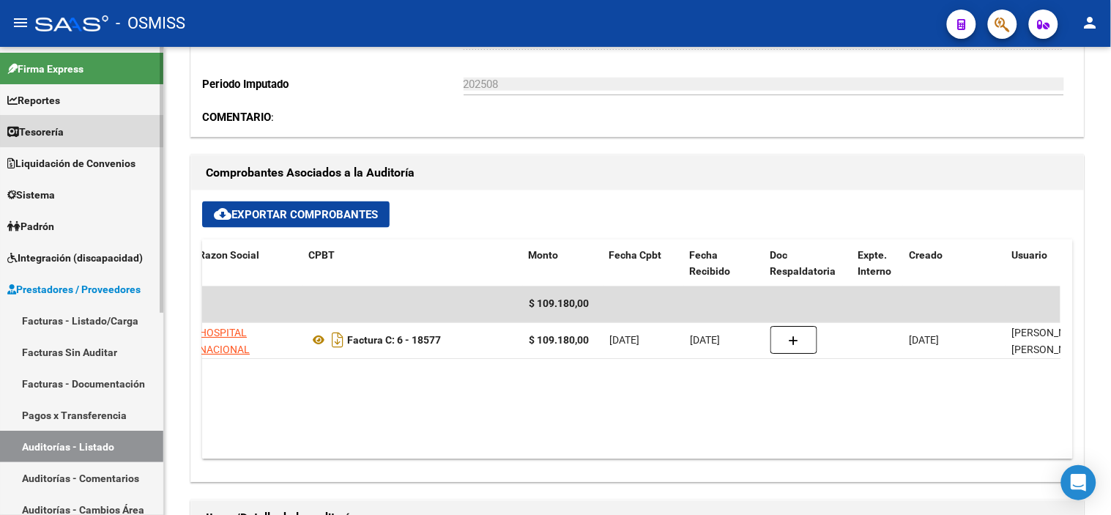
click at [84, 130] on link "Tesorería" at bounding box center [81, 131] width 163 height 31
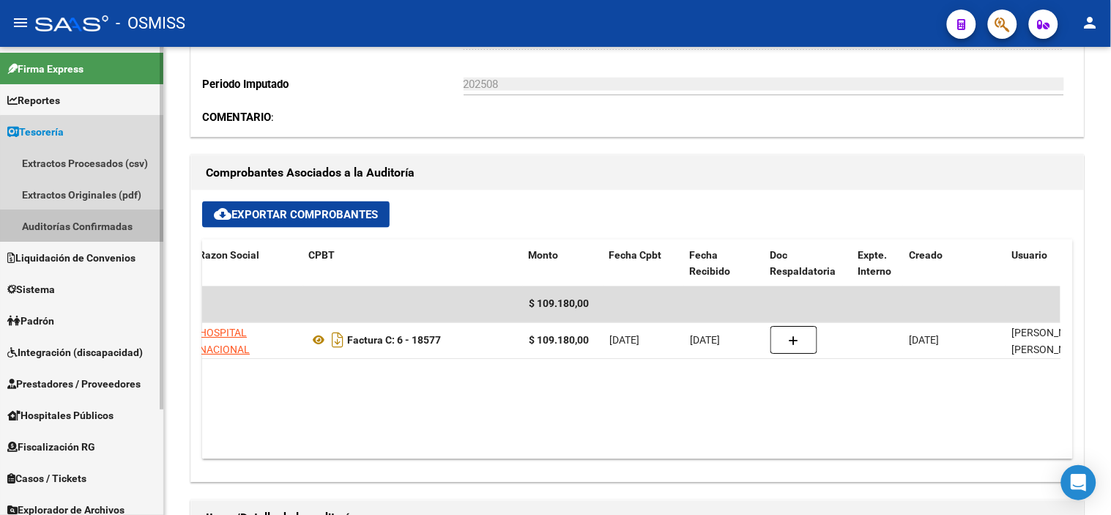
click at [86, 235] on link "Auditorías Confirmadas" at bounding box center [81, 225] width 163 height 31
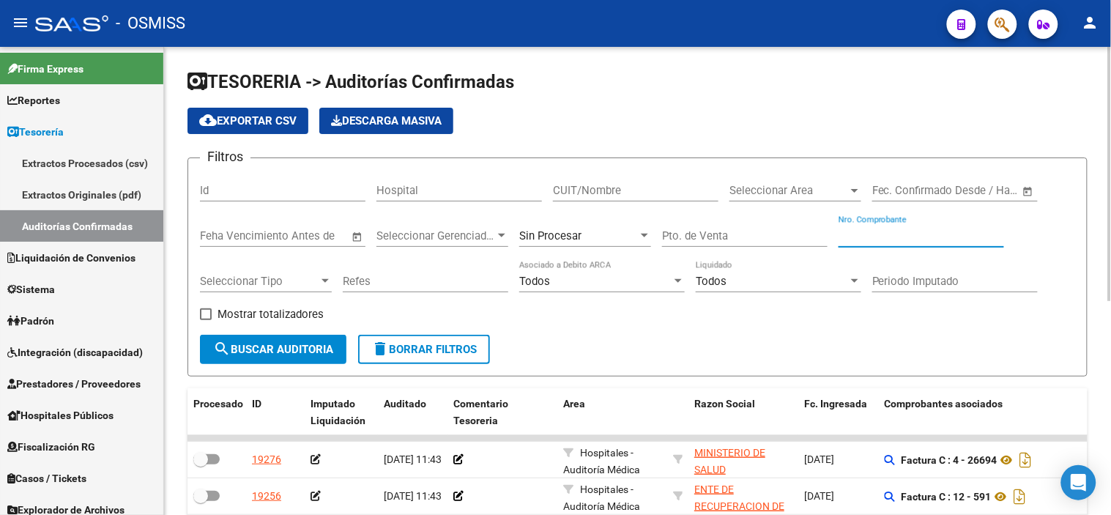
click at [867, 232] on input "Nro. Comprobante" at bounding box center [922, 235] width 166 height 13
paste input "8577"
drag, startPoint x: 854, startPoint y: 235, endPoint x: 799, endPoint y: 223, distance: 56.2
click at [799, 223] on div "Filtros Id Hospital CUIT/Nombre Seleccionar Area Seleccionar Area Start date – …" at bounding box center [637, 252] width 875 height 165
click at [631, 230] on div "Sin Procesar" at bounding box center [578, 235] width 119 height 13
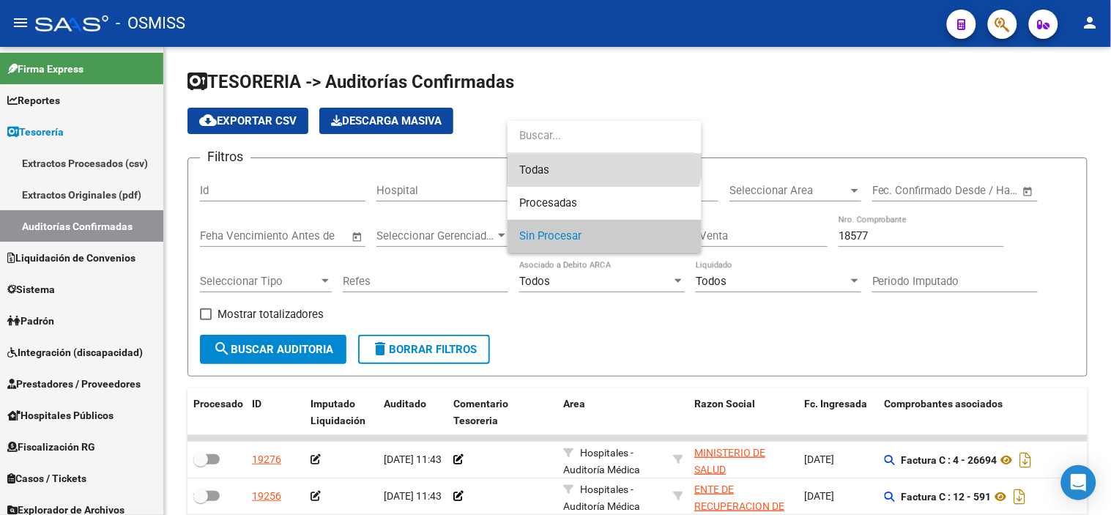
click at [604, 160] on span "Todas" at bounding box center [604, 170] width 171 height 33
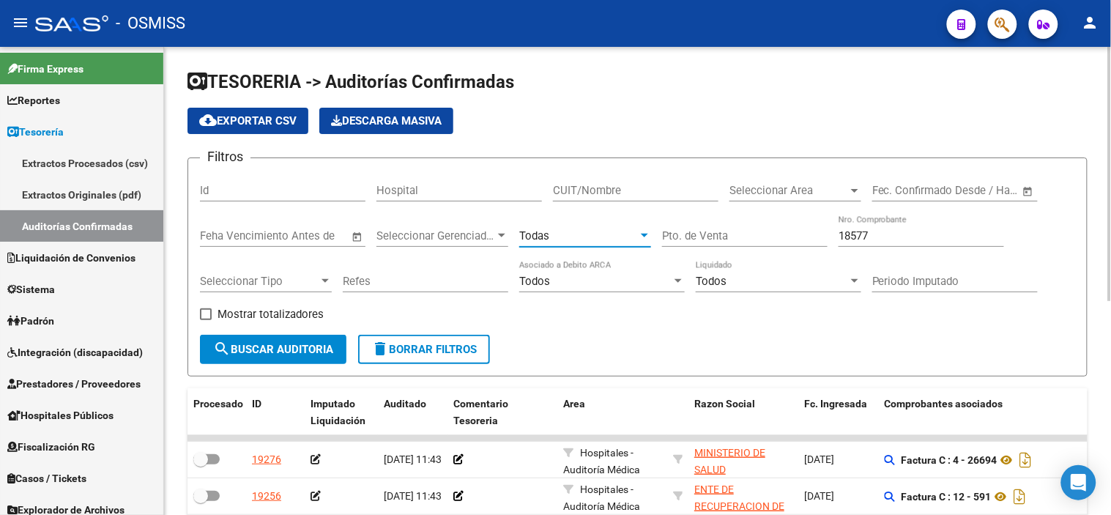
click at [229, 346] on mat-icon "search" at bounding box center [222, 349] width 18 height 18
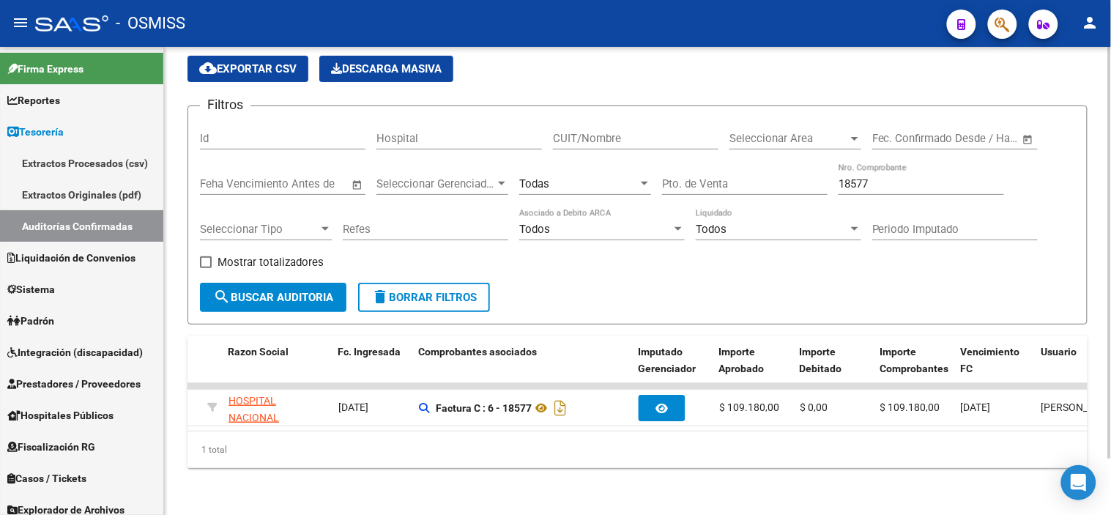
scroll to position [0, 464]
drag, startPoint x: 879, startPoint y: 171, endPoint x: 811, endPoint y: 178, distance: 68.4
click at [811, 178] on div "Filtros Id Hospital CUIT/Nombre Seleccionar Area Seleccionar Area Start date – …" at bounding box center [637, 200] width 875 height 165
paste input "706"
type input "18706"
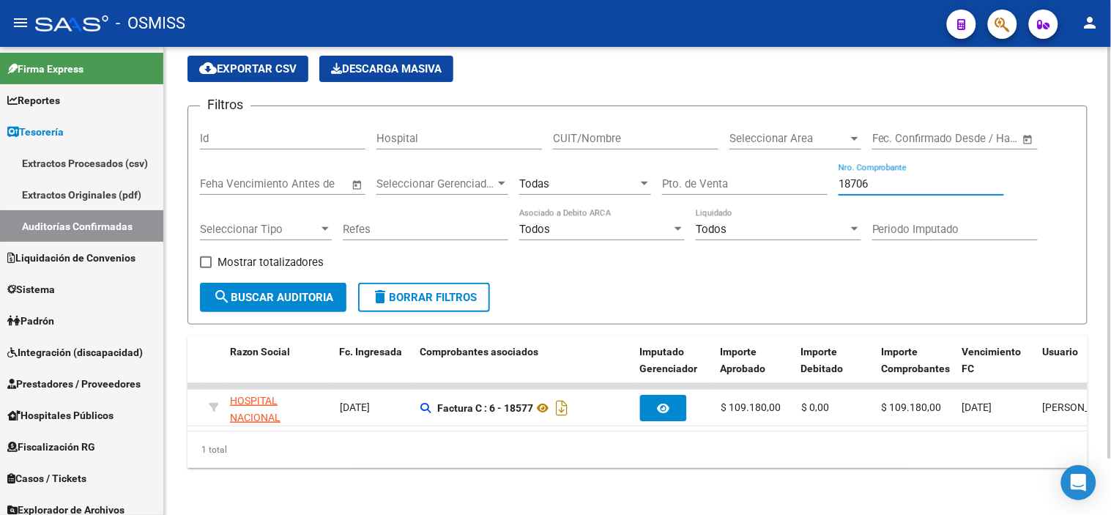
click at [315, 291] on span "search Buscar Auditoria" at bounding box center [273, 297] width 120 height 13
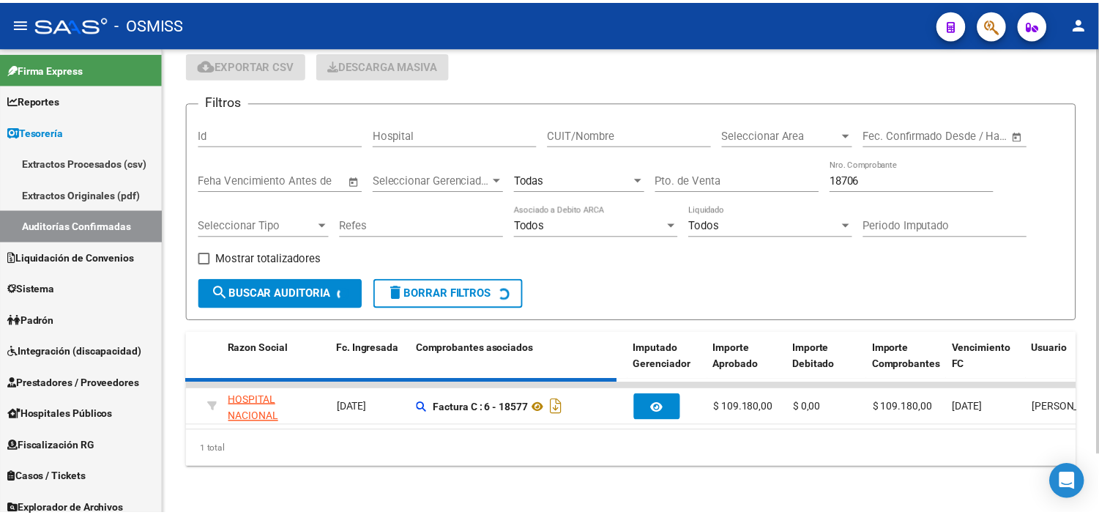
scroll to position [40, 0]
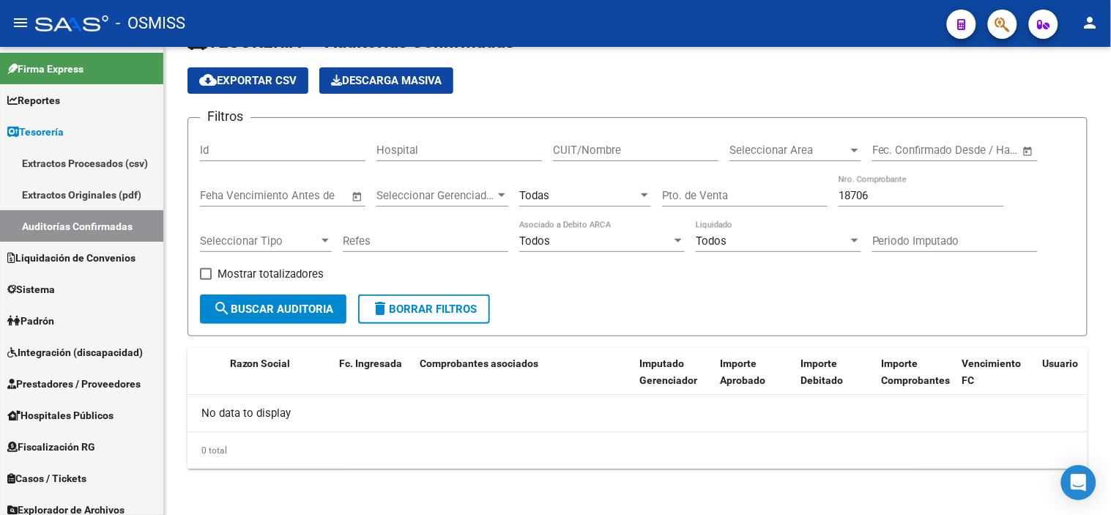
click at [990, 31] on button "button" at bounding box center [1002, 24] width 29 height 29
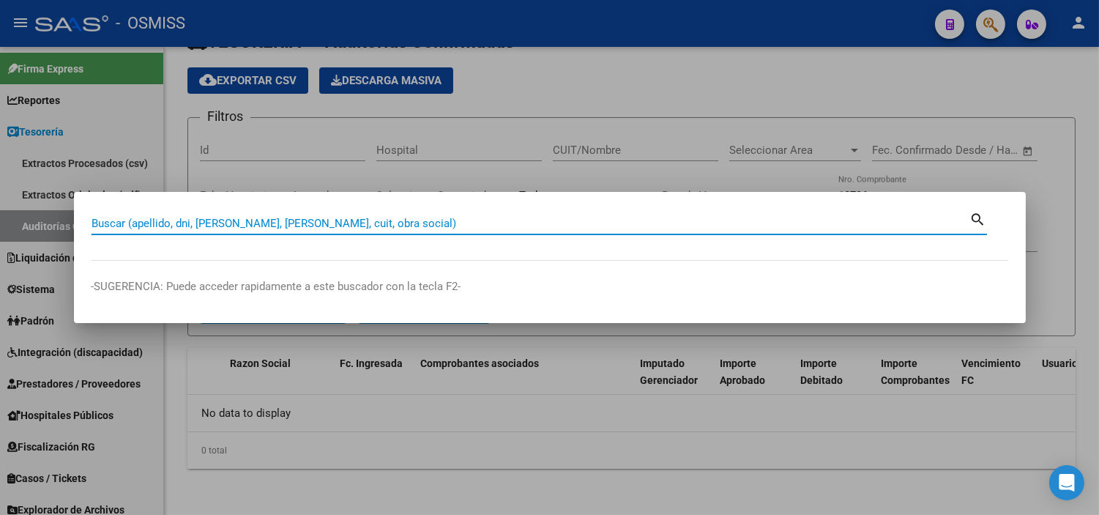
paste input "18706"
click at [93, 221] on input "18706" at bounding box center [531, 223] width 879 height 13
type input "3-18706"
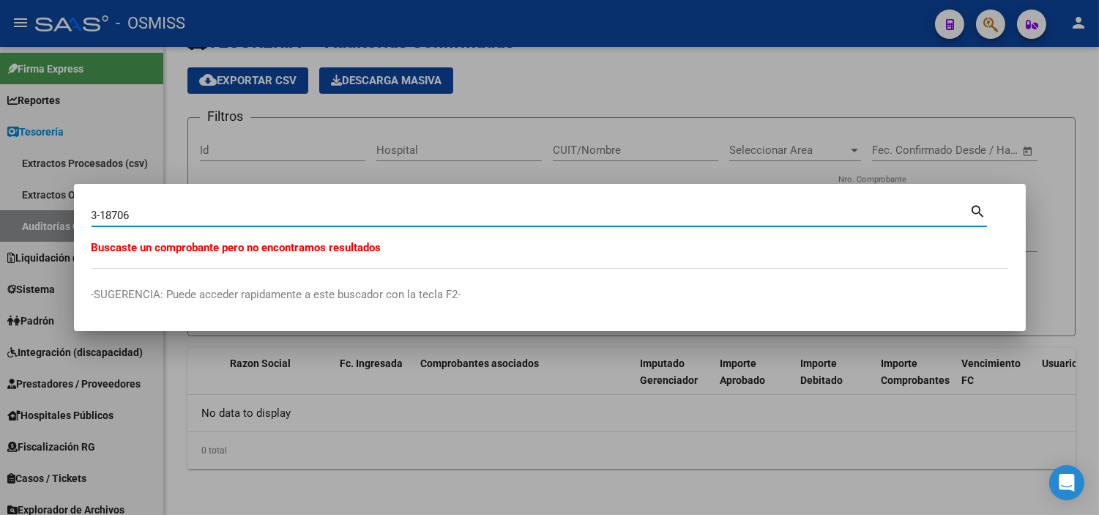
click at [404, 431] on div at bounding box center [549, 257] width 1099 height 515
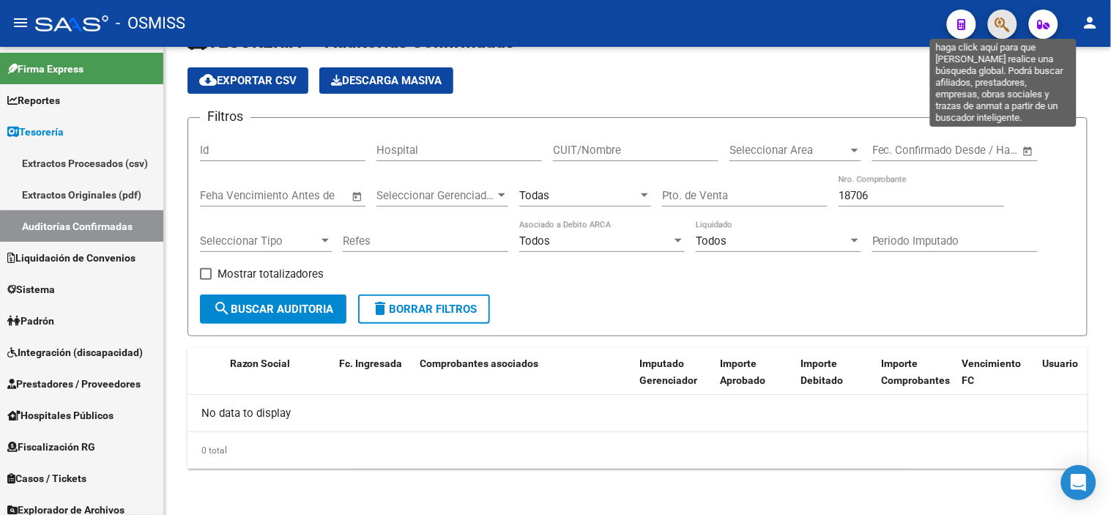
click at [1000, 26] on icon "button" at bounding box center [1002, 24] width 15 height 17
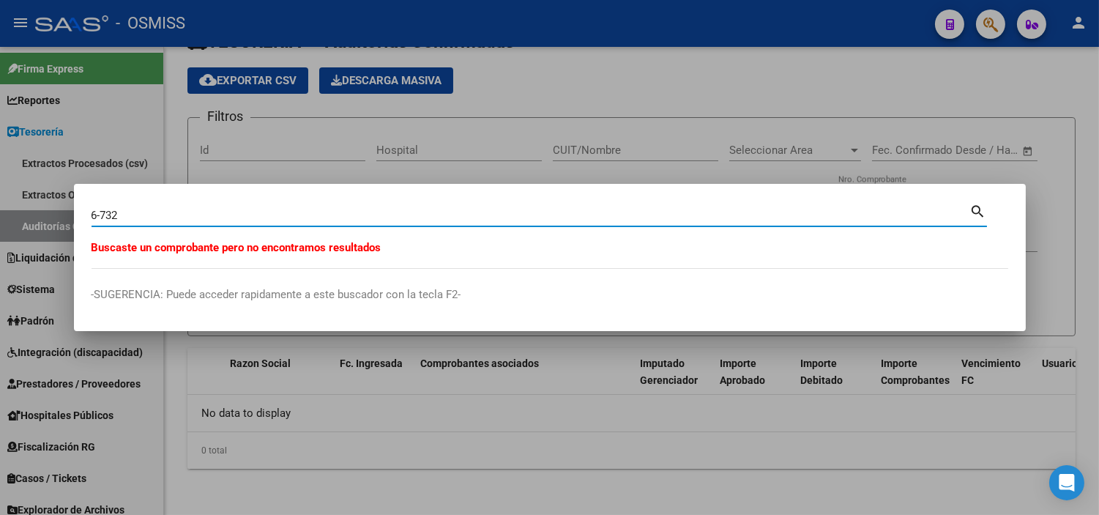
click at [237, 216] on input "6-732" at bounding box center [531, 215] width 879 height 13
drag, startPoint x: 160, startPoint y: 216, endPoint x: 100, endPoint y: 220, distance: 60.2
click at [100, 220] on input "6-732" at bounding box center [531, 215] width 879 height 13
paste input "268"
type input "6-2682"
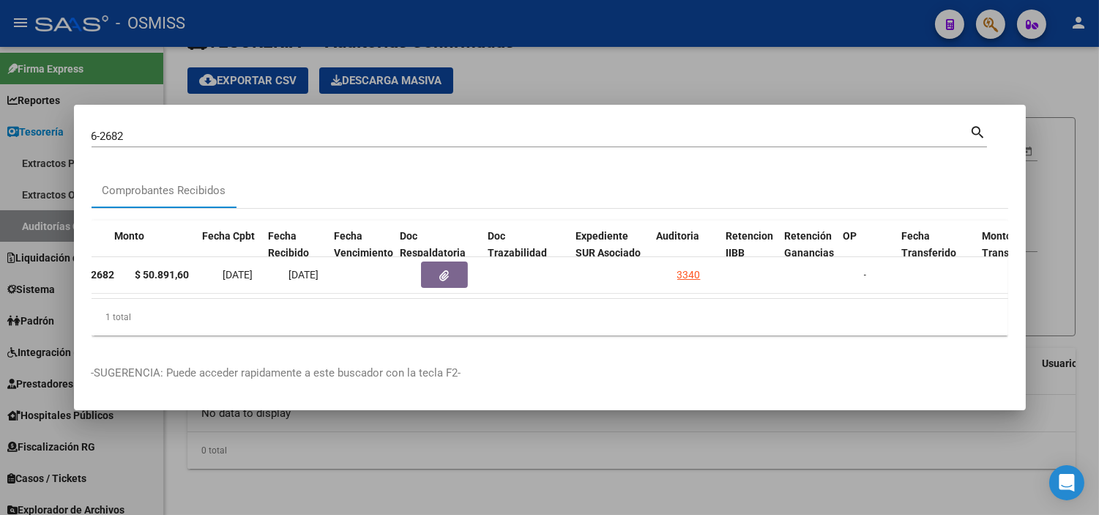
scroll to position [0, 589]
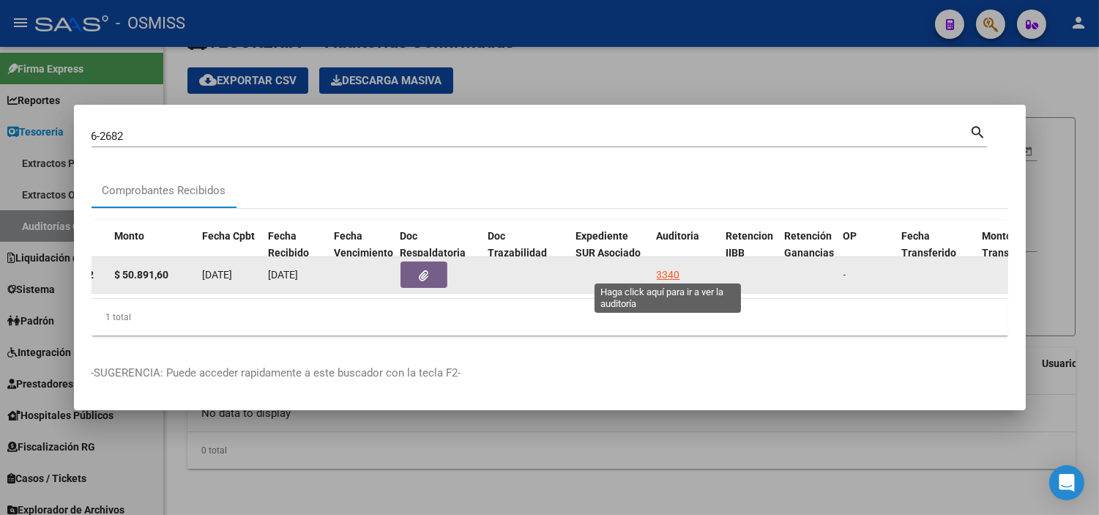
click at [678, 269] on div "3340" at bounding box center [668, 275] width 23 height 17
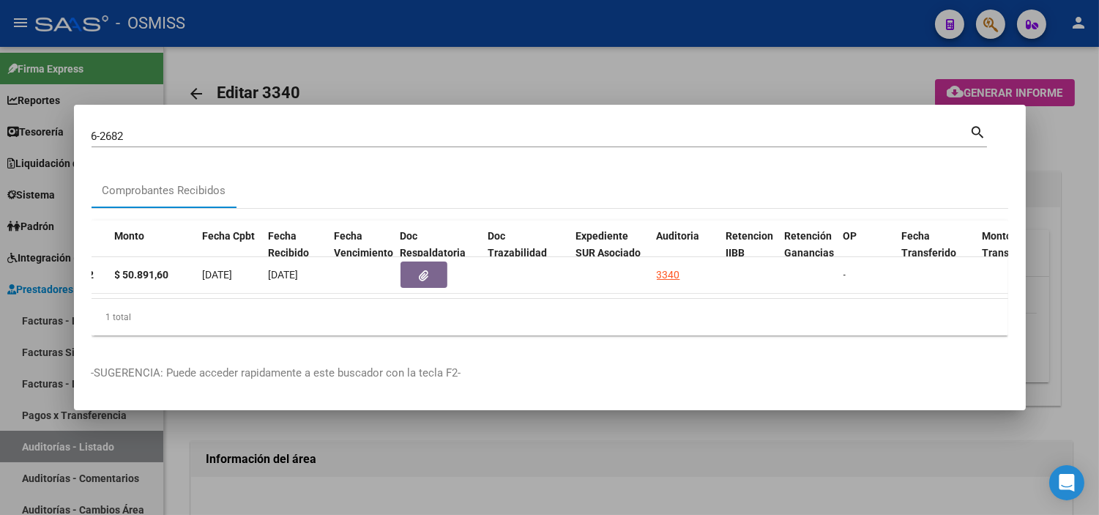
click at [566, 452] on div at bounding box center [549, 257] width 1099 height 515
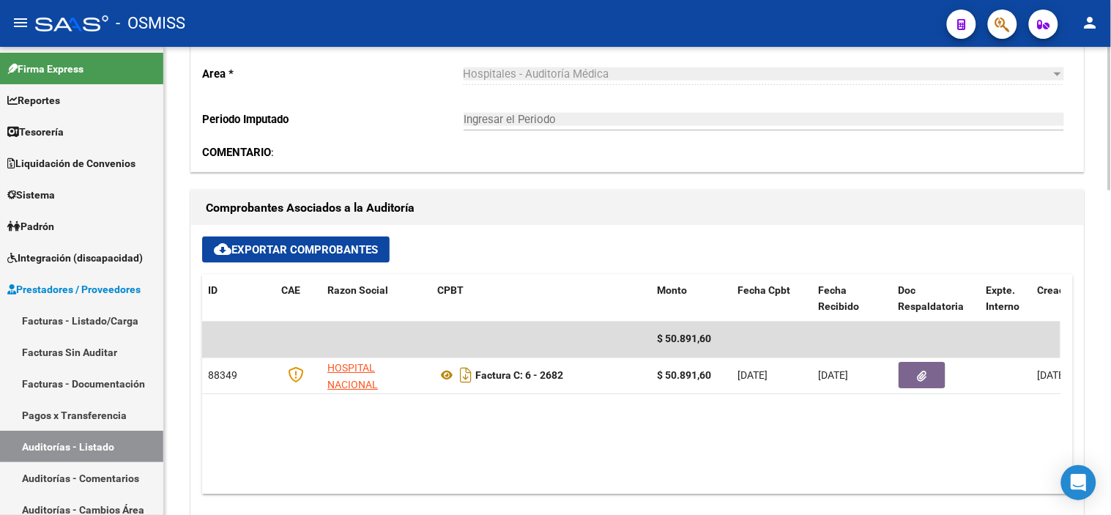
scroll to position [488, 0]
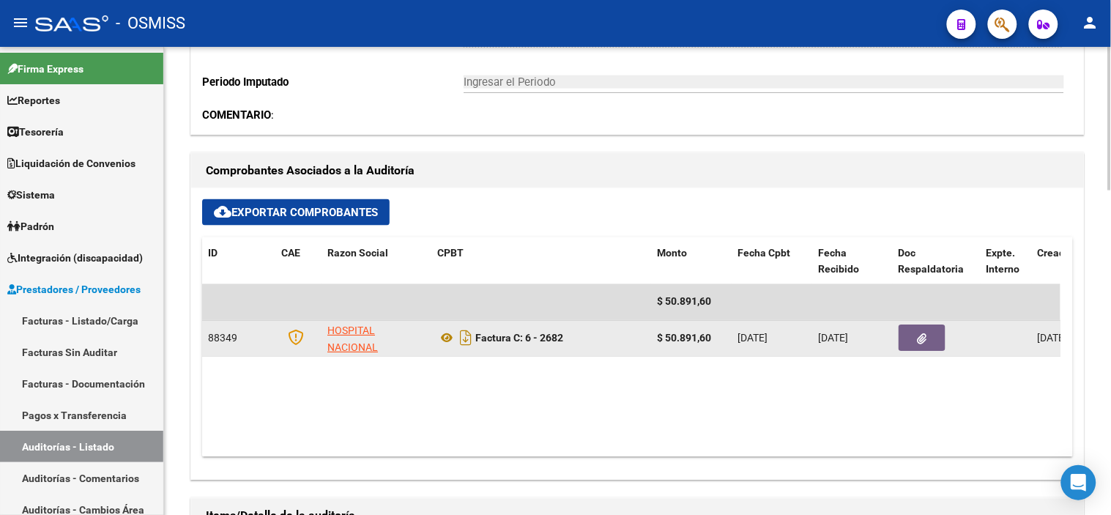
click at [908, 331] on button "button" at bounding box center [922, 338] width 47 height 26
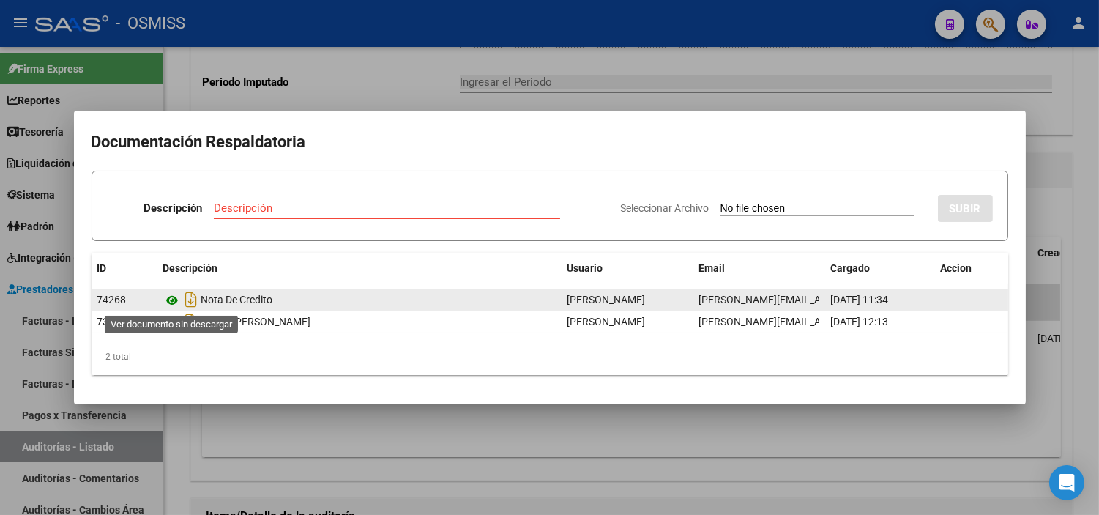
click at [171, 297] on icon at bounding box center [172, 301] width 19 height 18
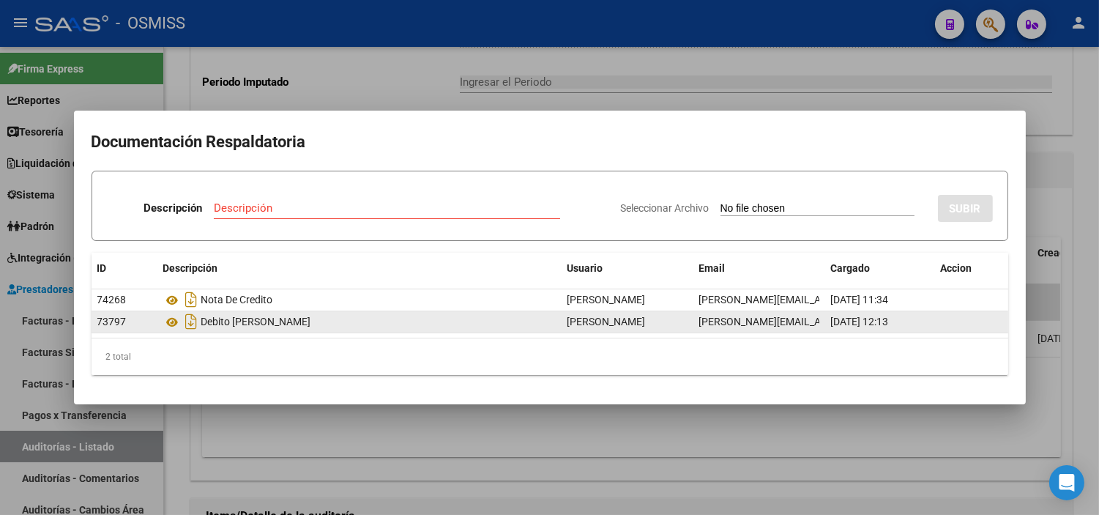
click at [771, 404] on div at bounding box center [549, 257] width 1099 height 515
click at [201, 349] on div "2 total" at bounding box center [550, 356] width 917 height 37
click at [242, 399] on mat-dialog-container "Documentación Respaldatoria Descripción Descripción Seleccionar Archivo SUBIR I…" at bounding box center [550, 258] width 952 height 294
click at [215, 324] on div "ID Descripción Usuario Email Cargado Accion 74268 Nota De Credito Florencia Vic…" at bounding box center [550, 314] width 917 height 123
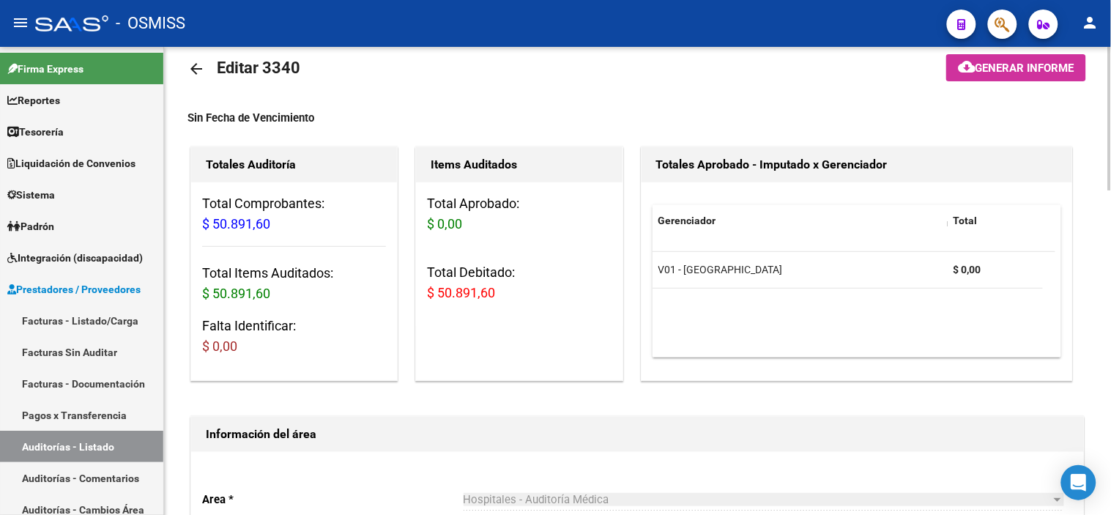
scroll to position [0, 0]
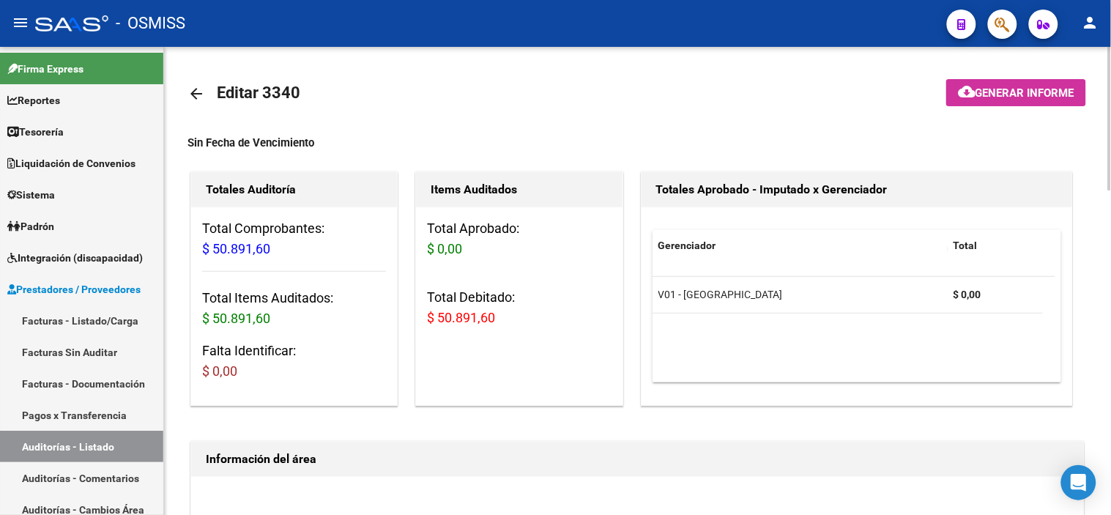
click at [762, 340] on datatable-body "V01 - [PERSON_NAME] $ 0,00" at bounding box center [854, 329] width 403 height 105
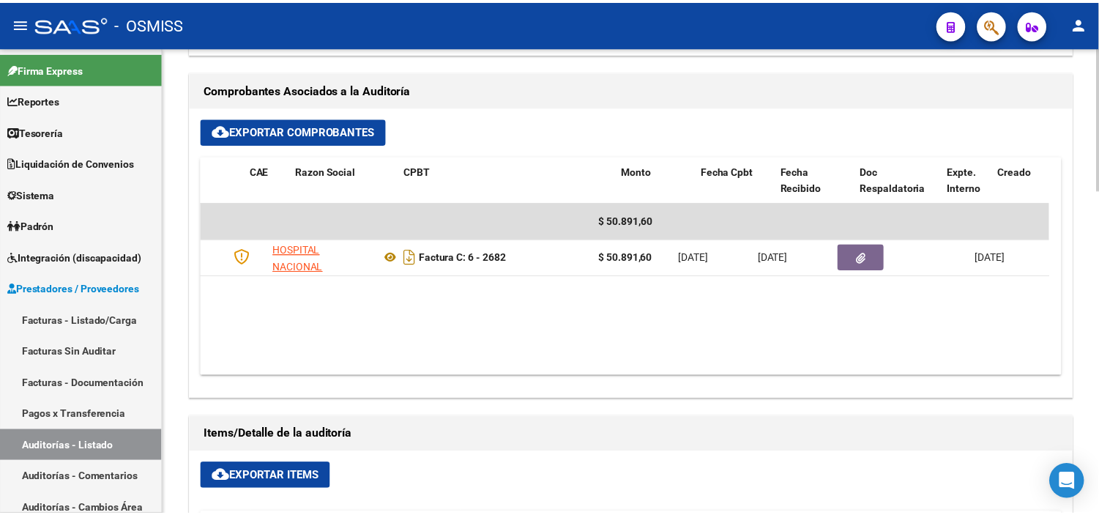
scroll to position [0, 53]
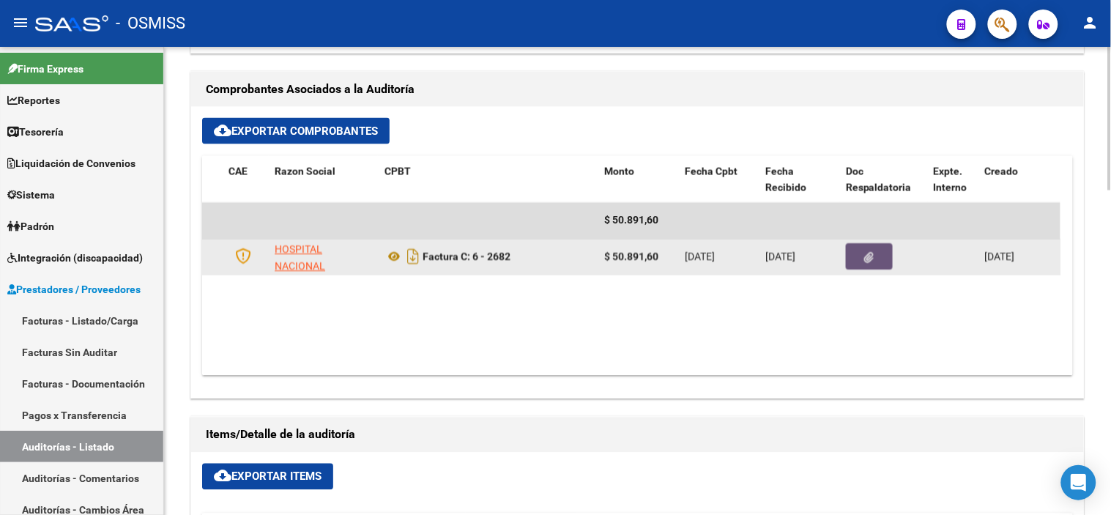
click at [854, 266] on button "button" at bounding box center [869, 257] width 47 height 26
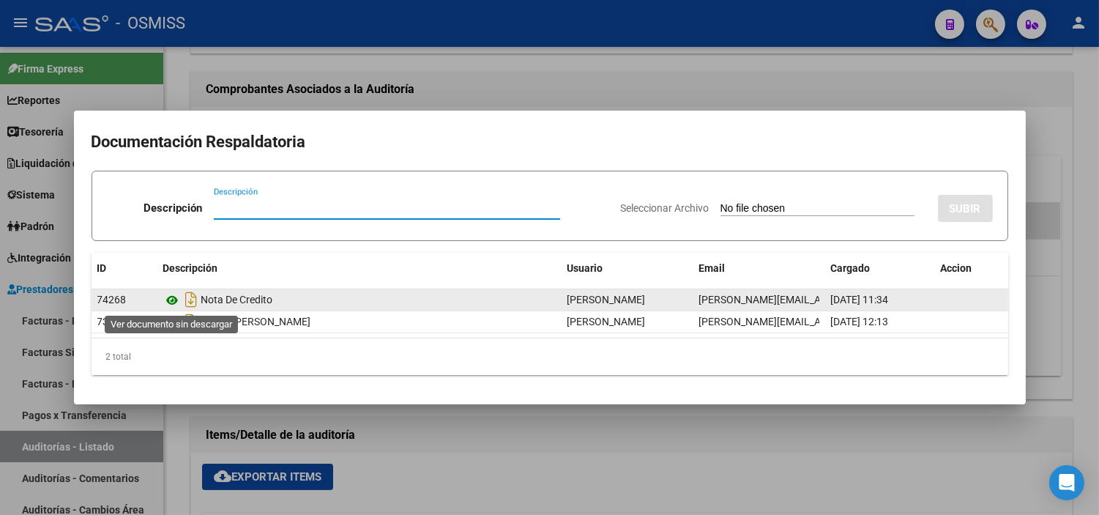
click at [174, 294] on icon at bounding box center [172, 301] width 19 height 18
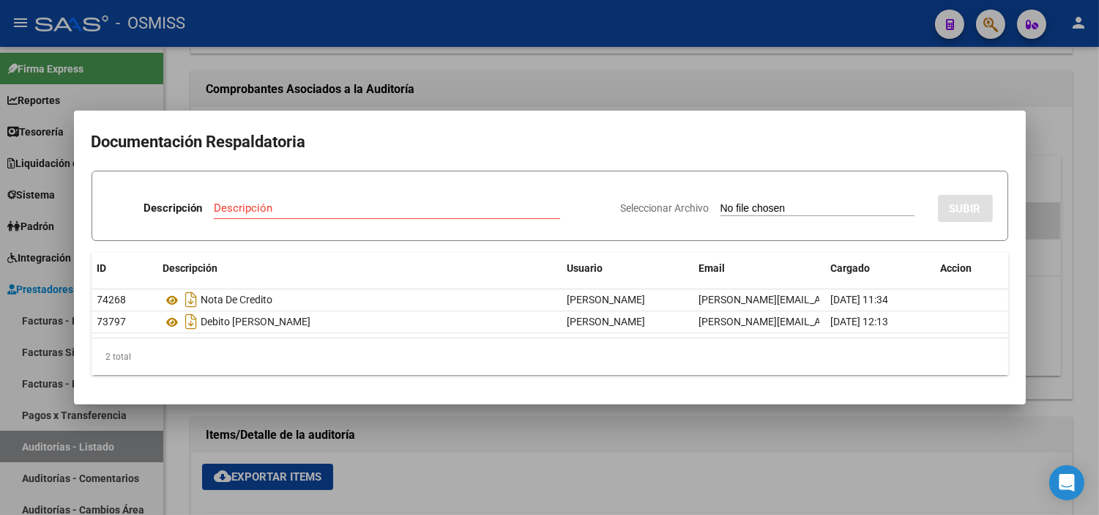
click at [0, 309] on div at bounding box center [549, 257] width 1099 height 515
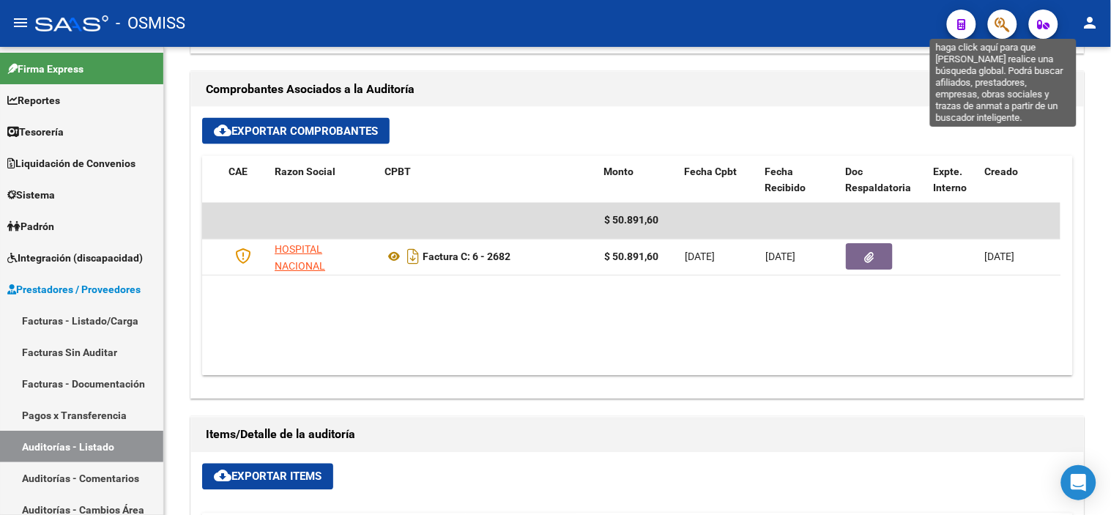
click at [1007, 24] on icon "button" at bounding box center [1002, 24] width 15 height 17
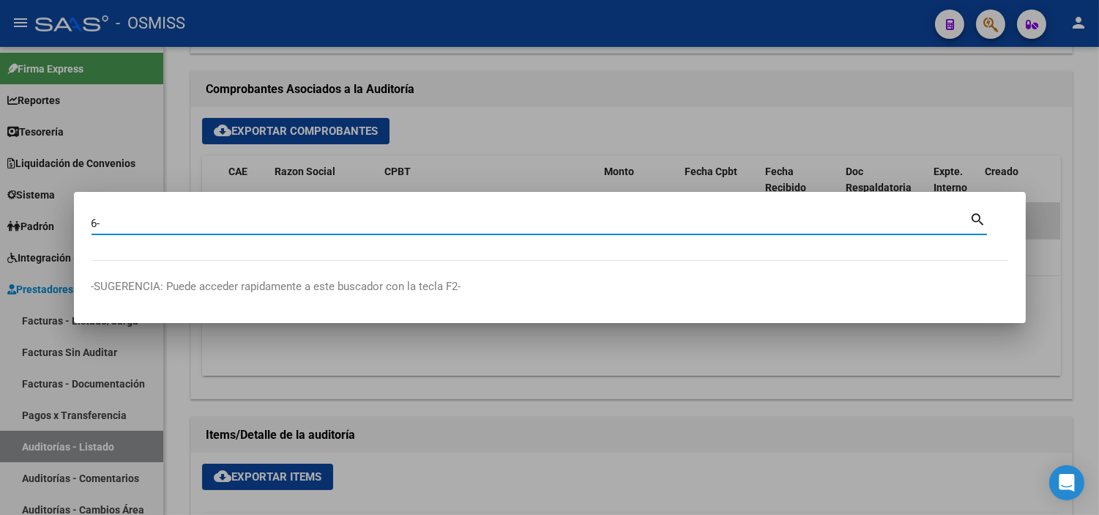
paste input "732"
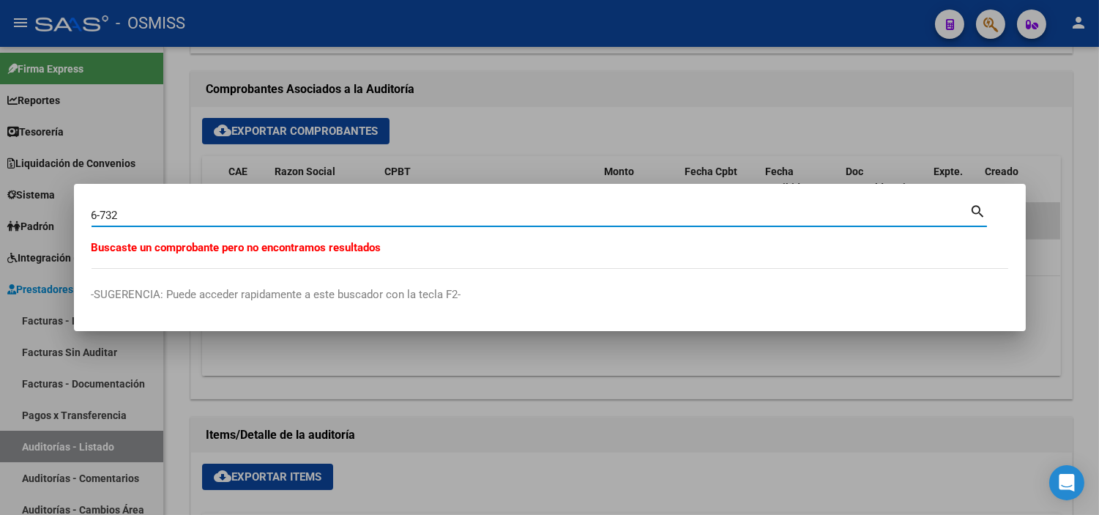
click at [334, 211] on input "6-732" at bounding box center [531, 215] width 879 height 13
paste input "374"
click at [92, 215] on input "6374" at bounding box center [531, 215] width 879 height 13
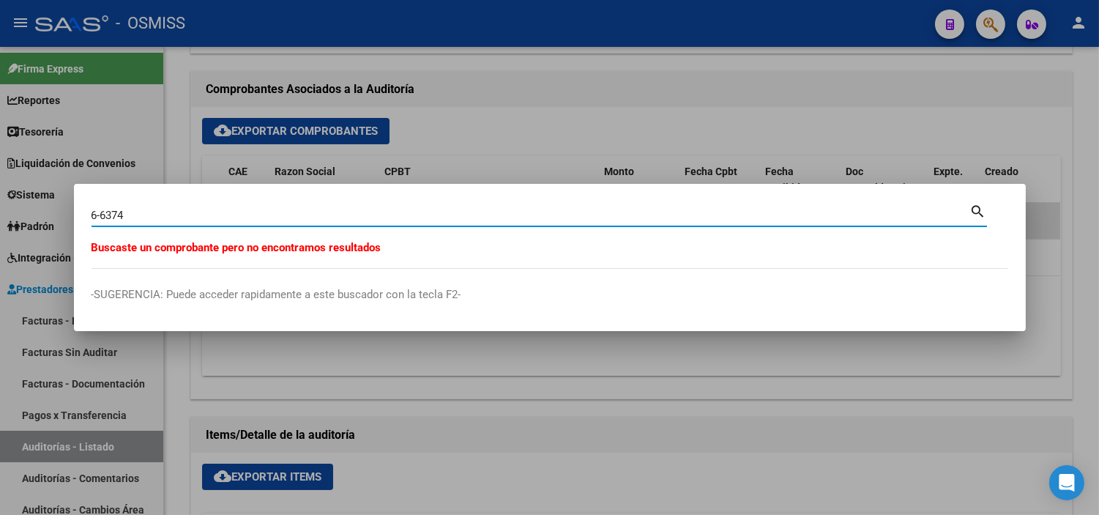
type input "6-6374"
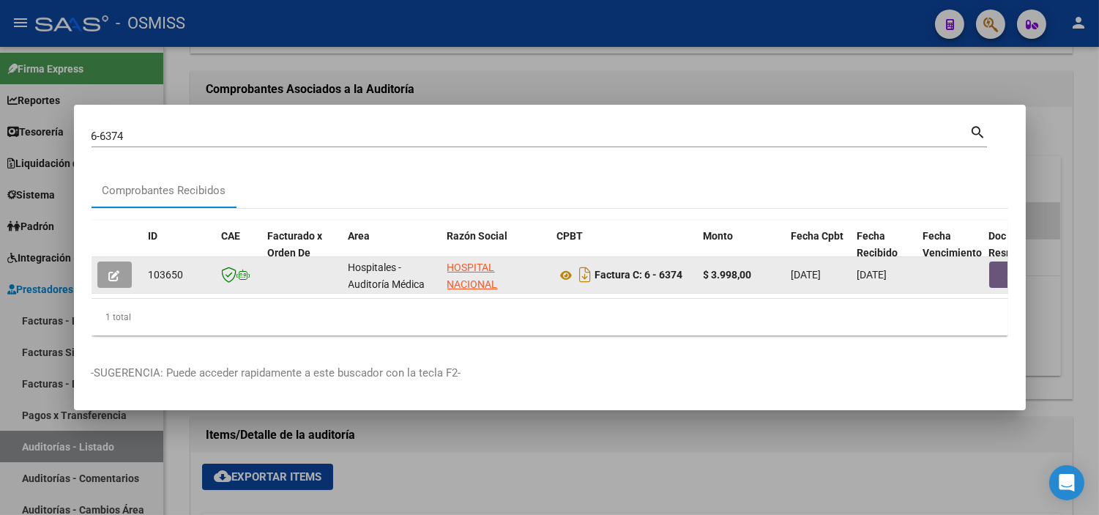
click at [1001, 264] on button "button" at bounding box center [1013, 274] width 47 height 26
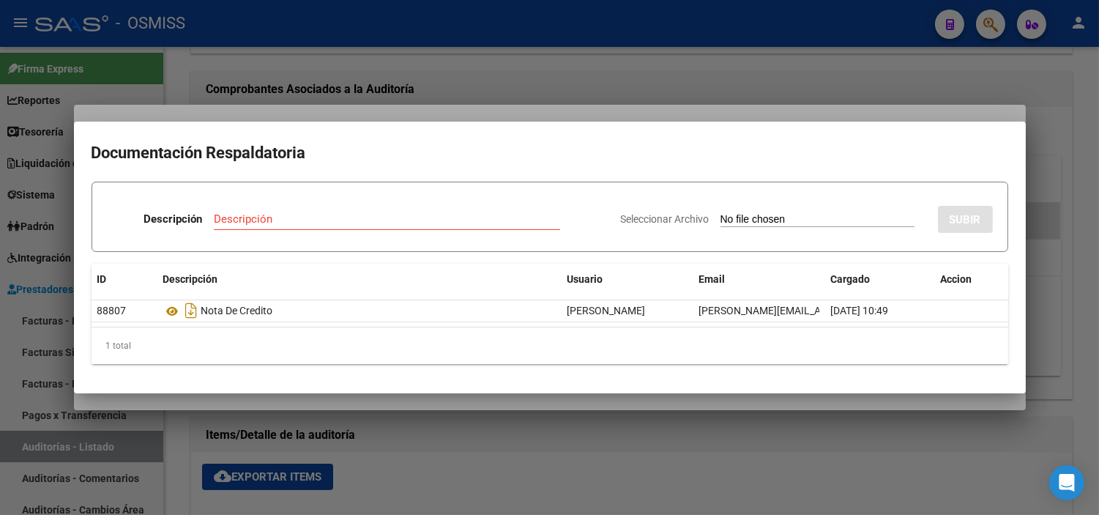
click at [367, 70] on div at bounding box center [549, 257] width 1099 height 515
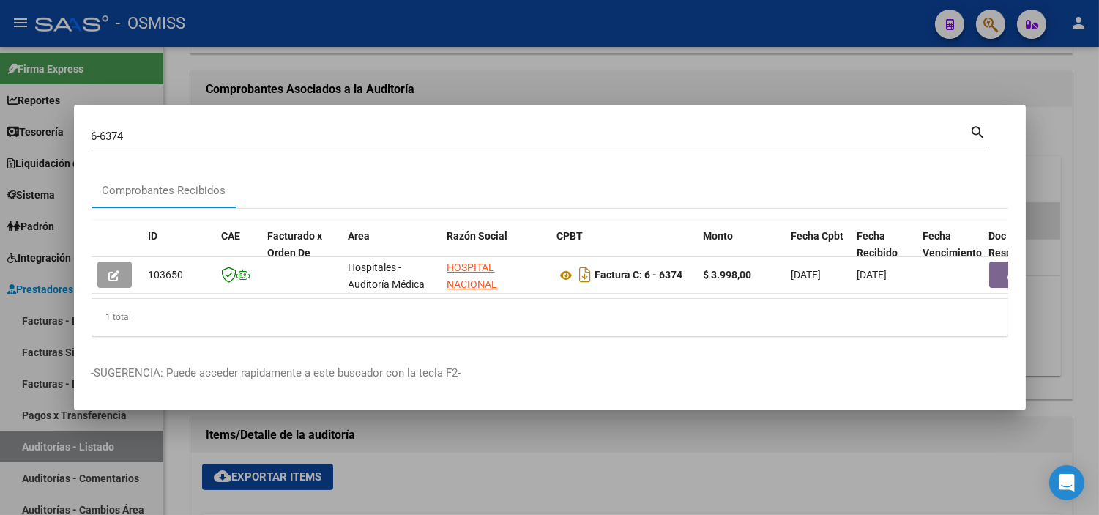
click at [367, 70] on div at bounding box center [549, 257] width 1099 height 515
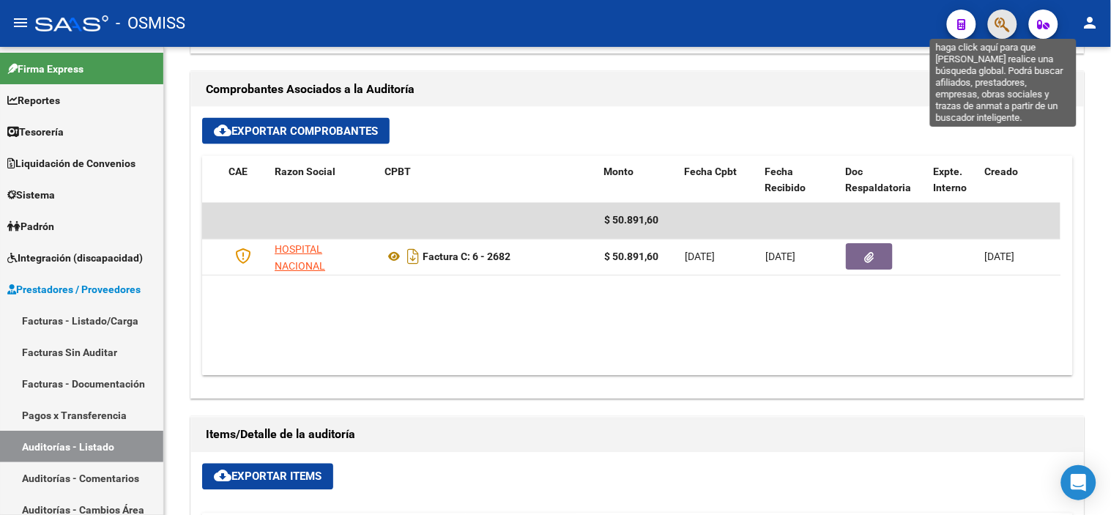
click at [1003, 28] on icon "button" at bounding box center [1002, 24] width 15 height 17
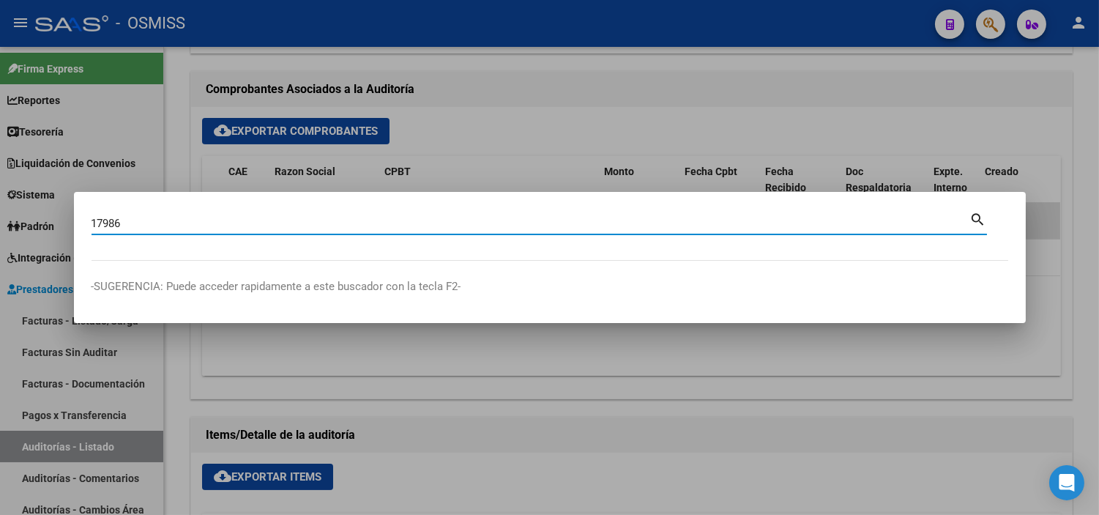
click at [92, 221] on input "17986" at bounding box center [531, 223] width 879 height 13
type input "6-17986"
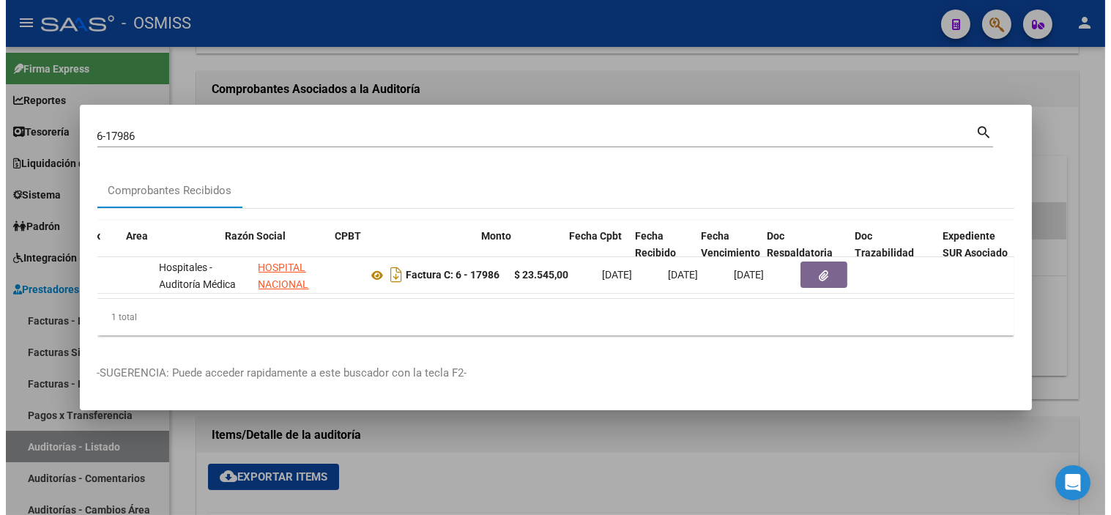
scroll to position [0, 250]
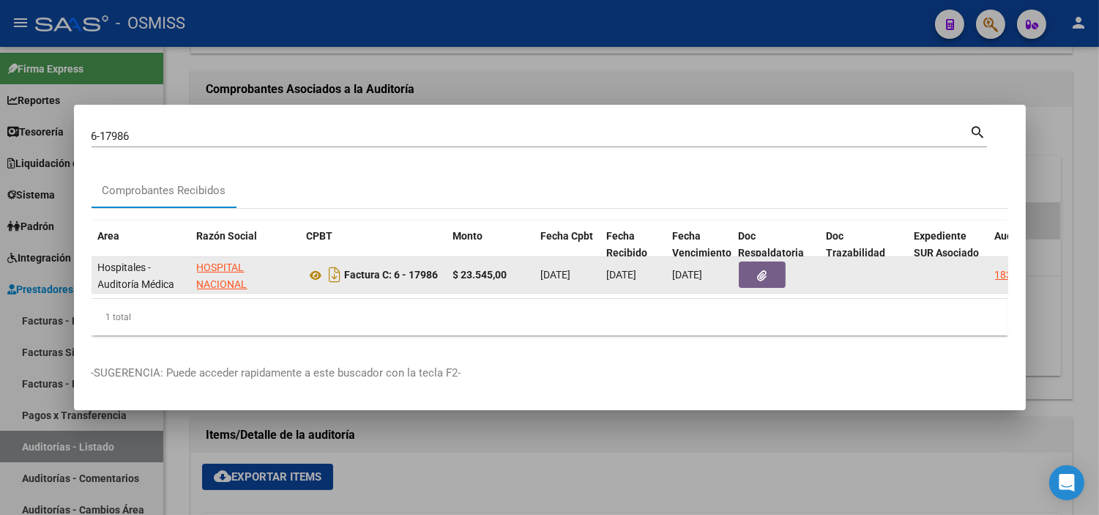
click at [751, 268] on button "button" at bounding box center [762, 274] width 47 height 26
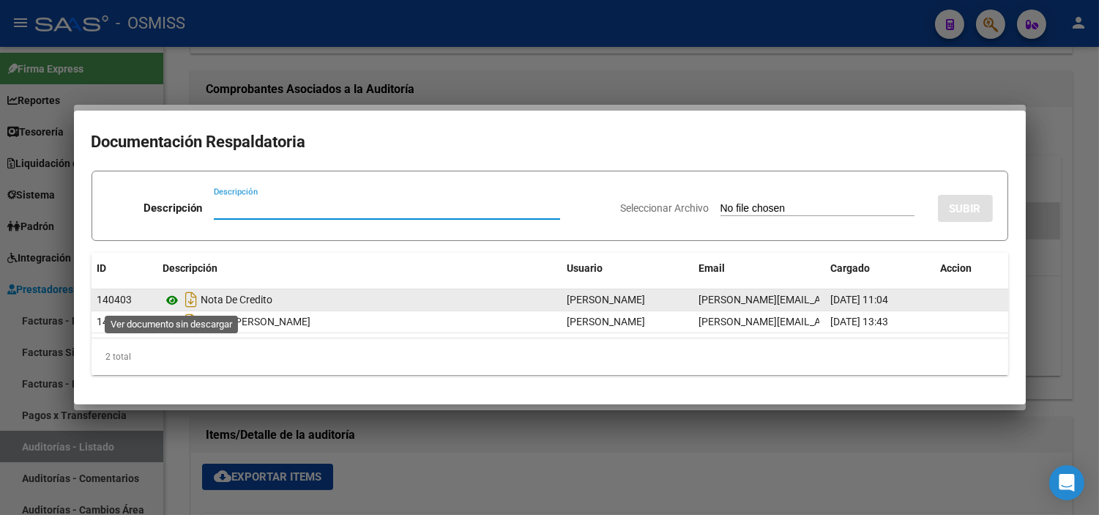
click at [165, 301] on icon at bounding box center [172, 301] width 19 height 18
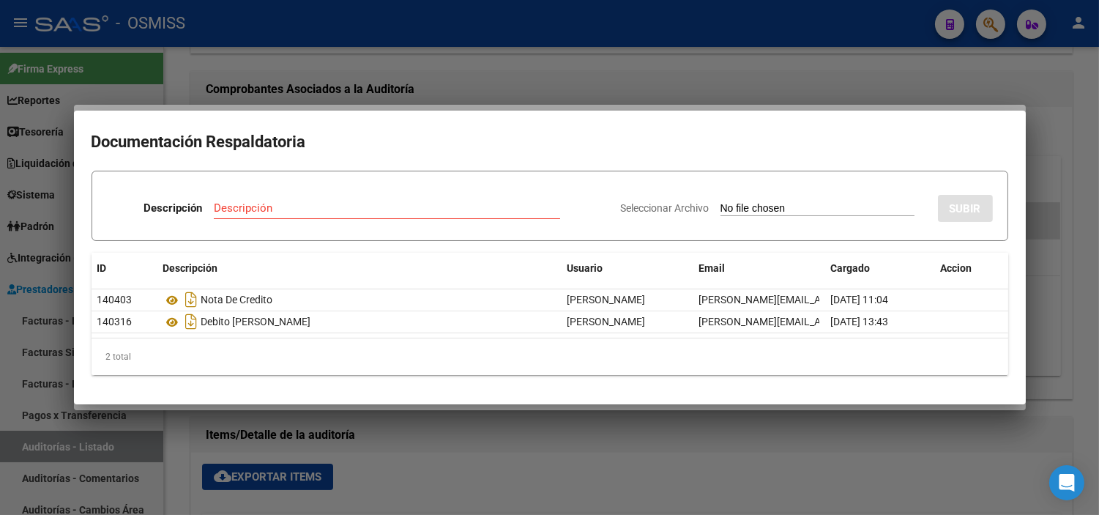
click at [301, 81] on div at bounding box center [549, 257] width 1099 height 515
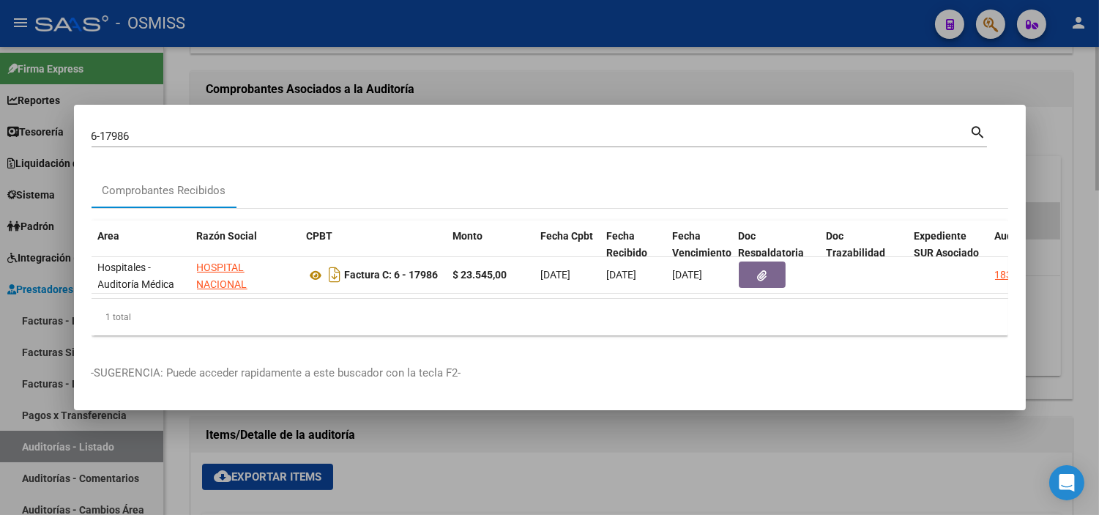
click at [338, 52] on div at bounding box center [549, 257] width 1099 height 515
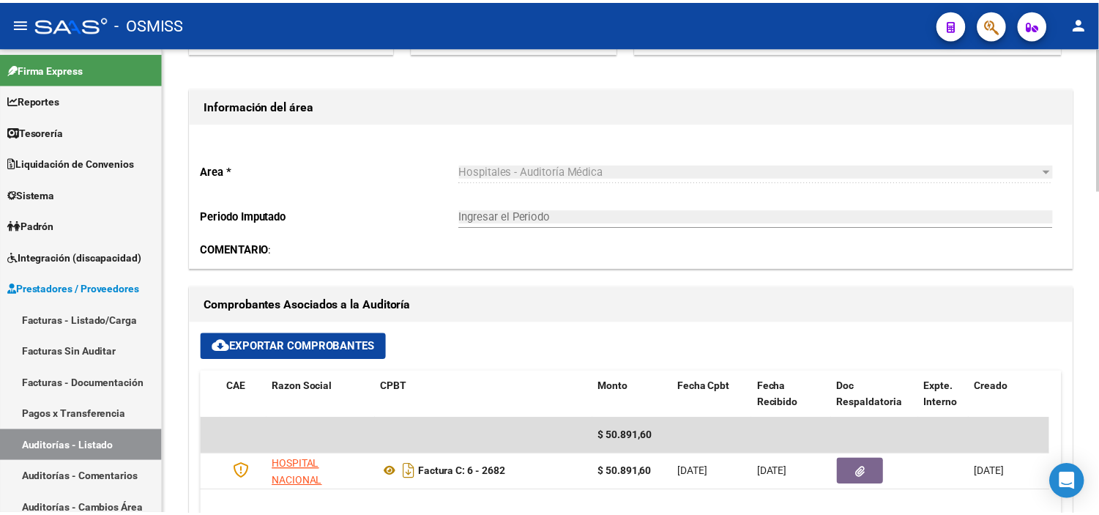
scroll to position [407, 0]
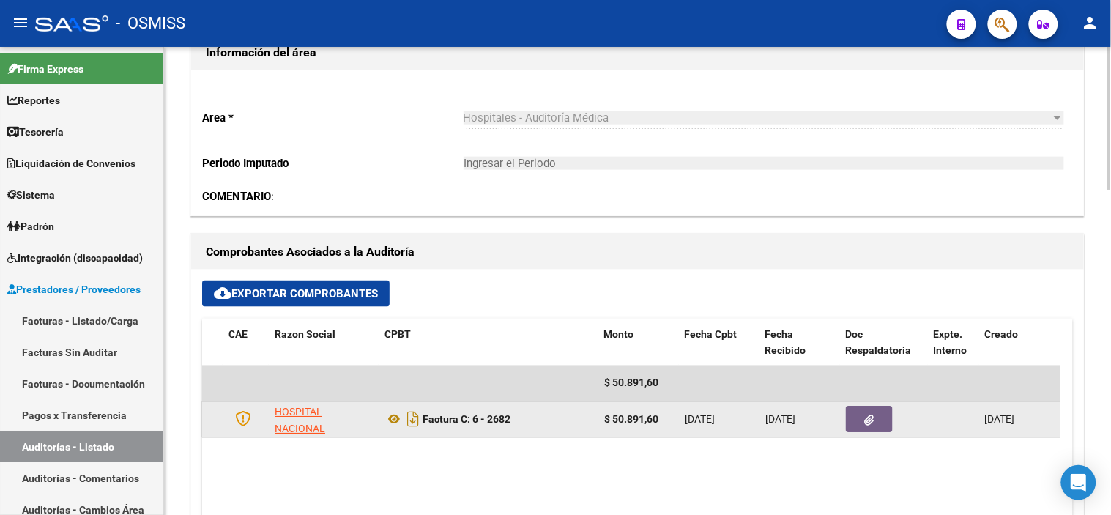
click at [872, 416] on icon "button" at bounding box center [870, 420] width 10 height 11
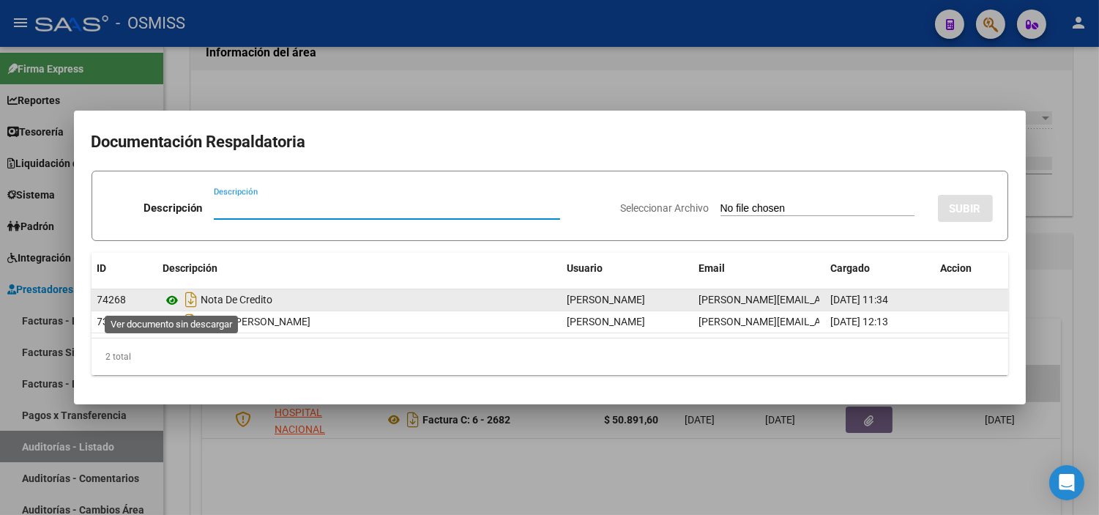
click at [171, 300] on icon at bounding box center [172, 301] width 19 height 18
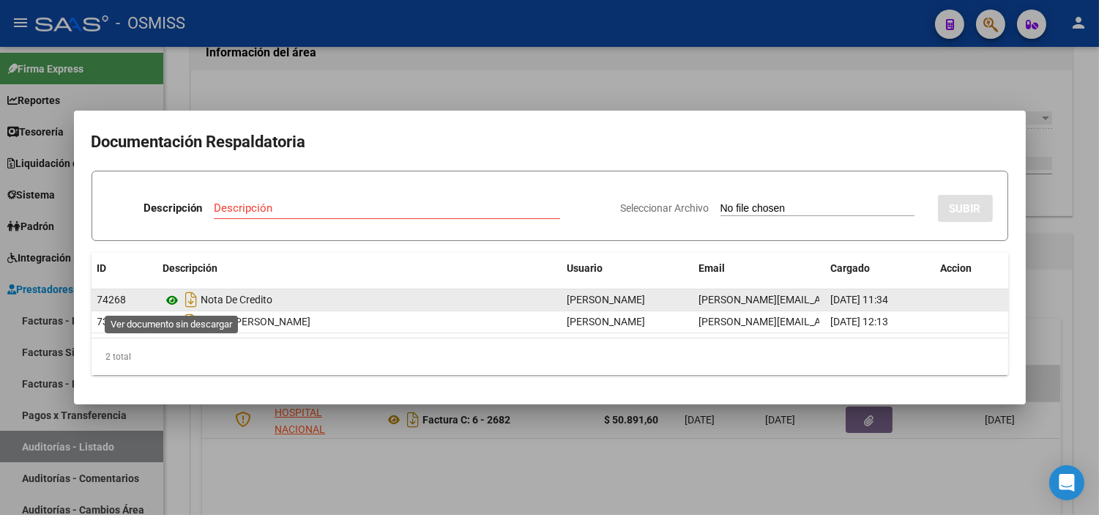
click at [178, 302] on icon at bounding box center [172, 301] width 19 height 18
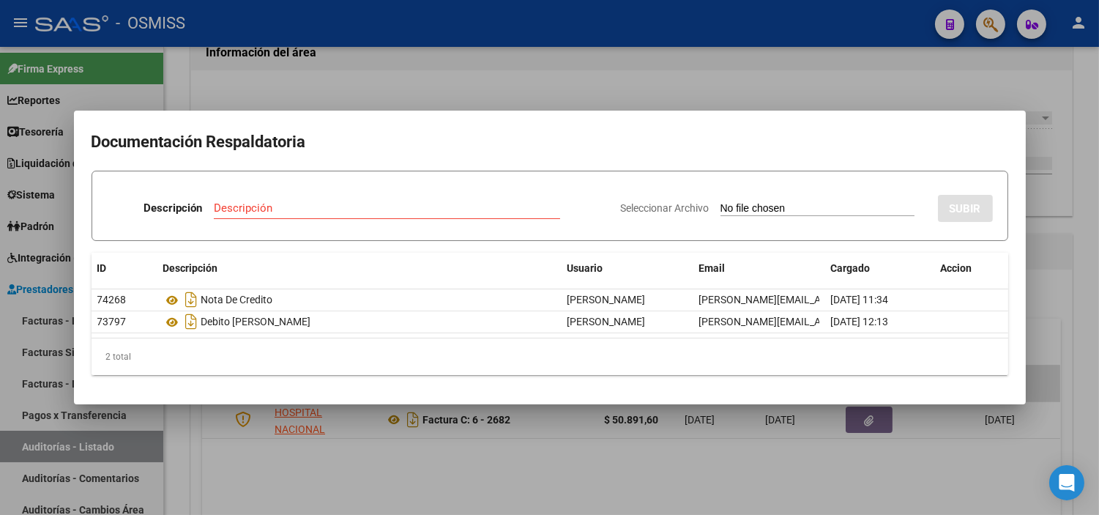
click at [276, 64] on div at bounding box center [549, 257] width 1099 height 515
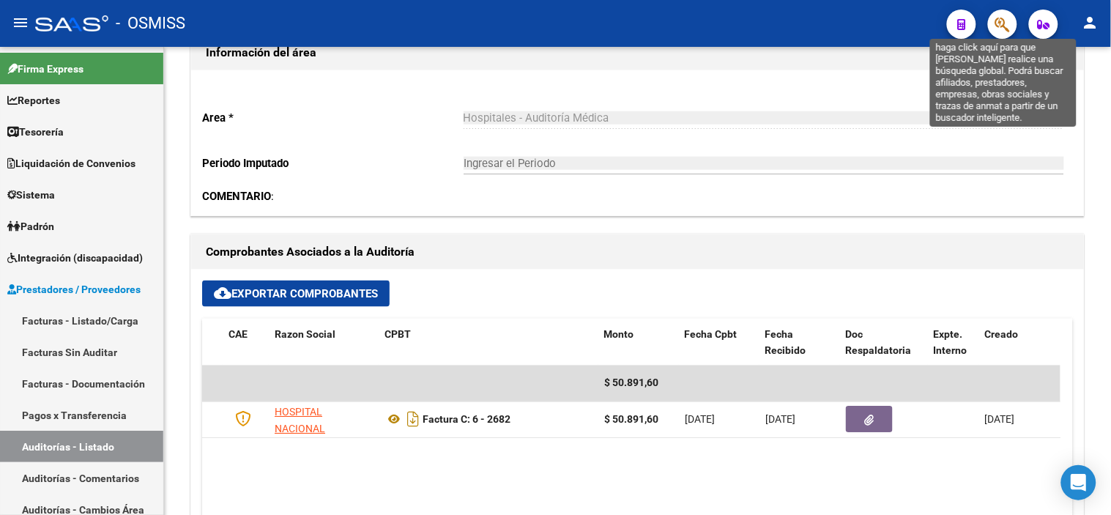
click at [1001, 24] on icon "button" at bounding box center [1002, 24] width 15 height 17
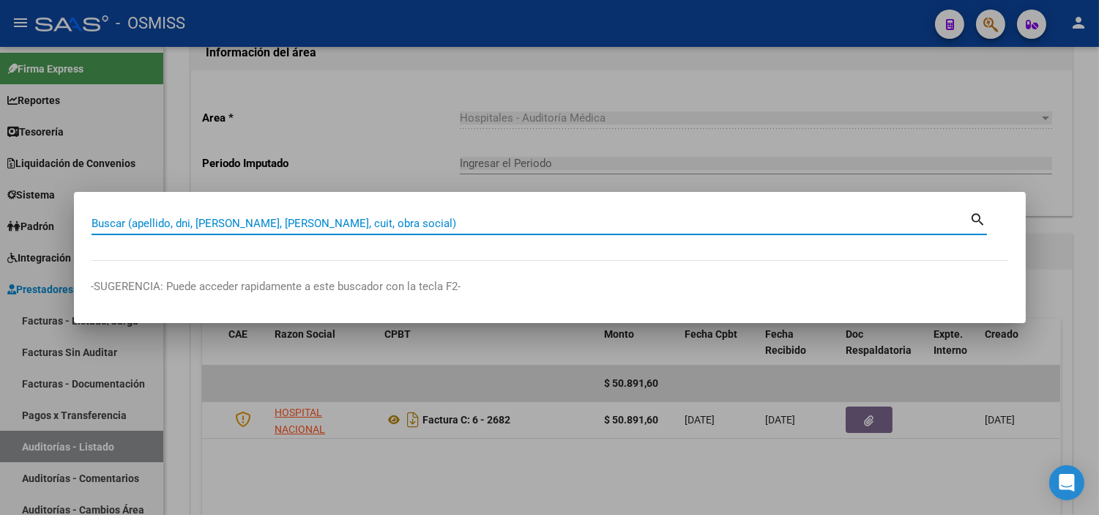
paste input "600006374"
drag, startPoint x: 125, startPoint y: 218, endPoint x: 114, endPoint y: 220, distance: 11.9
click at [114, 220] on input "600006374" at bounding box center [531, 223] width 879 height 13
click at [120, 223] on input "600006374" at bounding box center [531, 223] width 879 height 13
drag, startPoint x: 120, startPoint y: 223, endPoint x: 104, endPoint y: 223, distance: 16.1
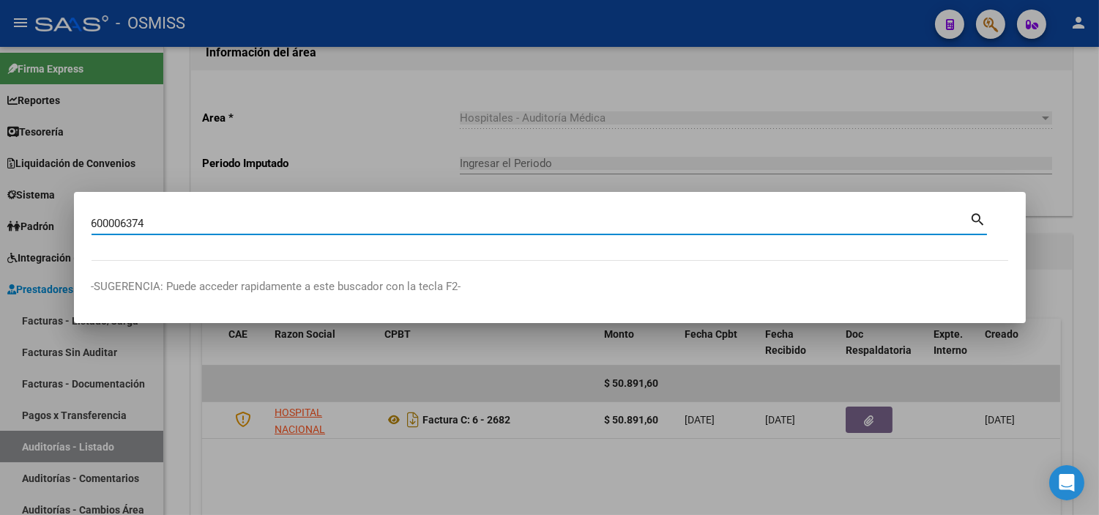
click at [104, 223] on input "600006374" at bounding box center [531, 223] width 879 height 13
drag, startPoint x: 98, startPoint y: 223, endPoint x: 121, endPoint y: 220, distance: 22.8
click at [121, 220] on input "600006374" at bounding box center [531, 223] width 879 height 13
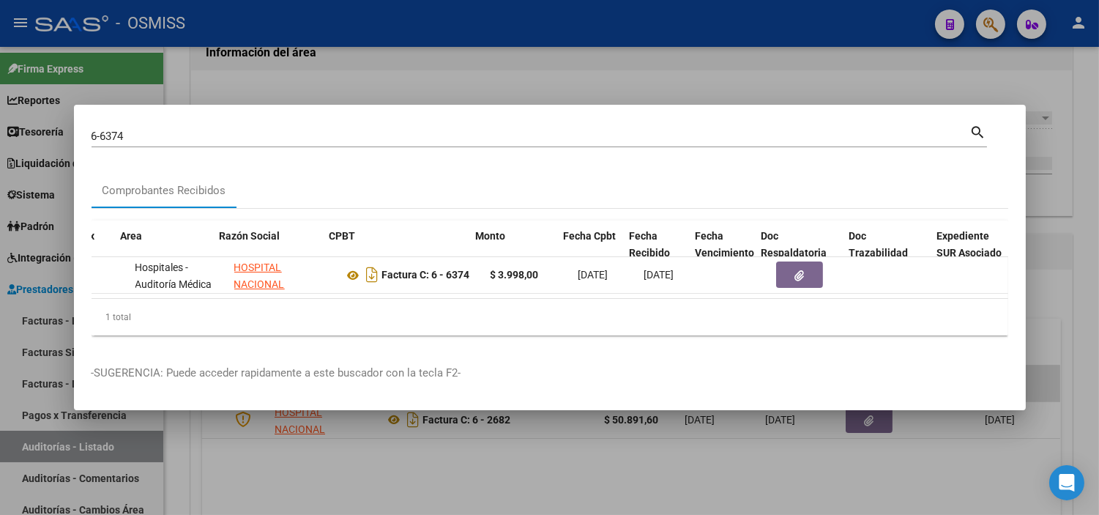
scroll to position [0, 228]
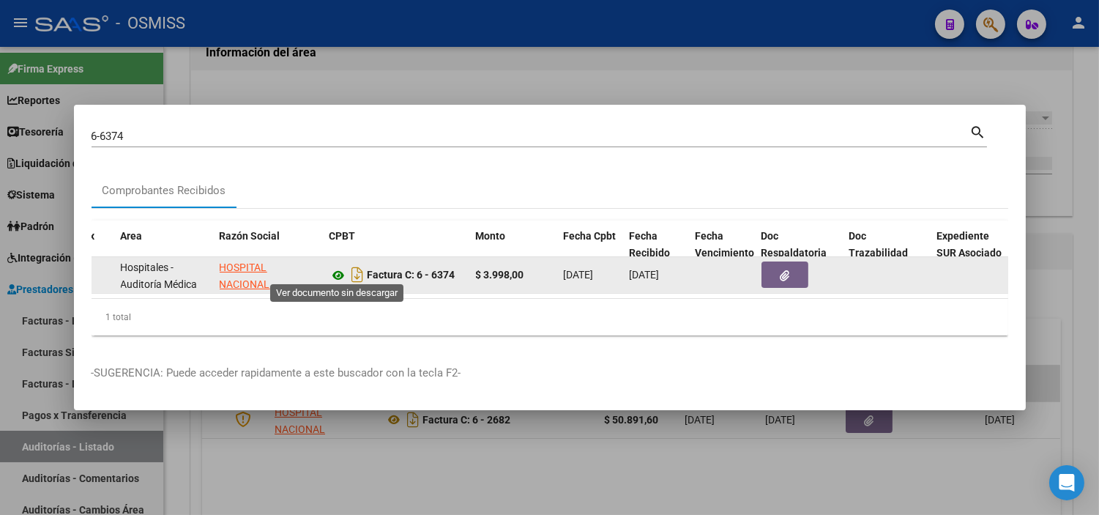
click at [339, 269] on icon at bounding box center [339, 276] width 19 height 18
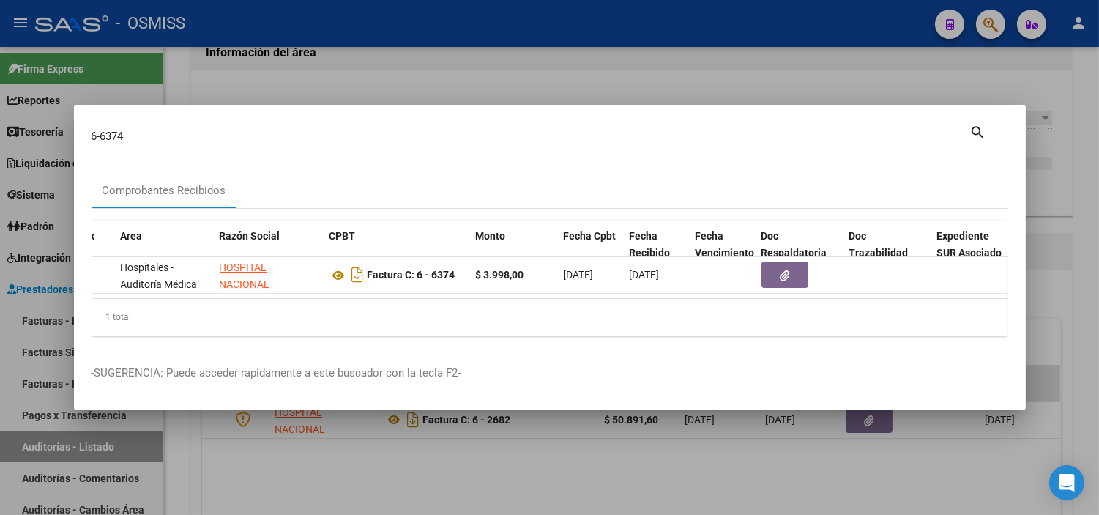
scroll to position [0, 218]
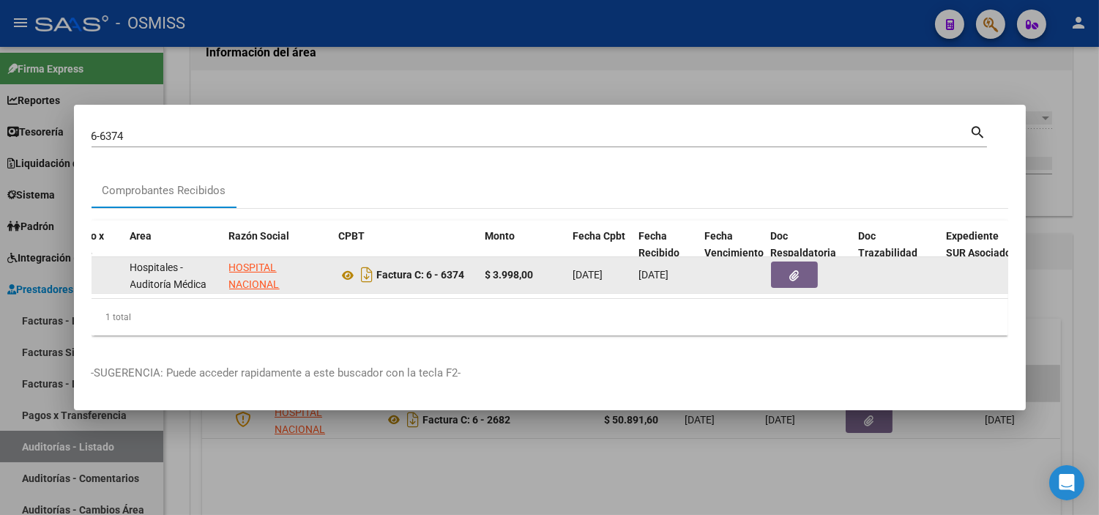
click at [792, 261] on button "button" at bounding box center [794, 274] width 47 height 26
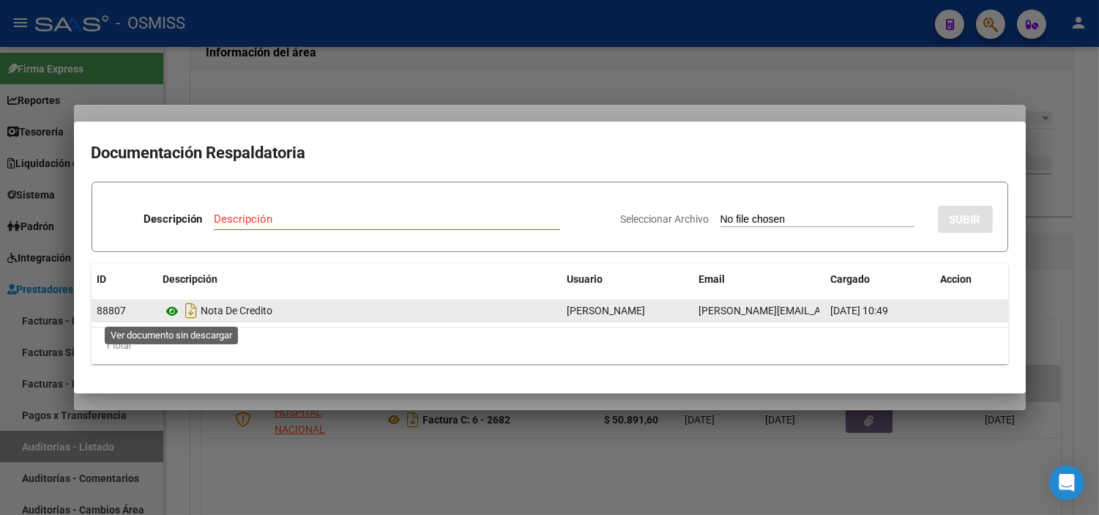
click at [173, 313] on icon at bounding box center [172, 312] width 19 height 18
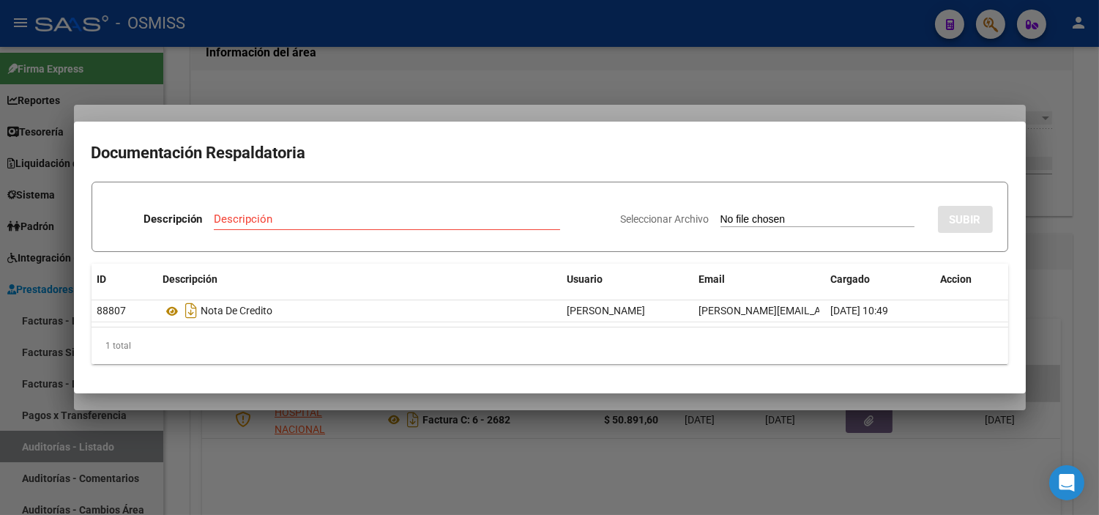
click at [270, 26] on div at bounding box center [549, 257] width 1099 height 515
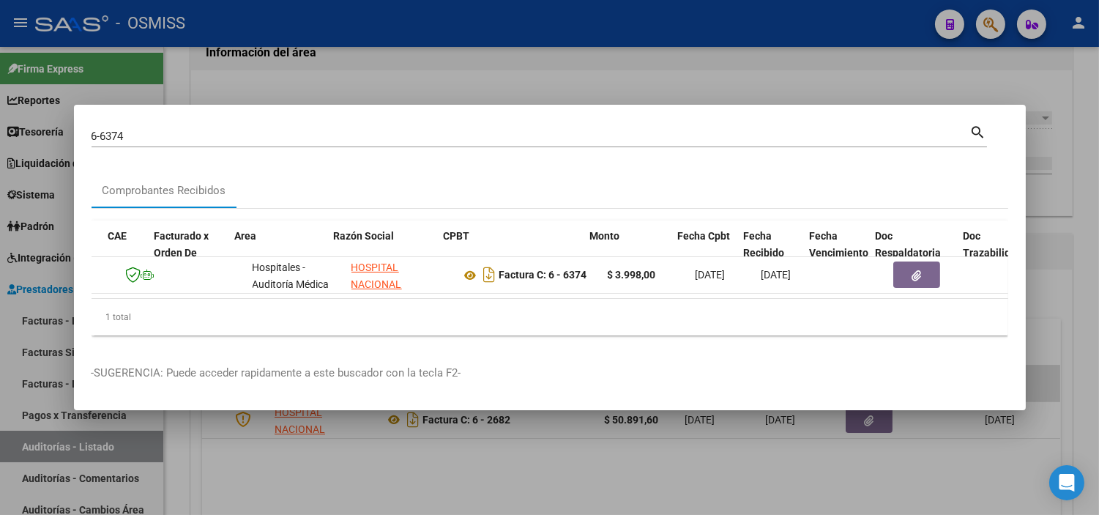
scroll to position [0, 114]
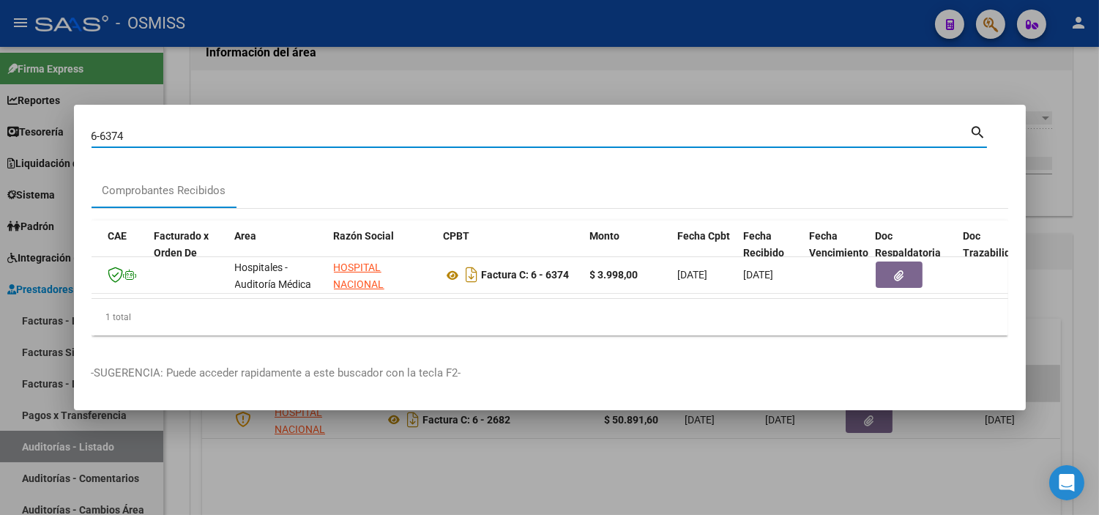
drag, startPoint x: 160, startPoint y: 132, endPoint x: 100, endPoint y: 128, distance: 60.2
click at [100, 130] on input "6-6374" at bounding box center [531, 136] width 879 height 13
paste input "17986"
type input "6-17986"
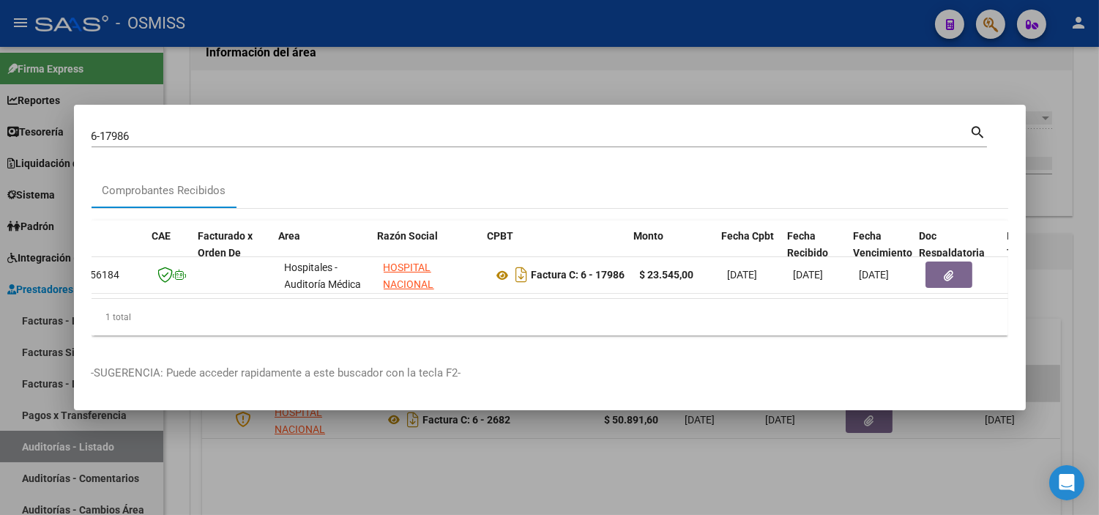
scroll to position [0, 143]
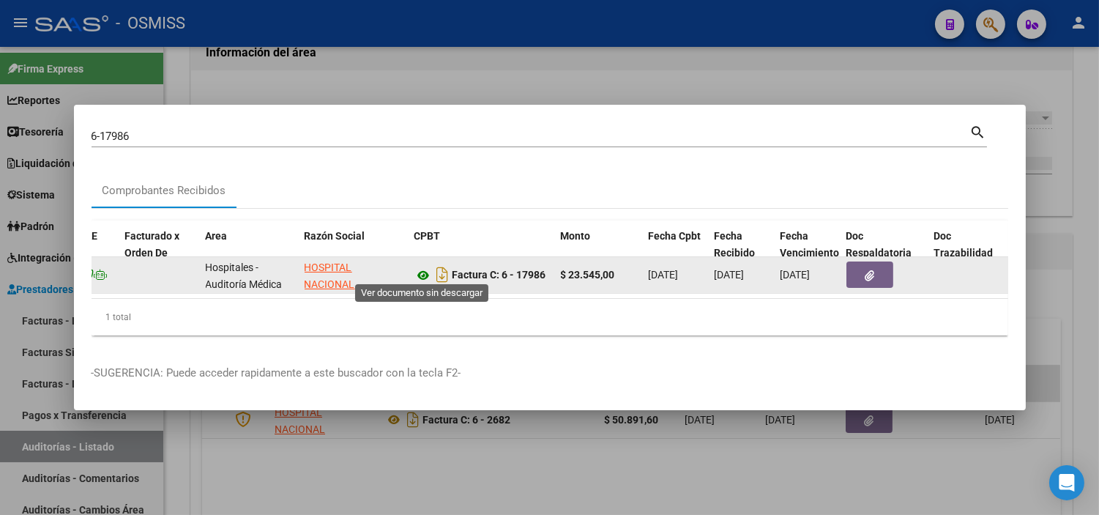
click at [426, 267] on icon at bounding box center [424, 276] width 19 height 18
click at [875, 274] on button "button" at bounding box center [870, 274] width 47 height 26
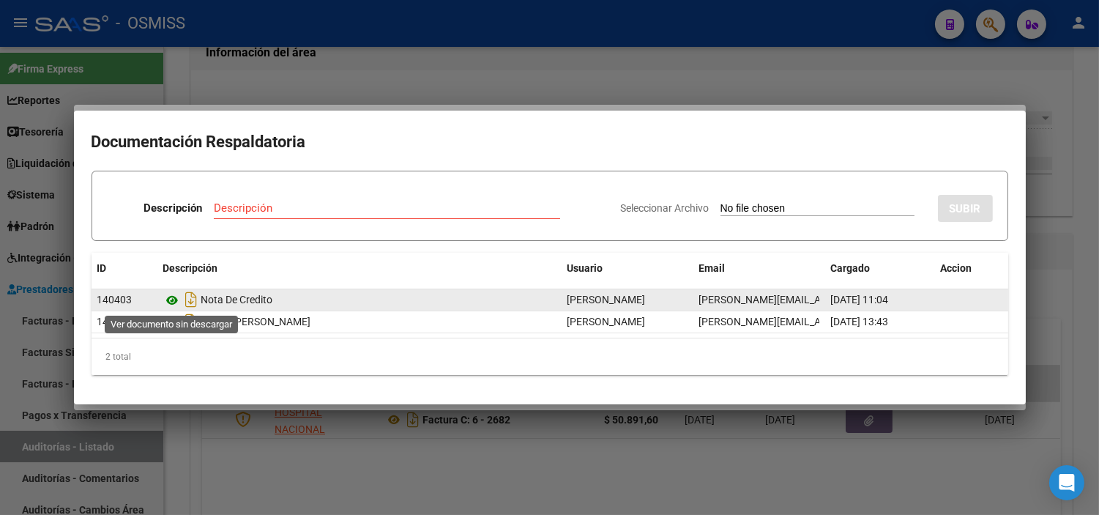
click at [172, 297] on icon at bounding box center [172, 301] width 19 height 18
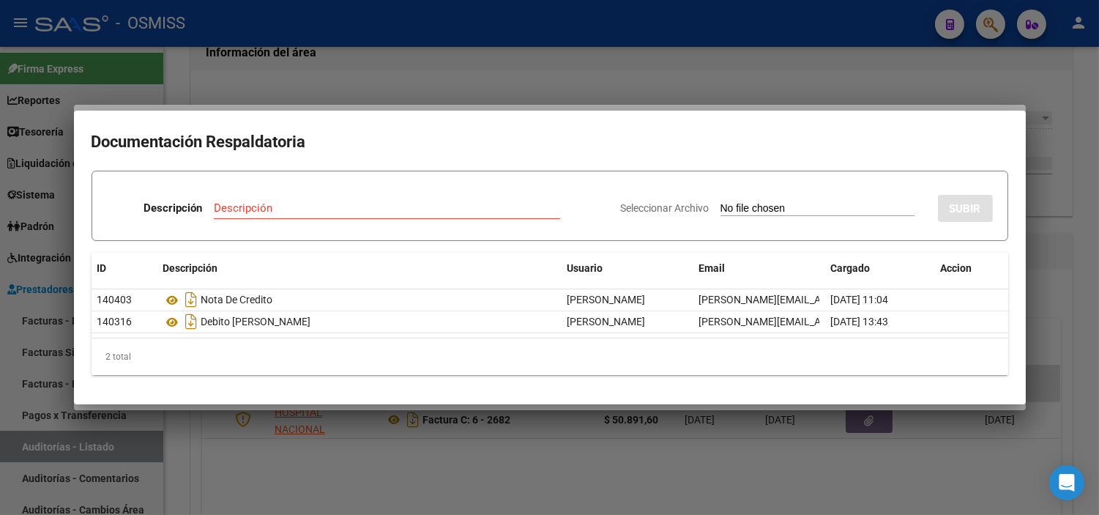
click at [696, 458] on div at bounding box center [549, 257] width 1099 height 515
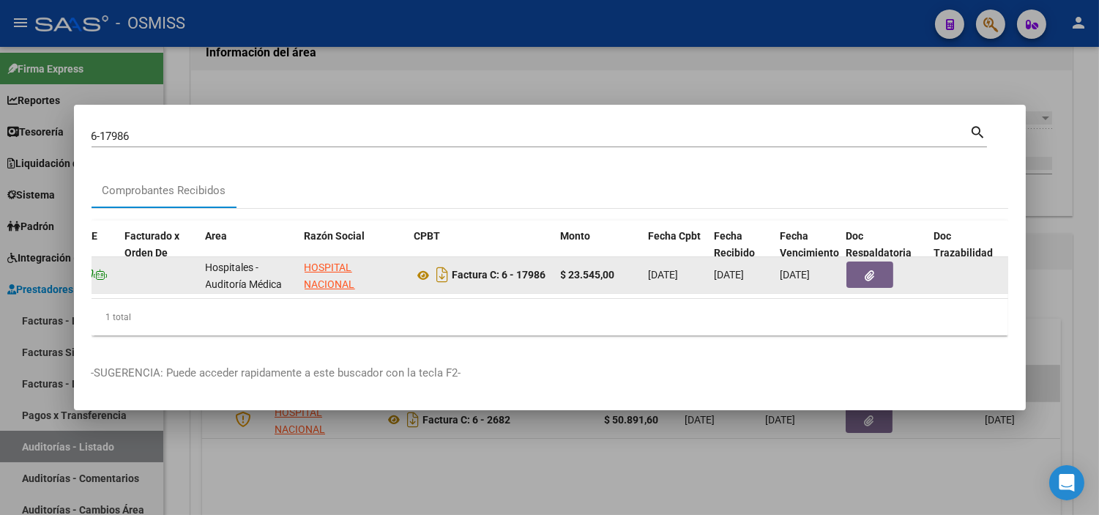
click at [865, 270] on icon "button" at bounding box center [870, 275] width 10 height 11
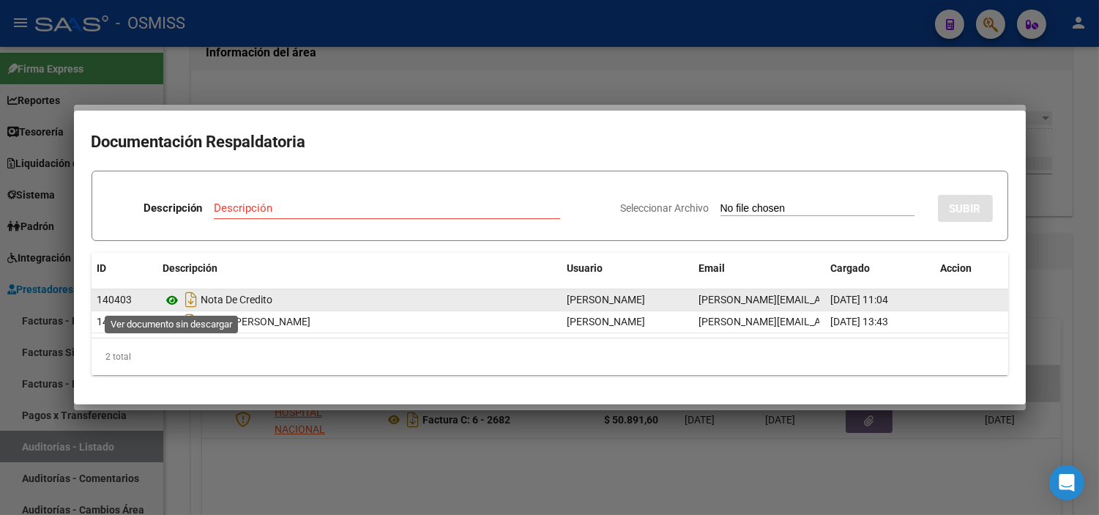
click at [174, 299] on icon at bounding box center [172, 301] width 19 height 18
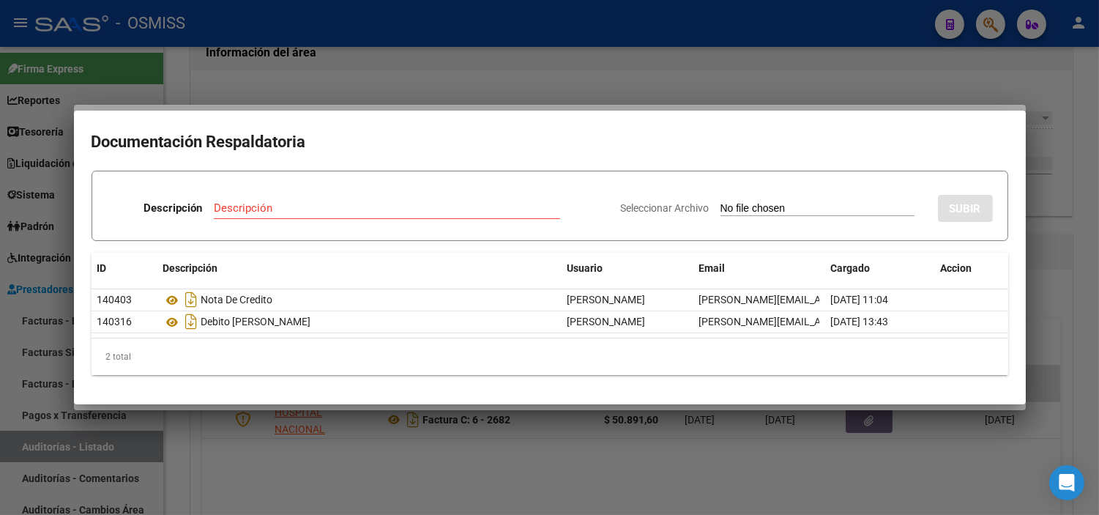
click at [526, 64] on div at bounding box center [549, 257] width 1099 height 515
